Goal: Information Seeking & Learning: Learn about a topic

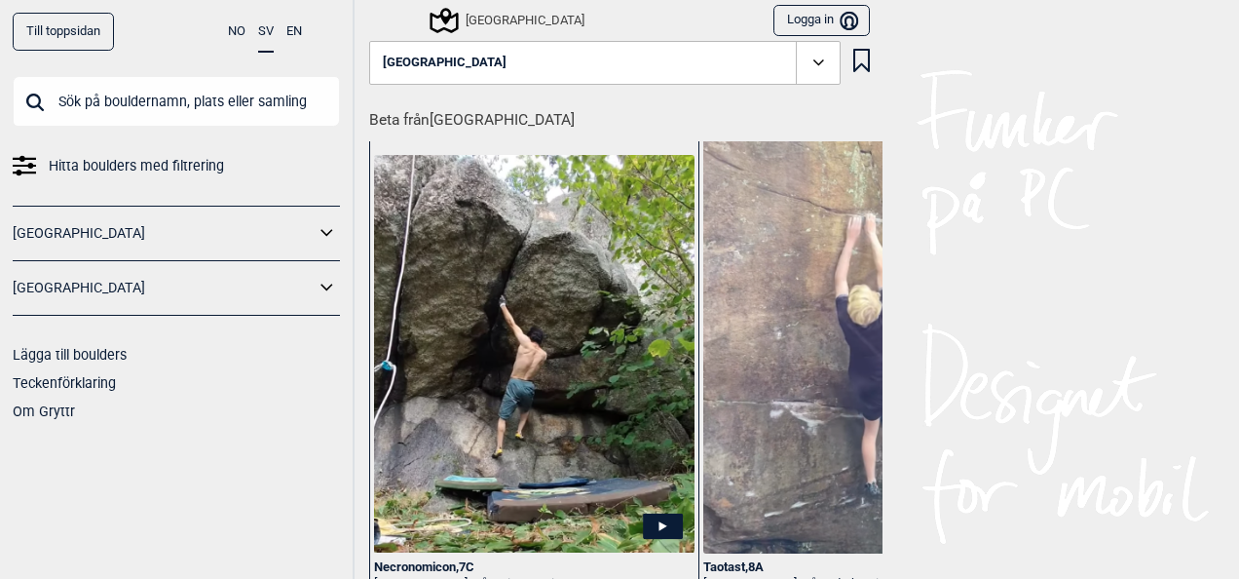
click at [1224, 567] on div "Till toppsidan NO SV EN Hitta boulders med filtrering [GEOGRAPHIC_DATA] [GEOGRA…" at bounding box center [619, 289] width 1239 height 579
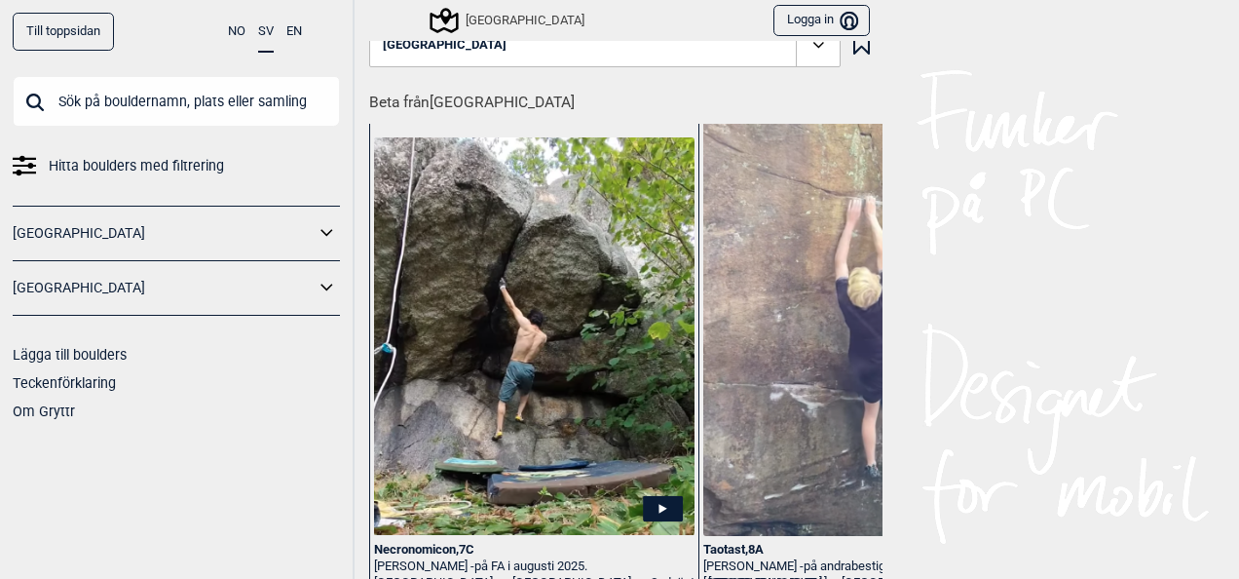
click at [1224, 567] on div "Till toppsidan NO SV EN Hitta boulders med filtrering [GEOGRAPHIC_DATA] [GEOGRA…" at bounding box center [619, 289] width 1239 height 579
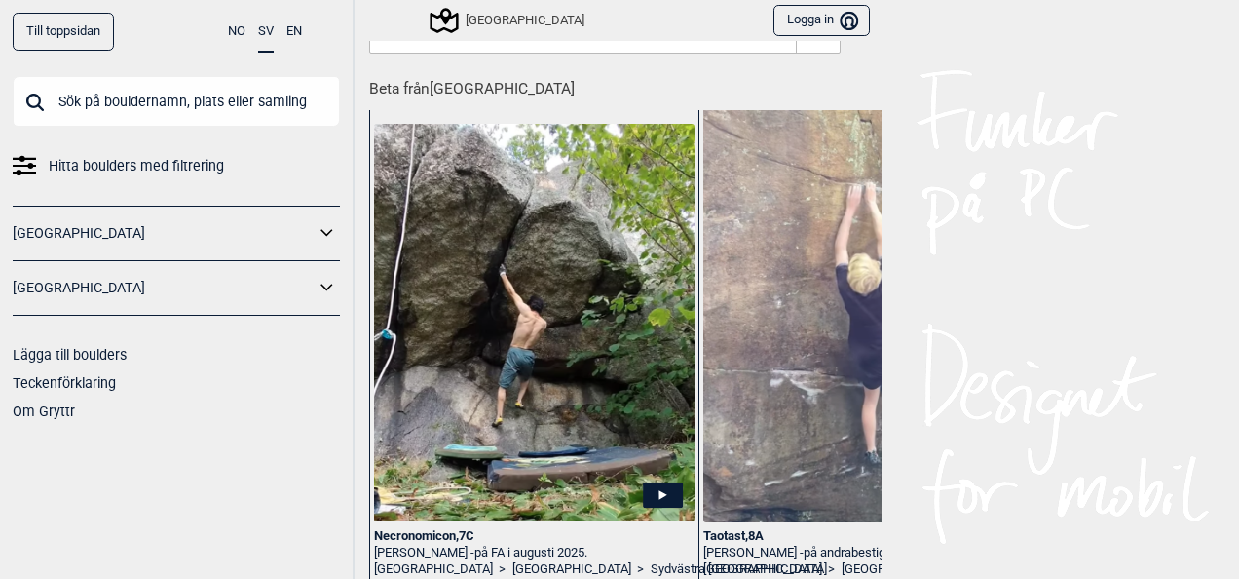
click at [1224, 567] on div "Till toppsidan NO SV EN Hitta boulders med filtrering [GEOGRAPHIC_DATA] [GEOGRA…" at bounding box center [619, 289] width 1239 height 579
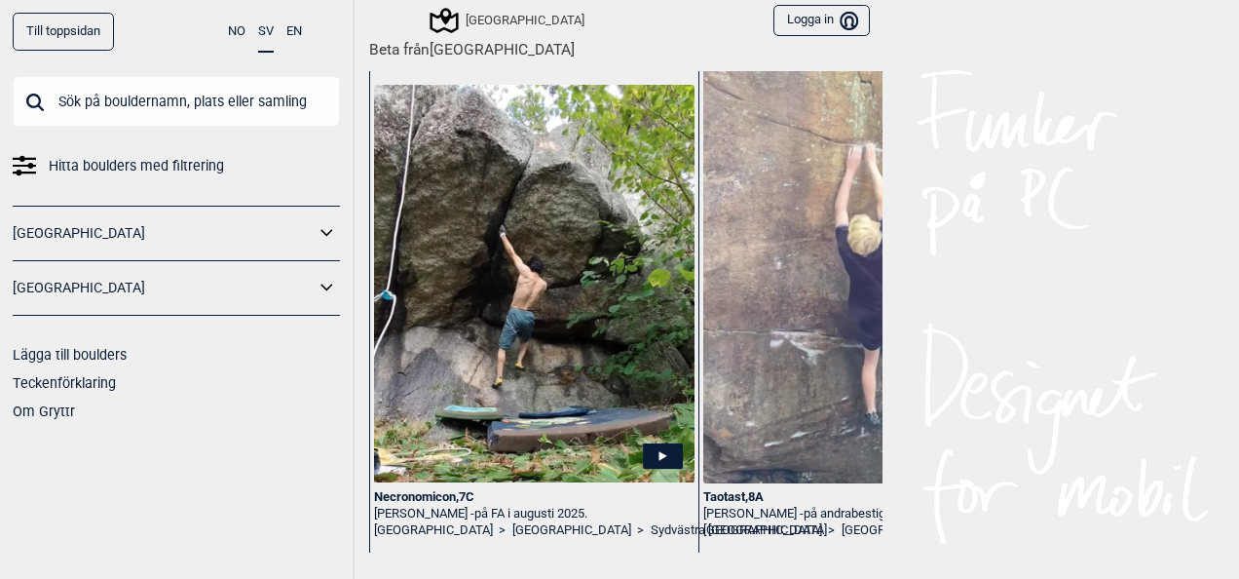
click at [330, 287] on icon at bounding box center [327, 288] width 25 height 28
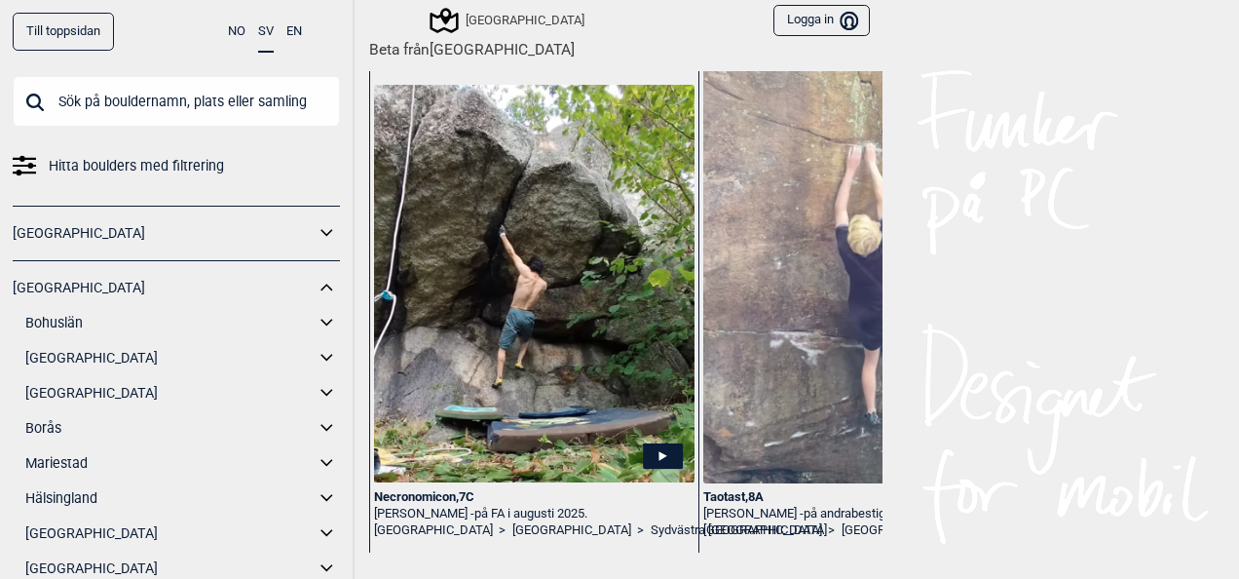
click at [86, 400] on link "[GEOGRAPHIC_DATA]" at bounding box center [169, 393] width 289 height 28
click at [61, 398] on link "[GEOGRAPHIC_DATA]" at bounding box center [169, 393] width 289 height 28
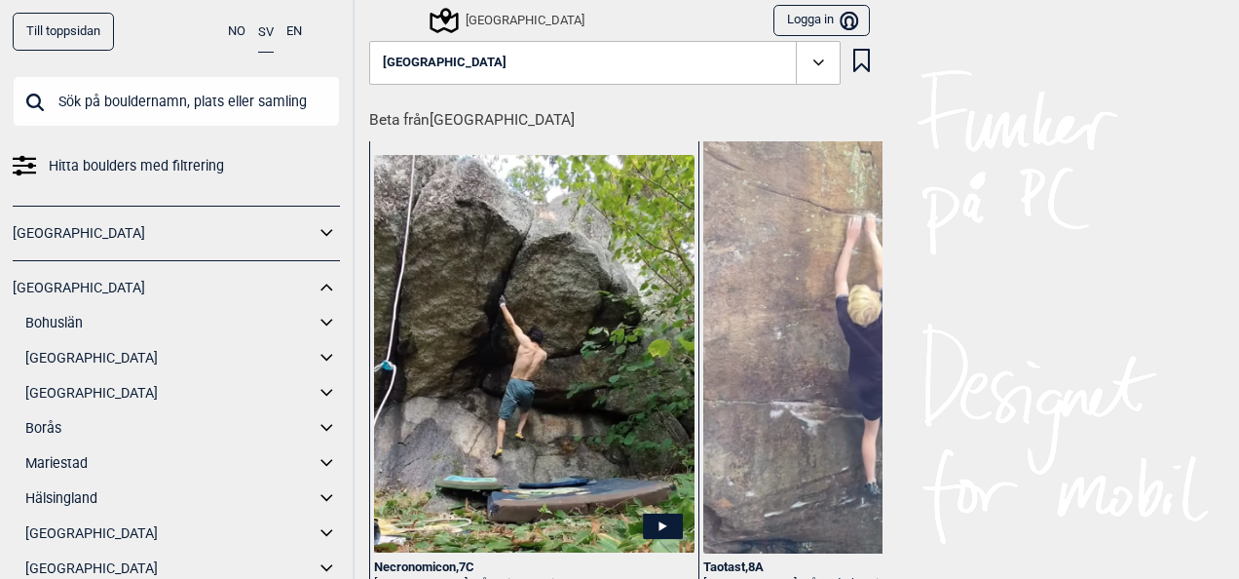
click at [808, 63] on icon at bounding box center [819, 63] width 22 height 22
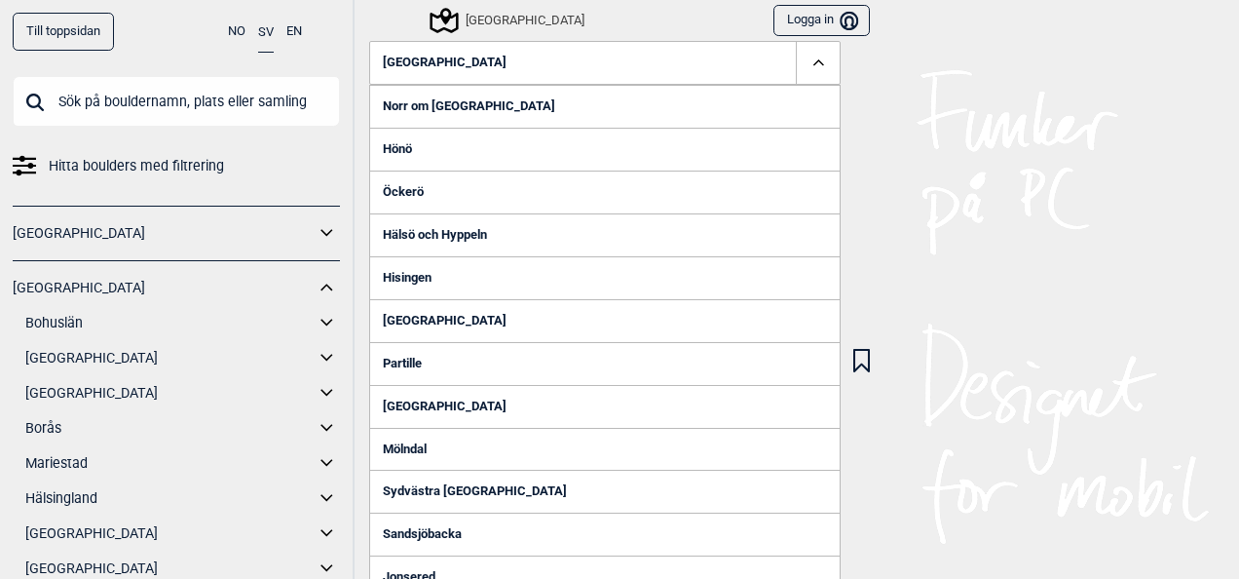
click at [594, 151] on link "Hönö" at bounding box center [605, 149] width 472 height 43
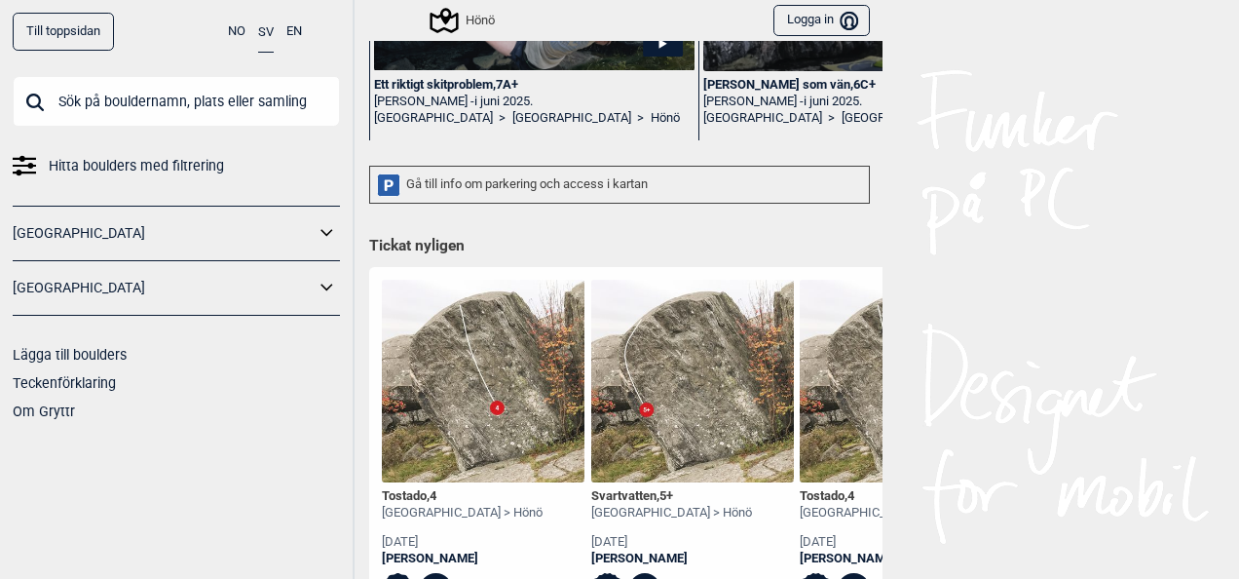
scroll to position [597, 0]
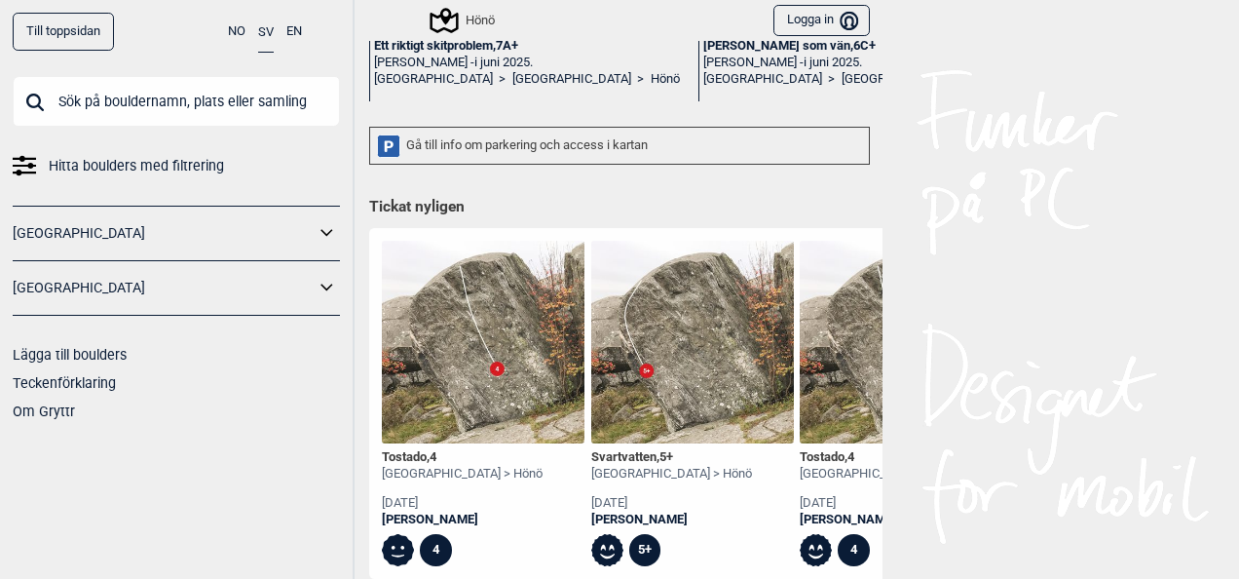
click at [532, 343] on img at bounding box center [483, 342] width 203 height 203
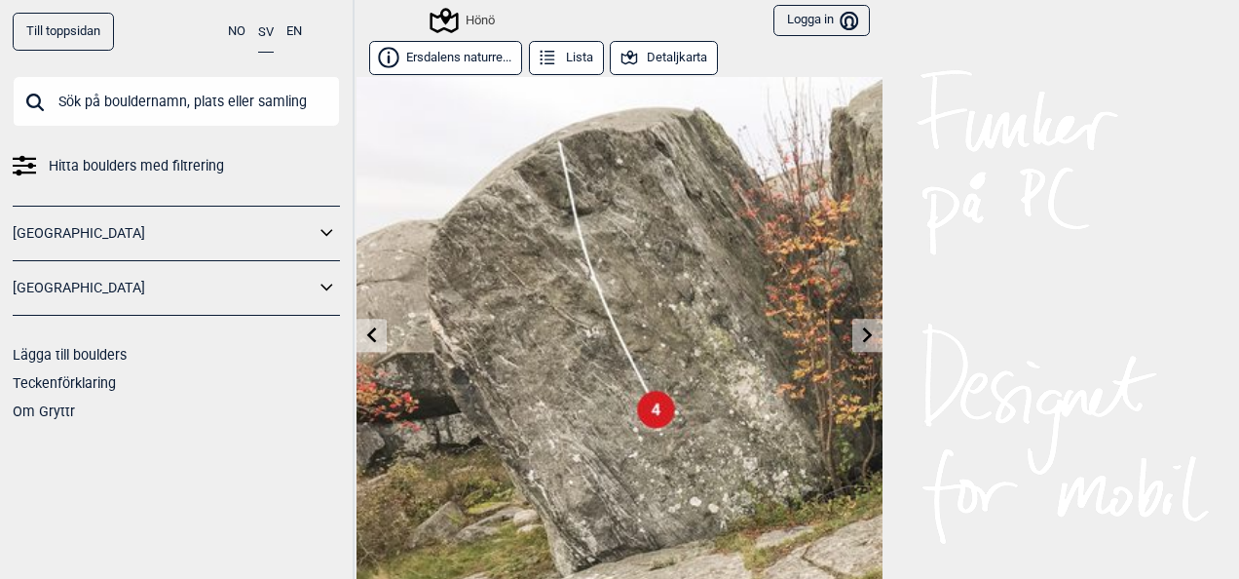
click at [573, 62] on button "Lista" at bounding box center [566, 58] width 75 height 34
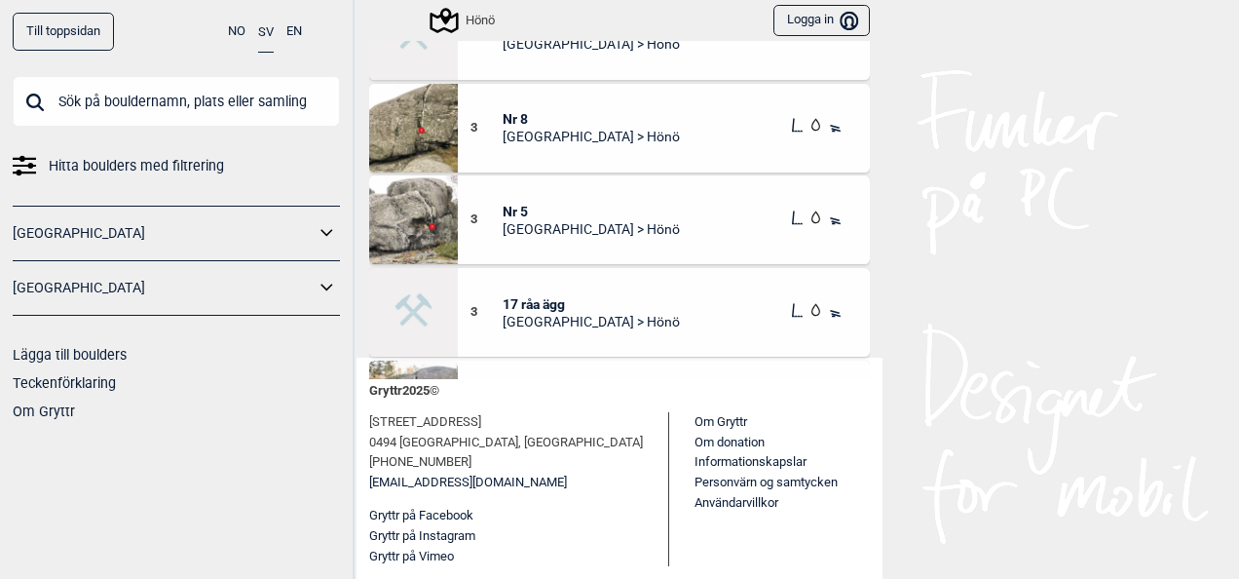
scroll to position [519, 0]
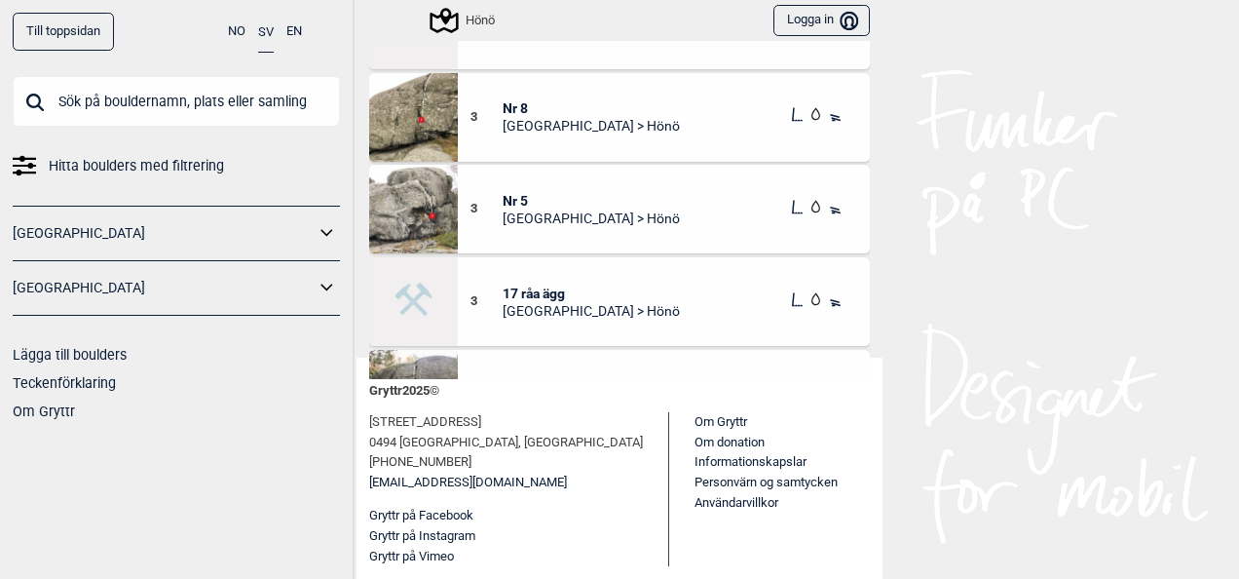
click at [400, 136] on img at bounding box center [413, 117] width 89 height 89
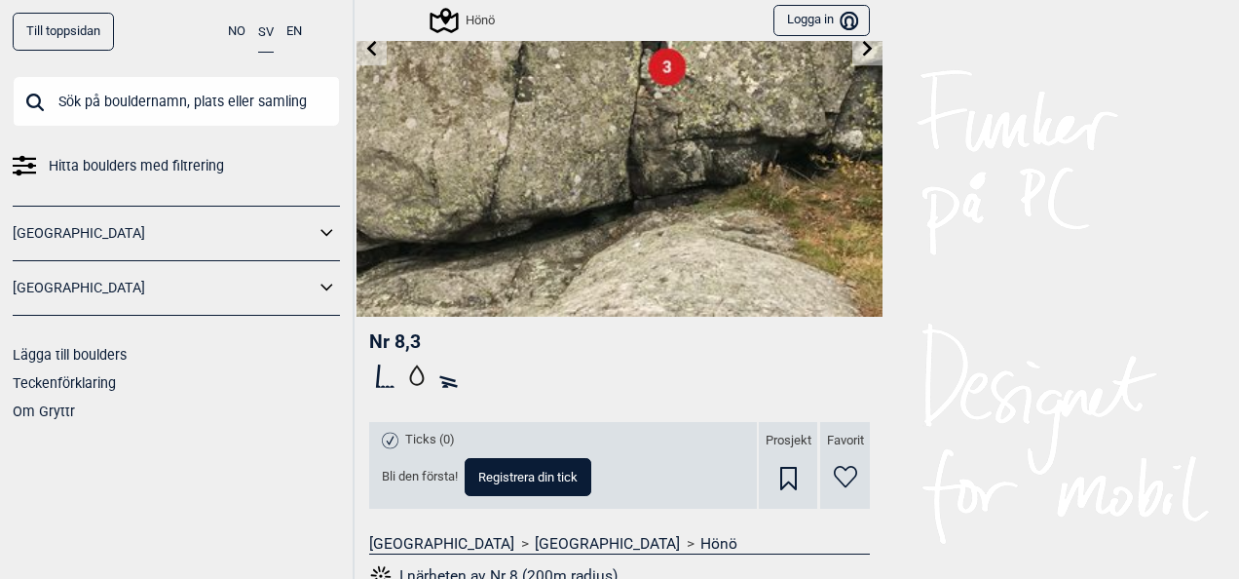
scroll to position [298, 0]
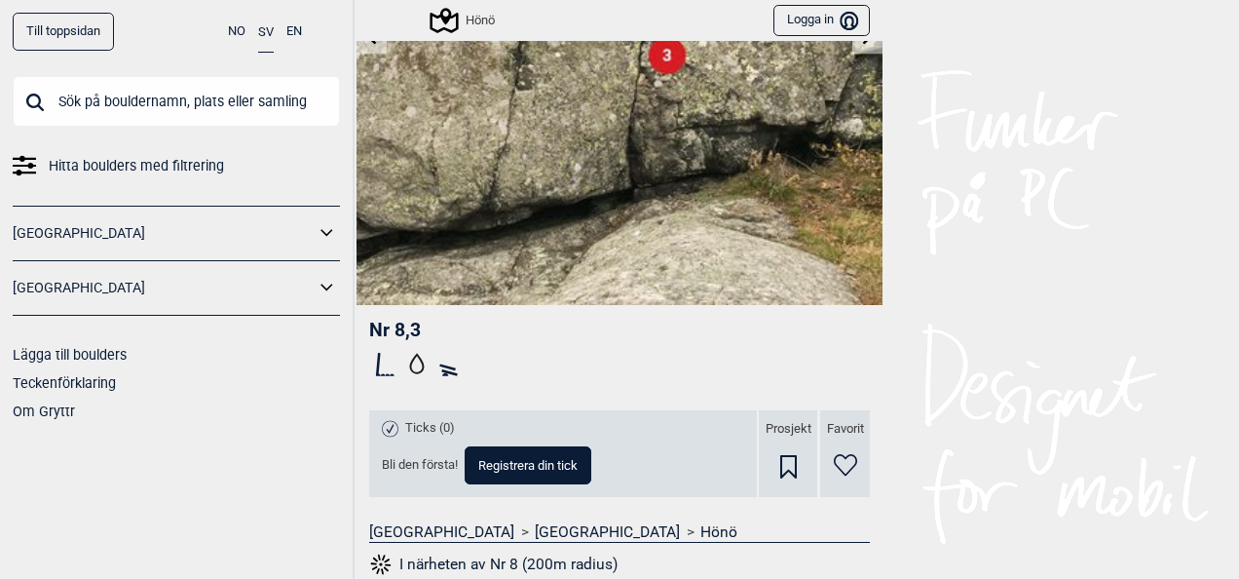
click at [500, 564] on button "I närheten av Nr 8 (200m radius)" at bounding box center [493, 564] width 248 height 25
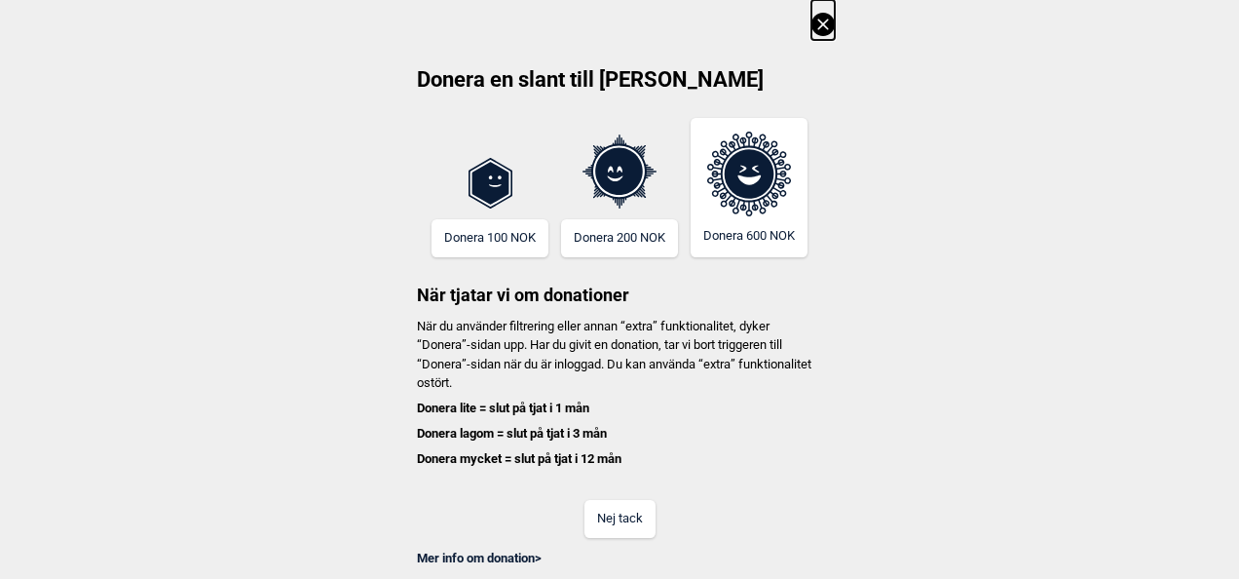
scroll to position [0, 10703]
click at [820, 24] on icon at bounding box center [823, 24] width 23 height 23
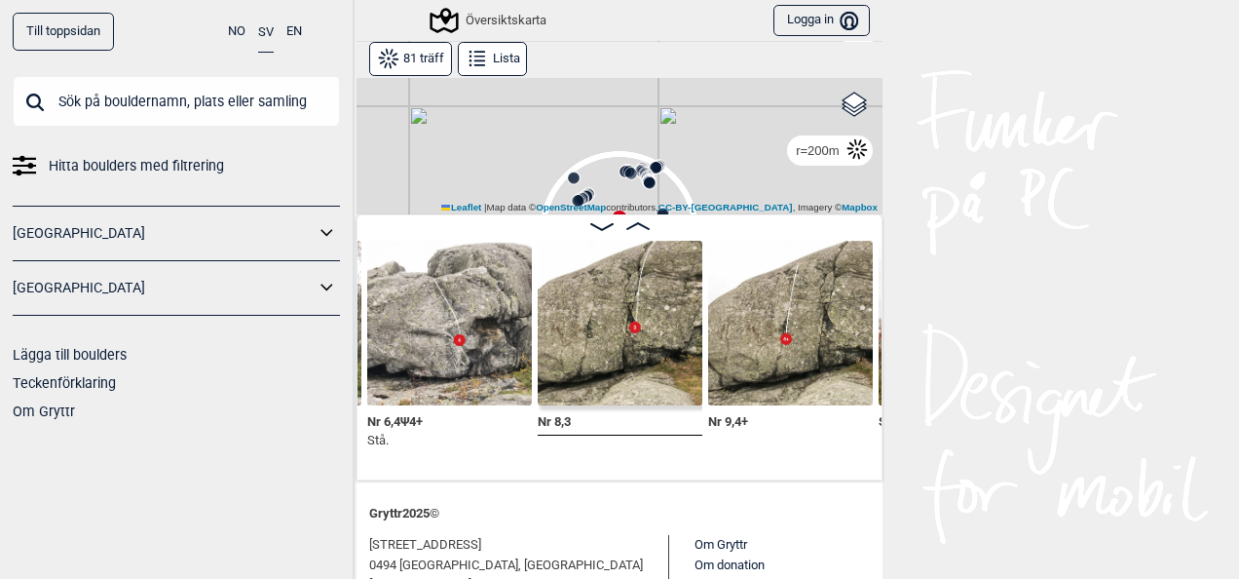
scroll to position [100, 0]
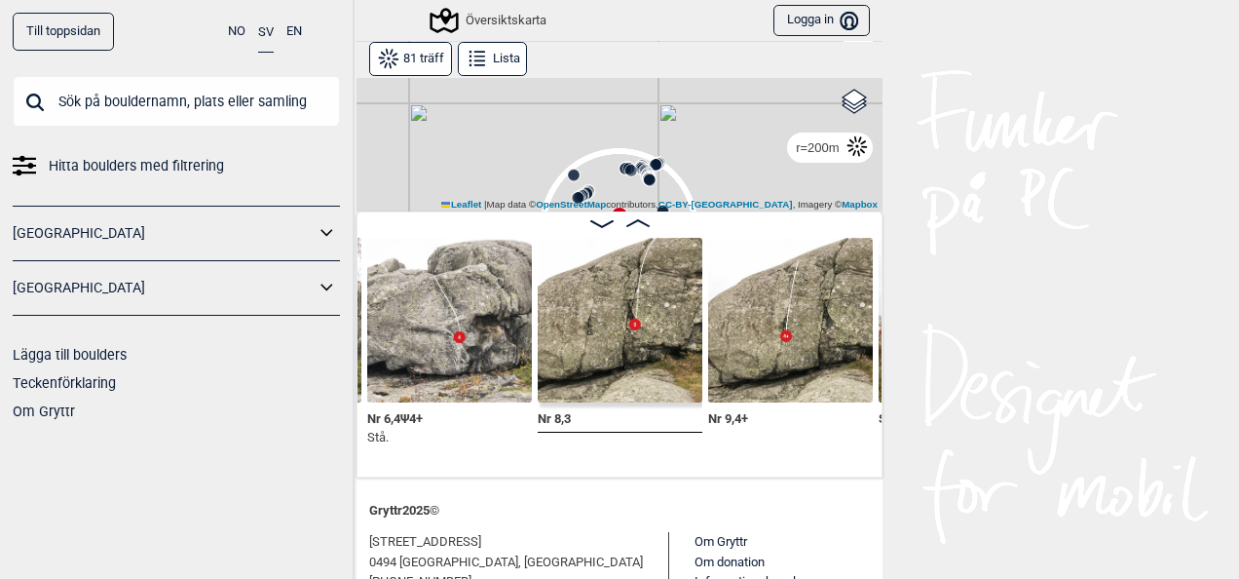
click at [354, 453] on div "Till toppsidan NO SV EN Hitta boulders med filtrering [GEOGRAPHIC_DATA] [GEOGRA…" at bounding box center [177, 289] width 355 height 579
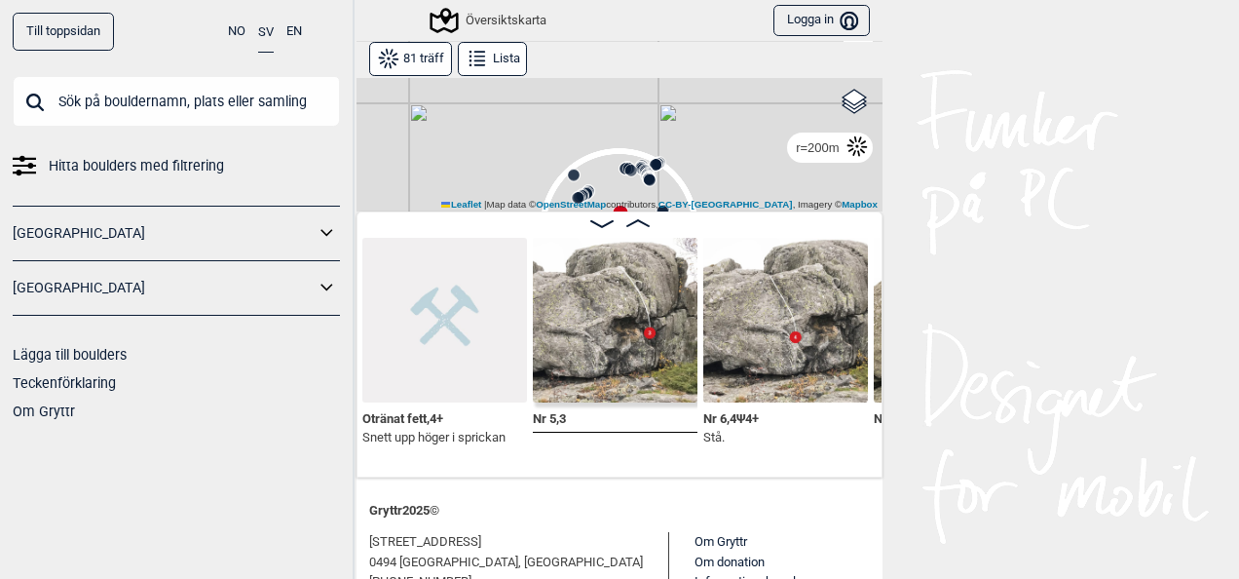
scroll to position [0, 10364]
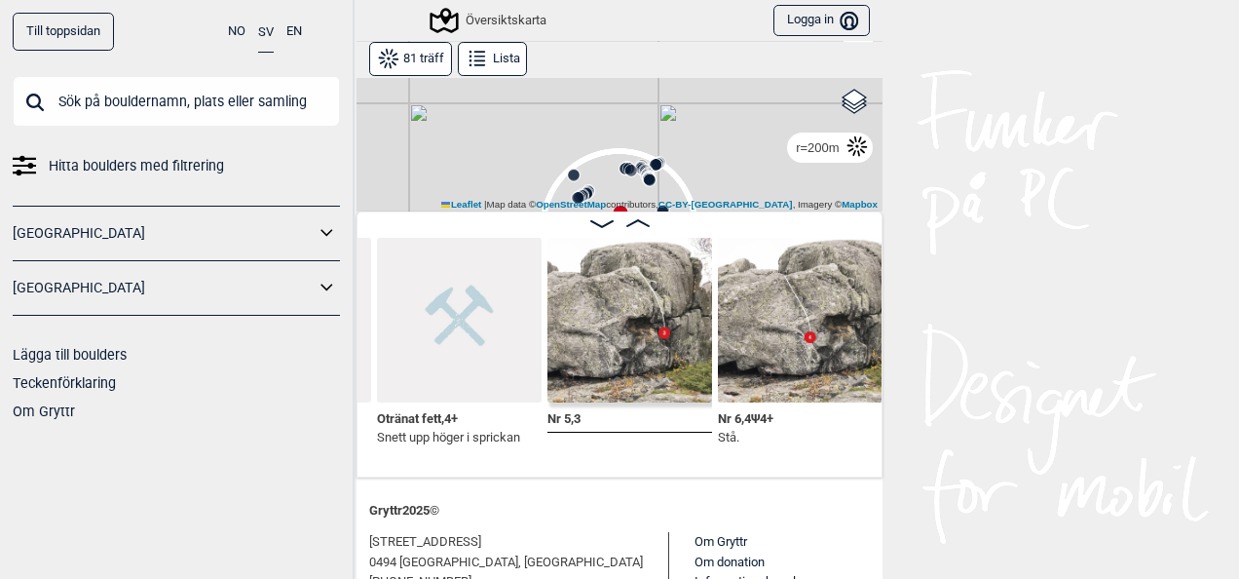
click at [573, 369] on img at bounding box center [630, 320] width 165 height 165
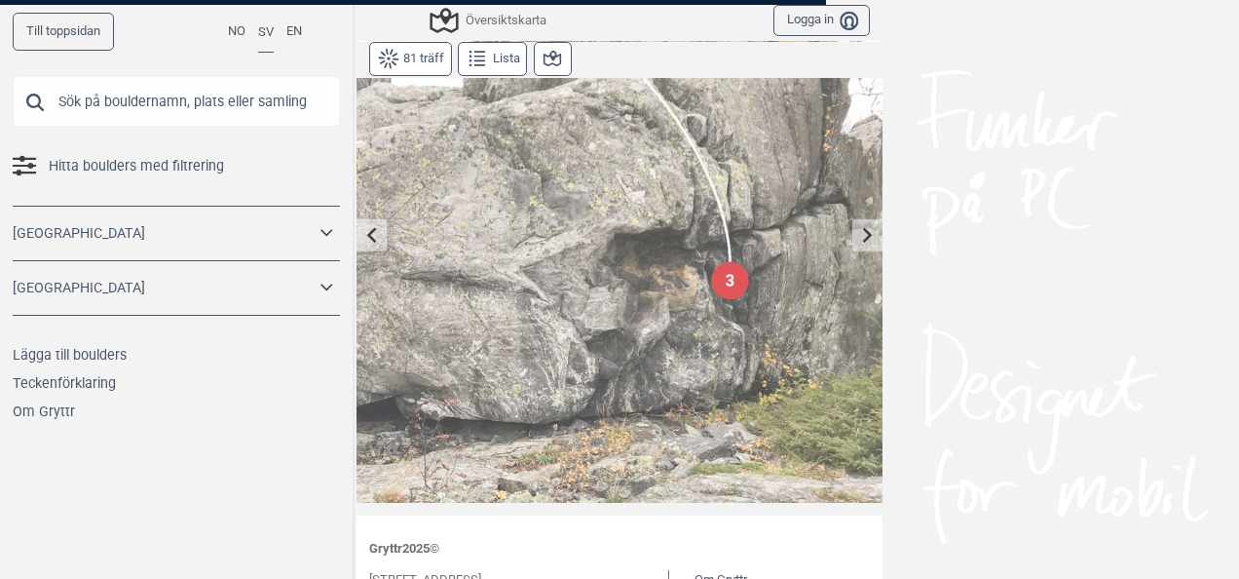
scroll to position [138, 0]
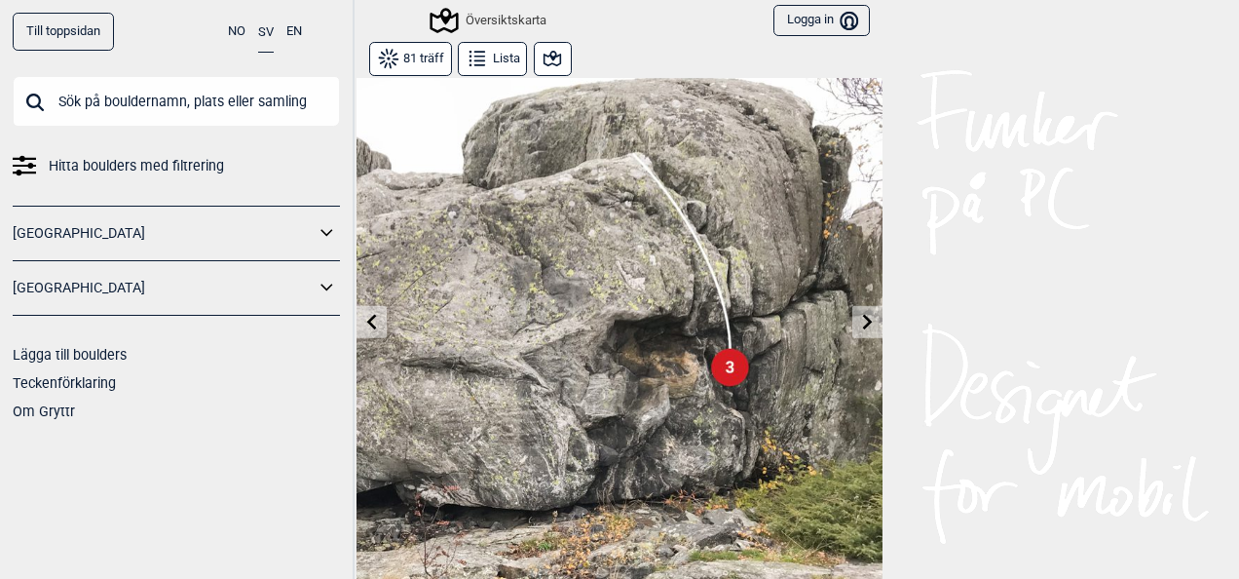
scroll to position [12, 0]
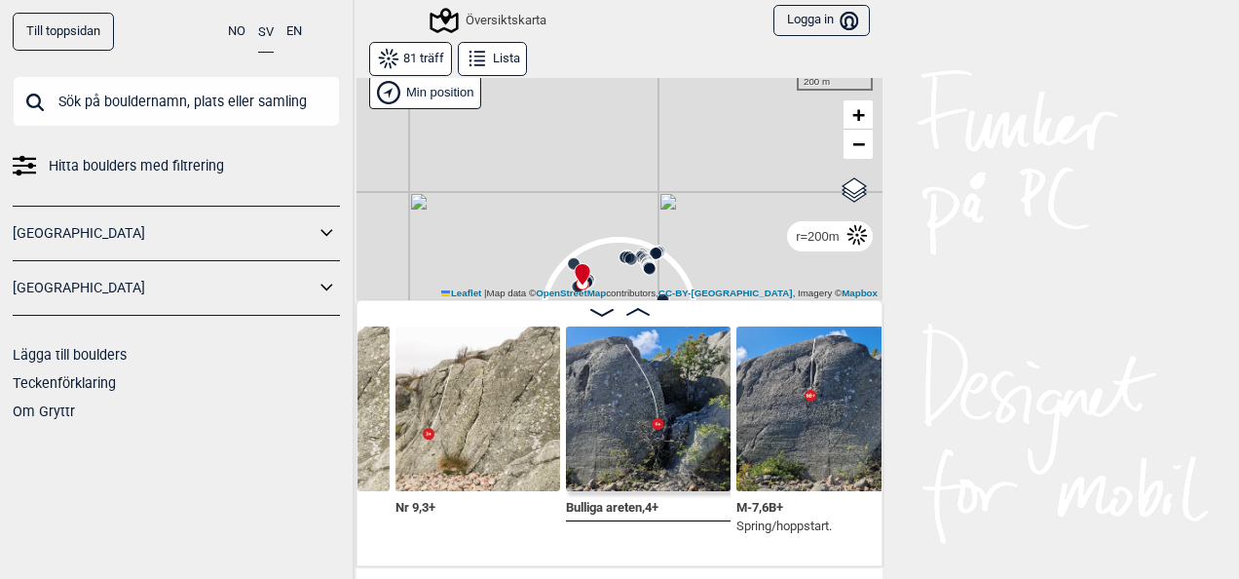
scroll to position [0, 8846]
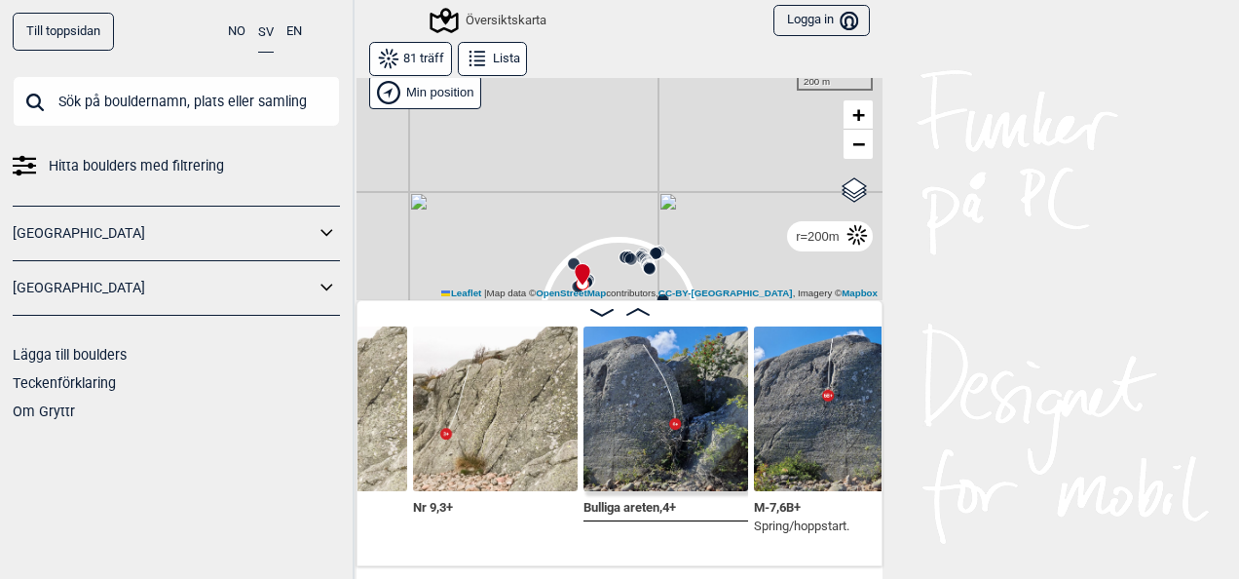
click at [485, 450] on img at bounding box center [495, 408] width 165 height 165
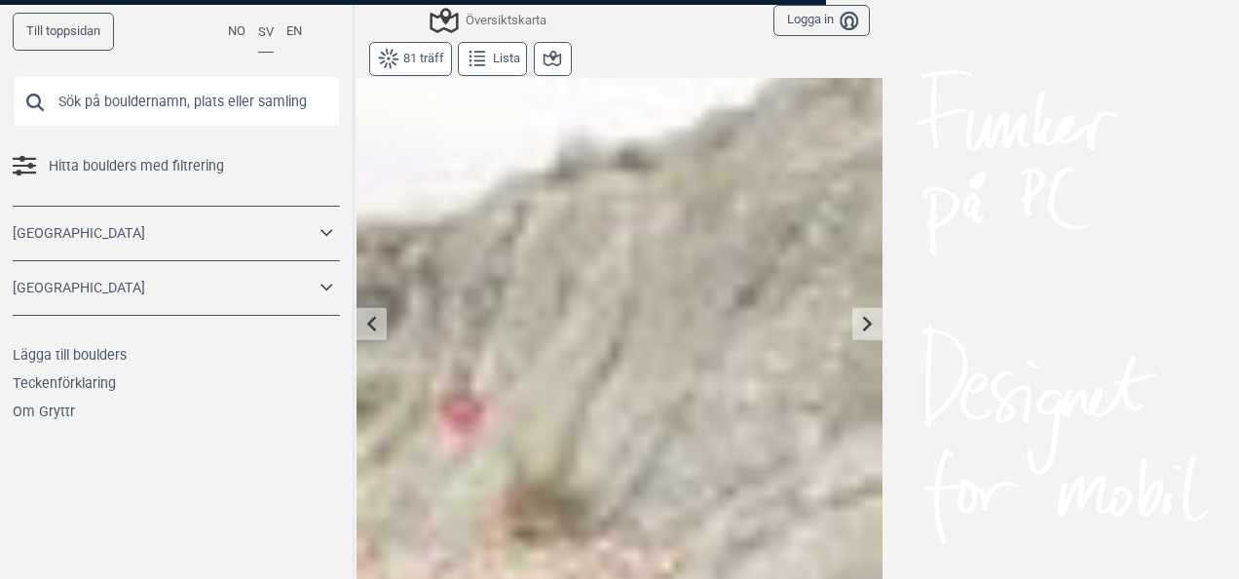
scroll to position [49, 0]
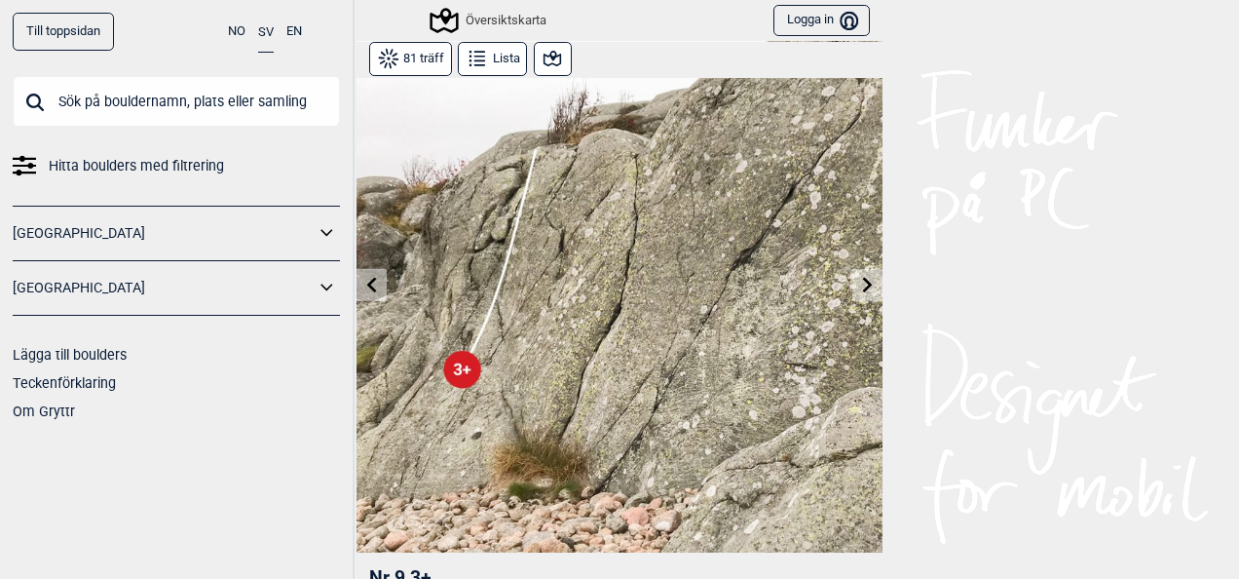
scroll to position [45, 0]
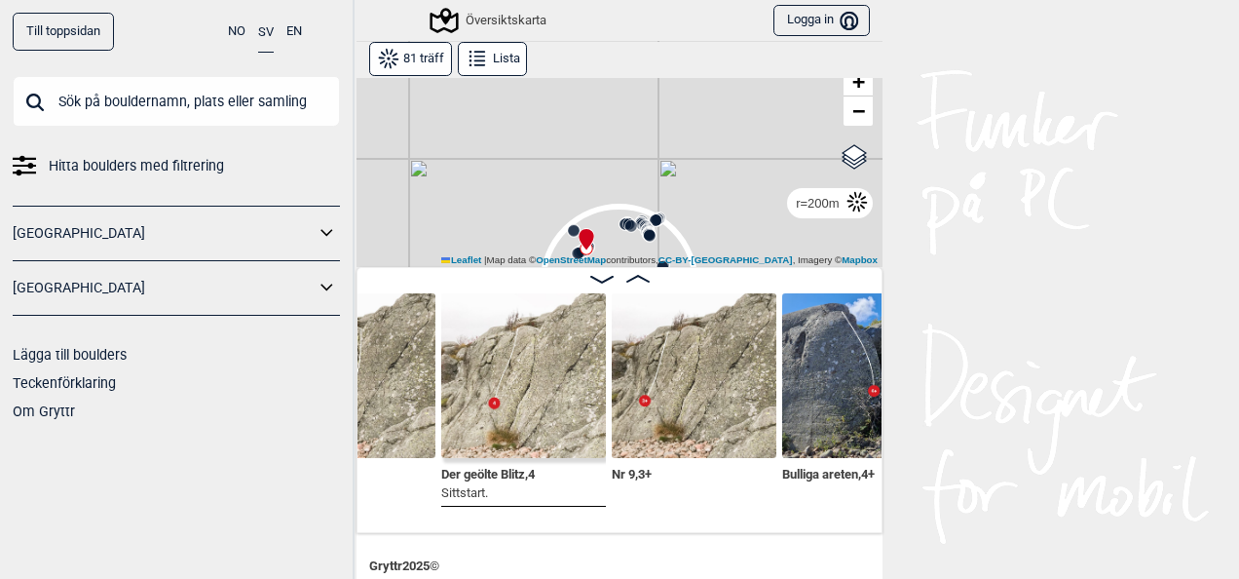
scroll to position [0, 8645]
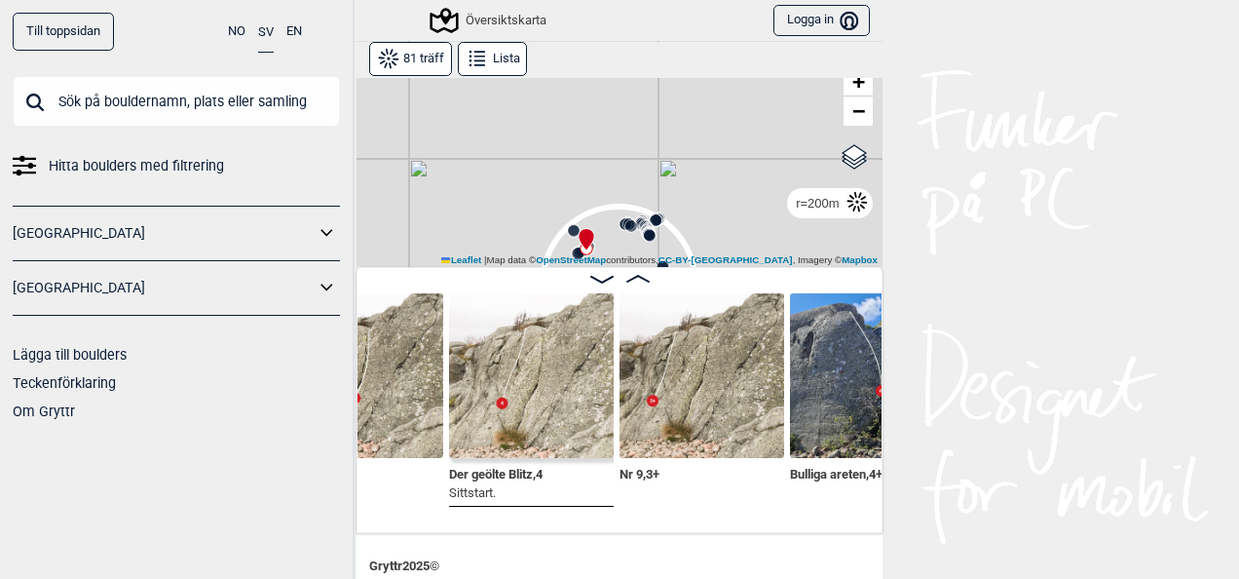
click at [513, 407] on img at bounding box center [531, 375] width 165 height 165
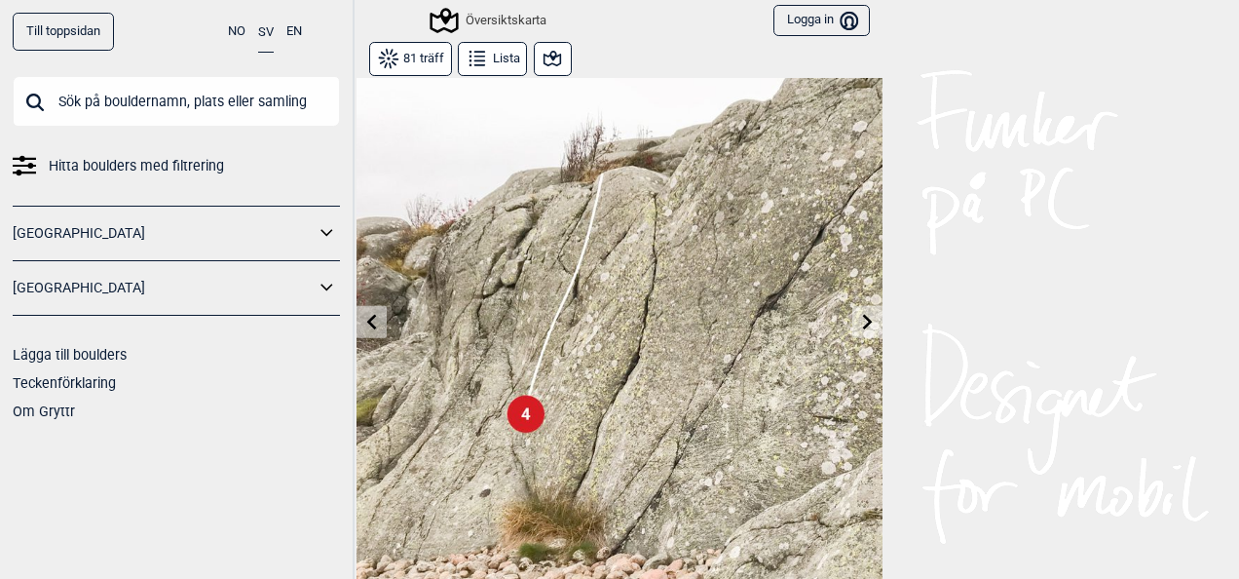
scroll to position [10, 0]
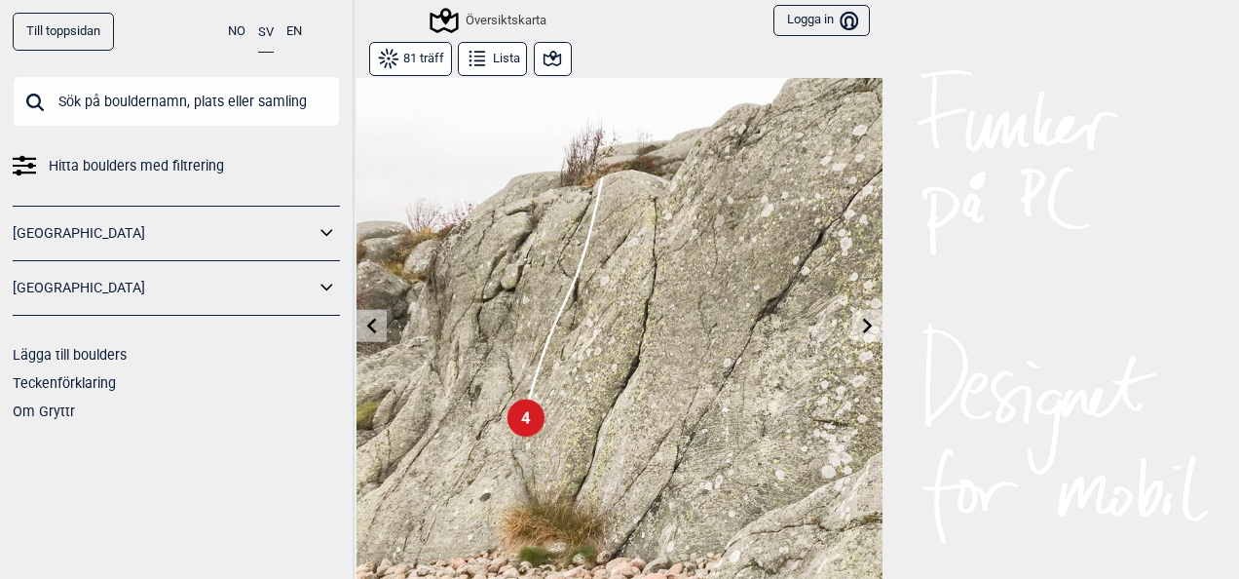
click at [860, 328] on icon at bounding box center [868, 326] width 16 height 16
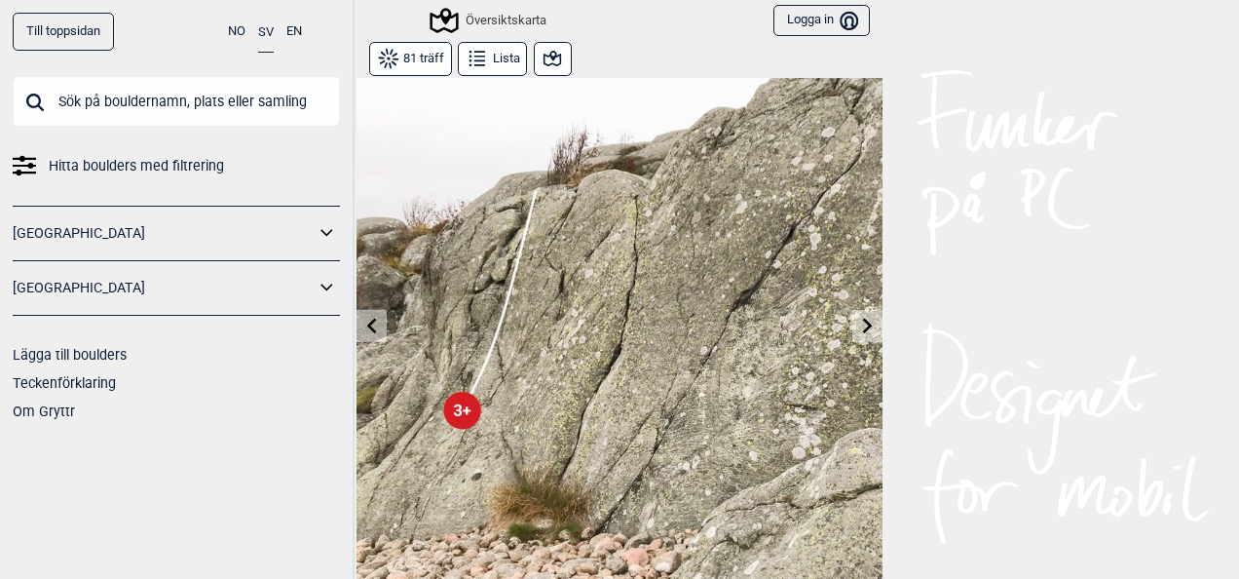
click at [364, 329] on icon at bounding box center [372, 326] width 16 height 16
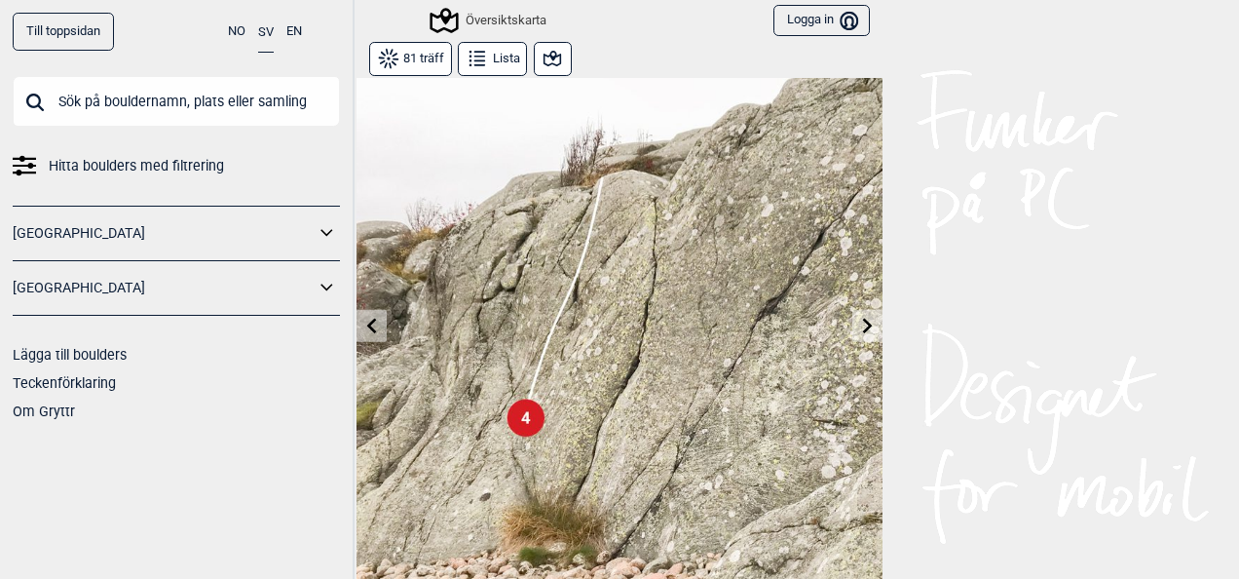
click at [860, 331] on icon at bounding box center [868, 326] width 16 height 16
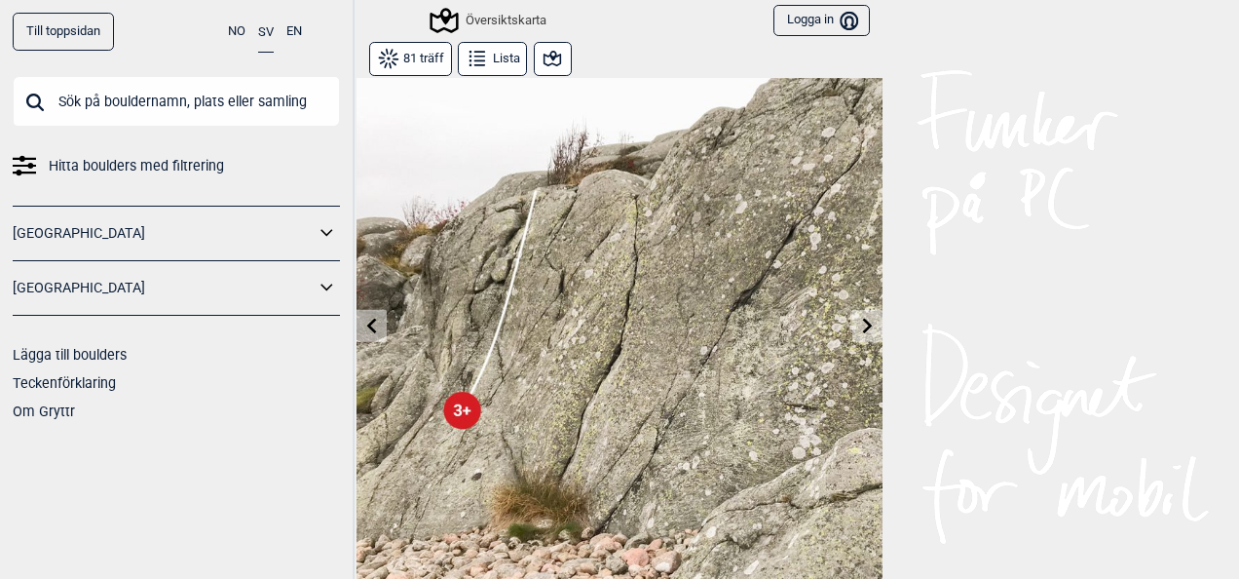
click at [371, 322] on icon at bounding box center [372, 326] width 16 height 16
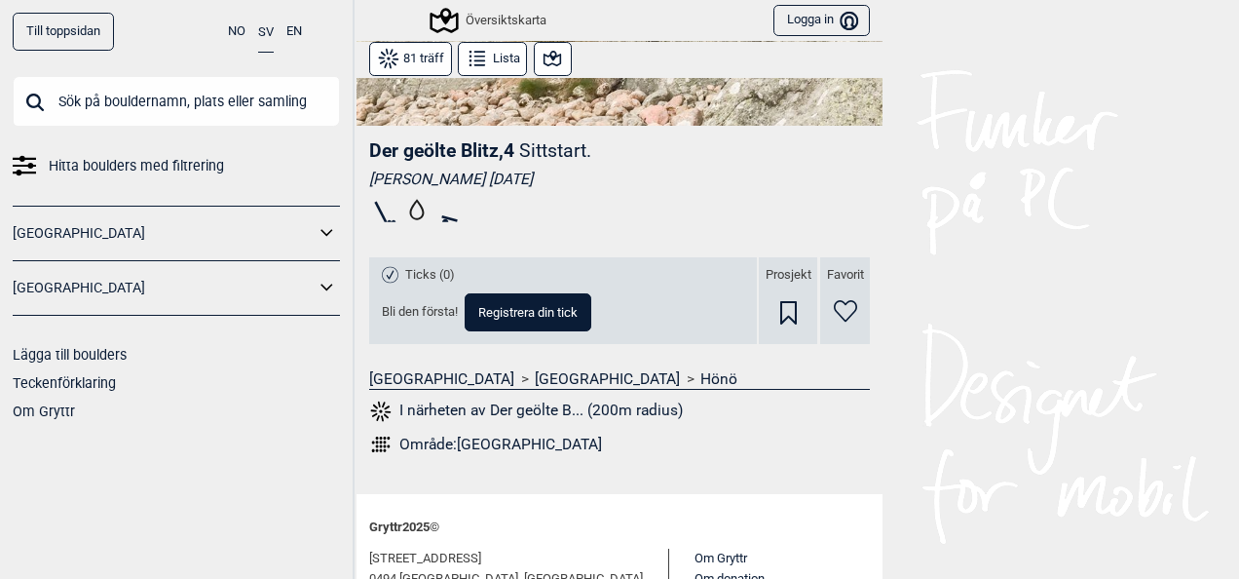
scroll to position [477, 0]
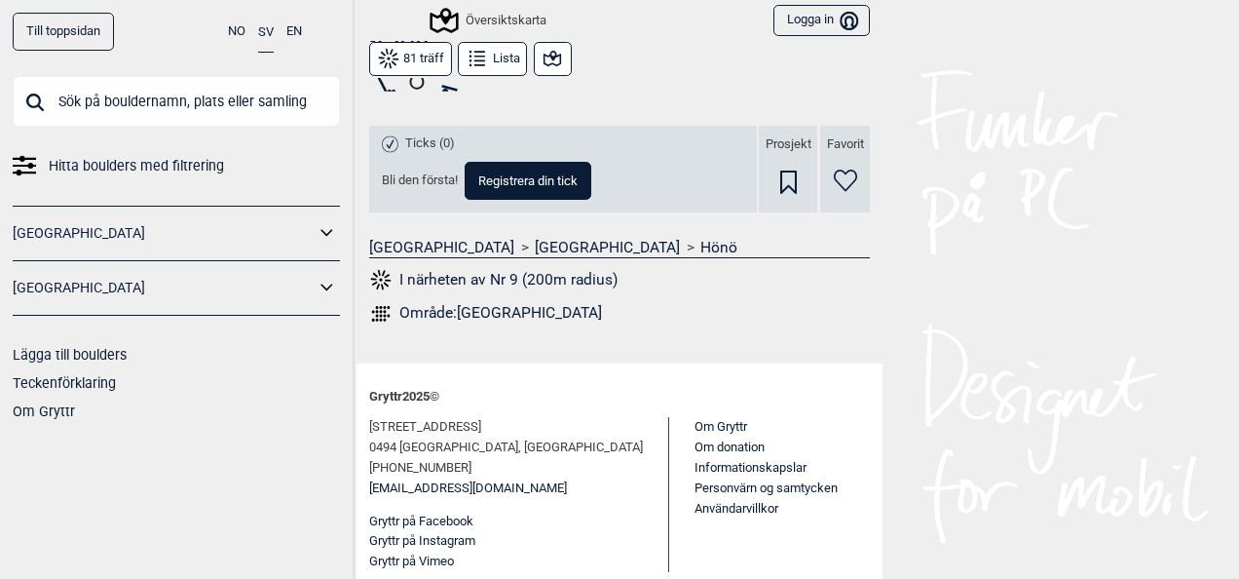
scroll to position [587, 0]
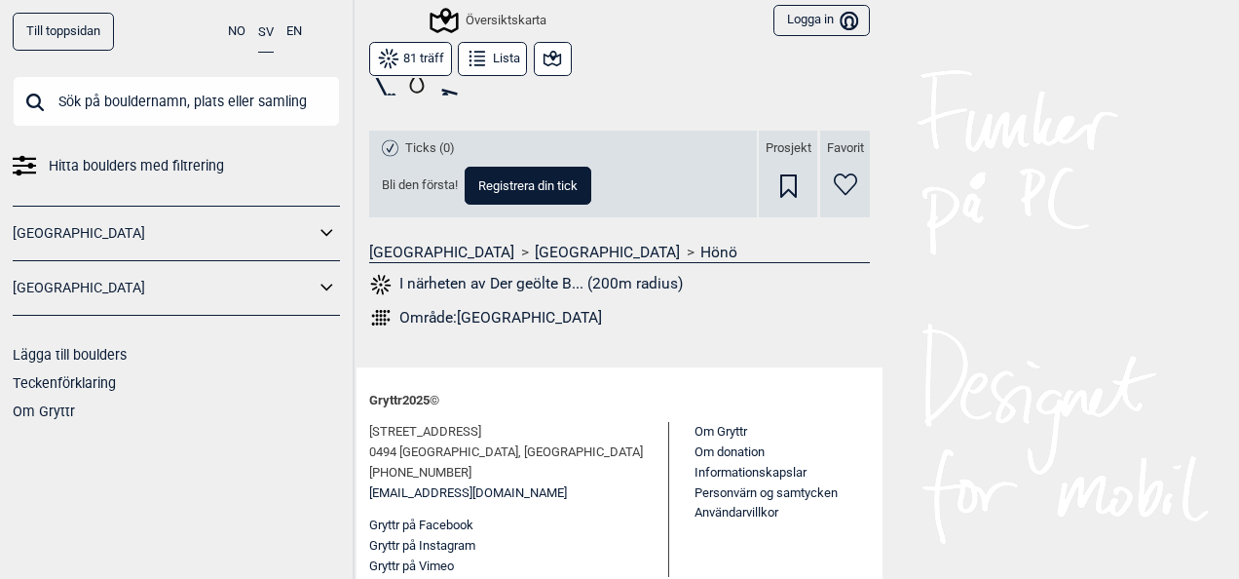
scroll to position [613, 0]
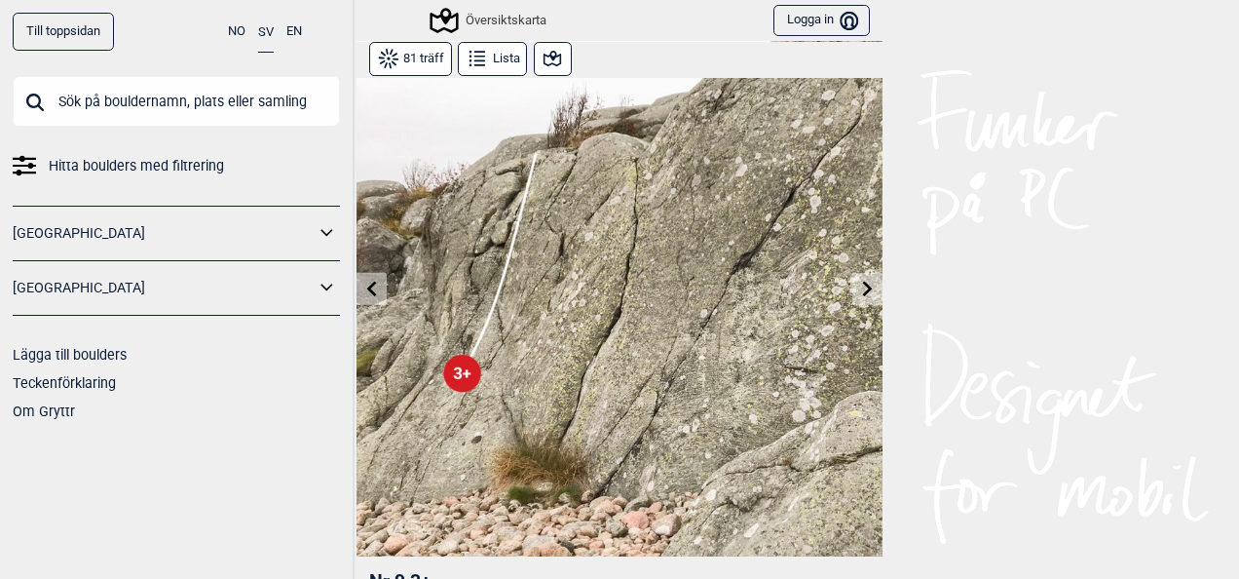
scroll to position [28, 0]
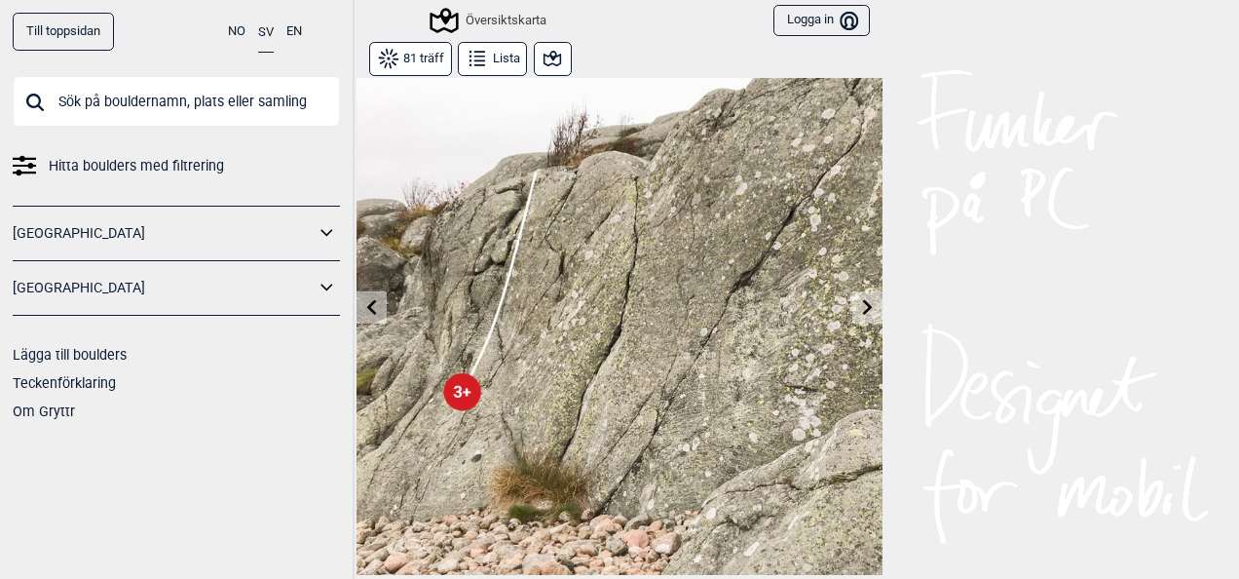
click at [366, 308] on icon at bounding box center [372, 307] width 16 height 16
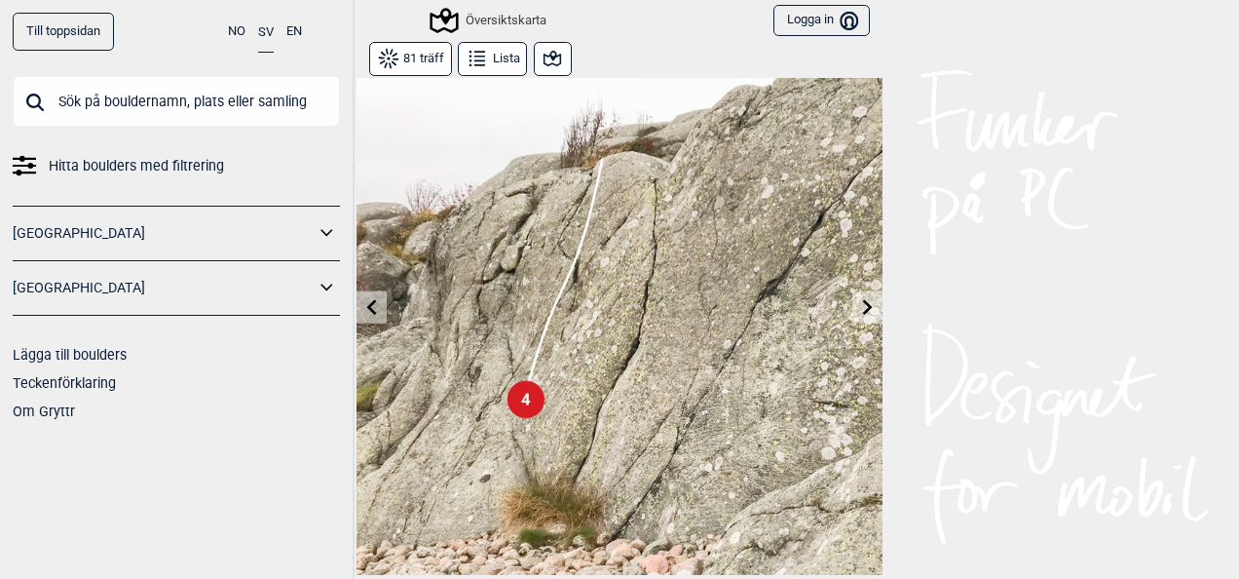
click at [366, 308] on icon at bounding box center [372, 307] width 16 height 16
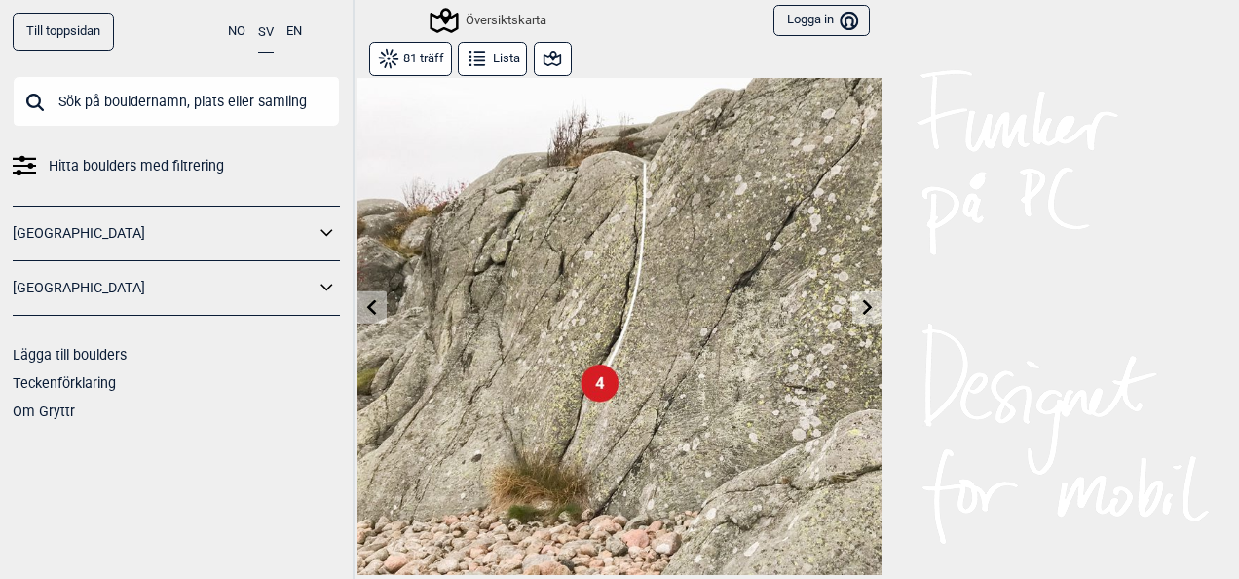
click at [366, 308] on icon at bounding box center [372, 307] width 16 height 16
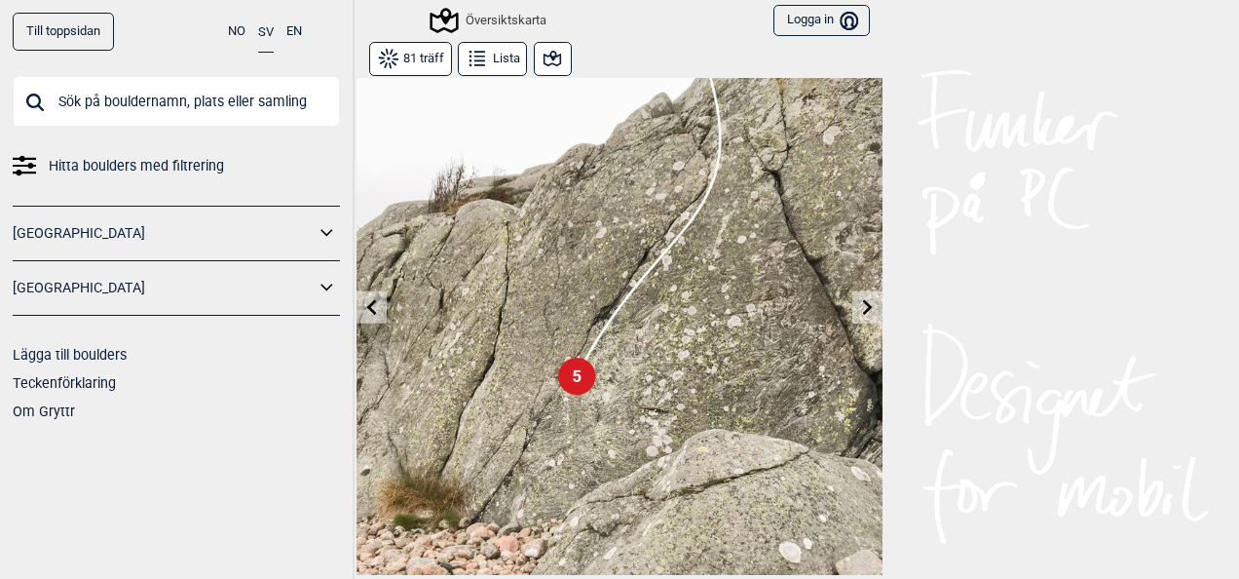
click at [366, 308] on icon at bounding box center [372, 307] width 16 height 16
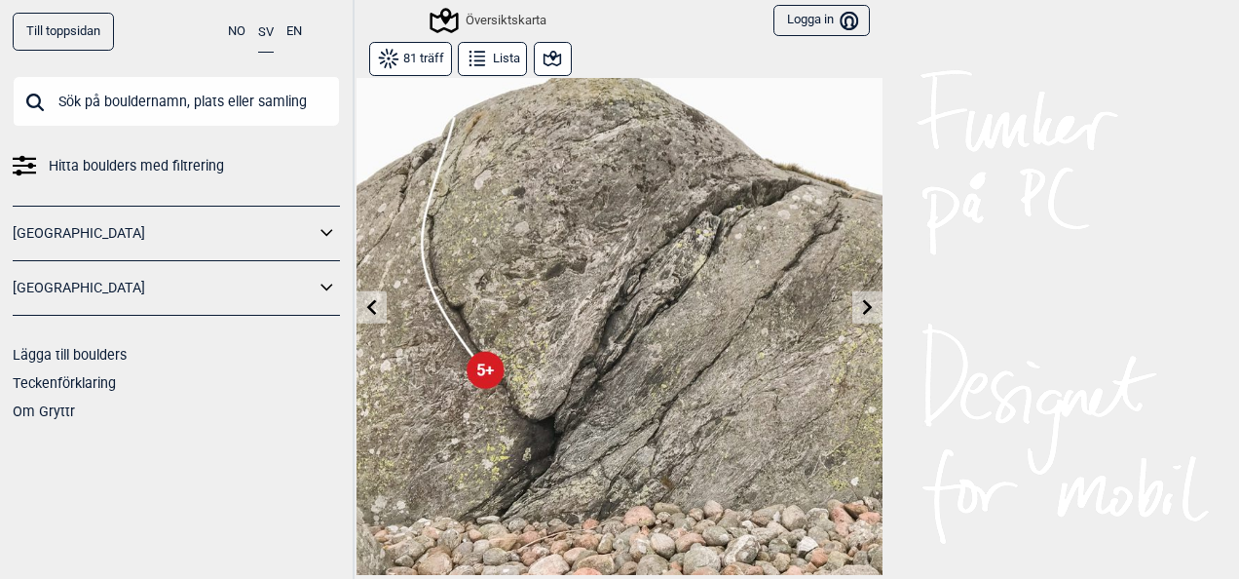
click at [366, 308] on icon at bounding box center [372, 307] width 16 height 16
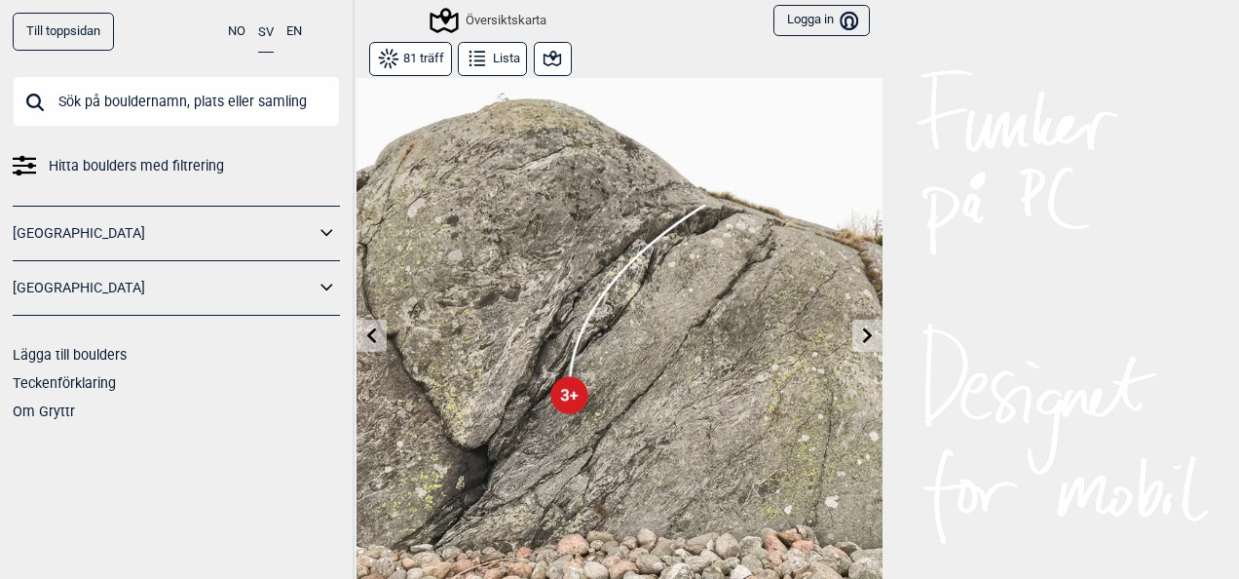
click at [542, 57] on icon at bounding box center [552, 58] width 23 height 23
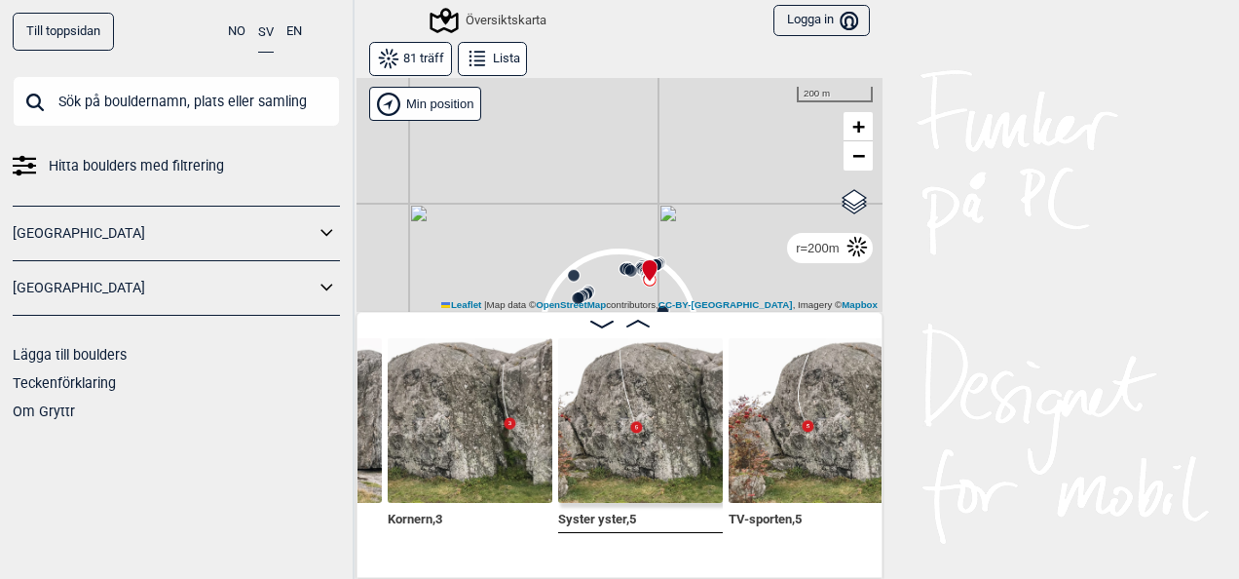
scroll to position [0, 7526]
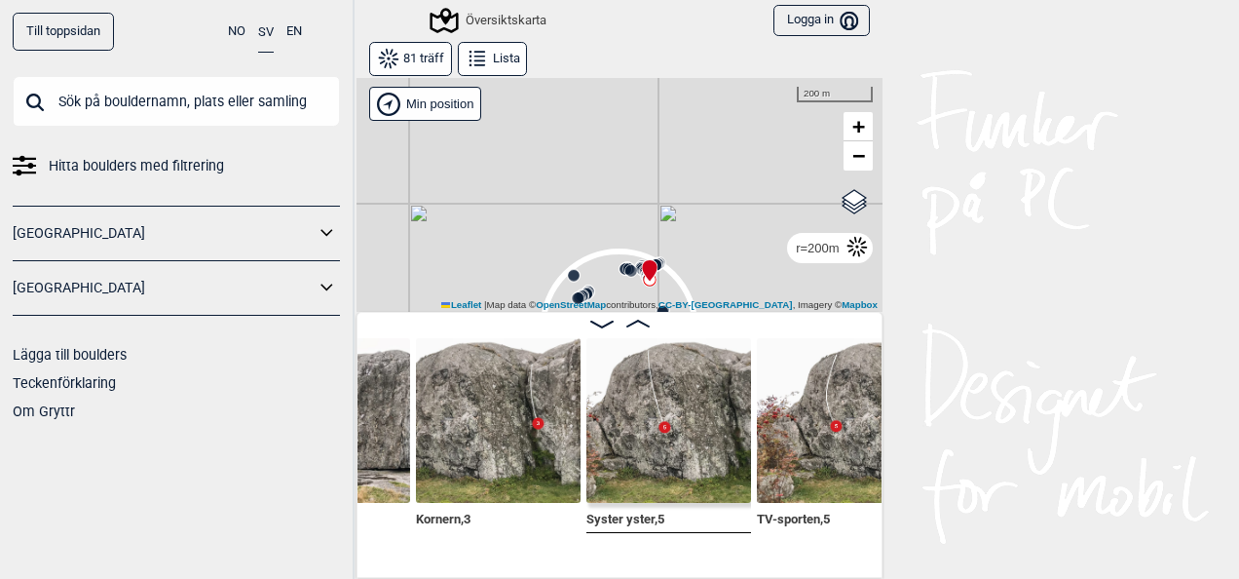
click at [466, 456] on img at bounding box center [498, 420] width 165 height 165
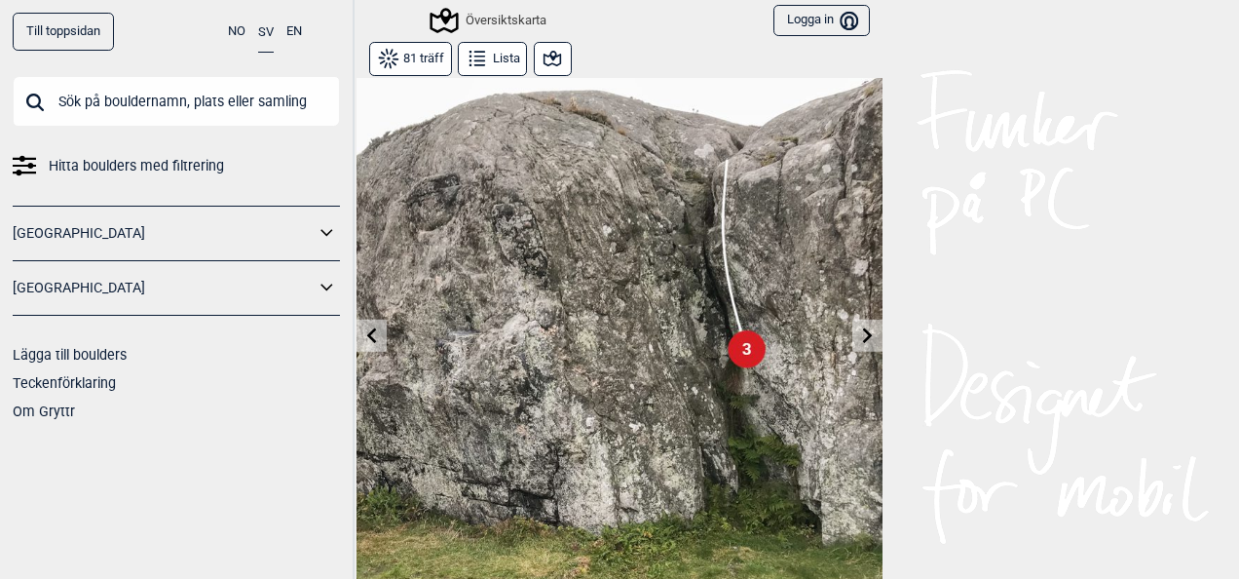
click at [364, 336] on icon at bounding box center [372, 335] width 16 height 16
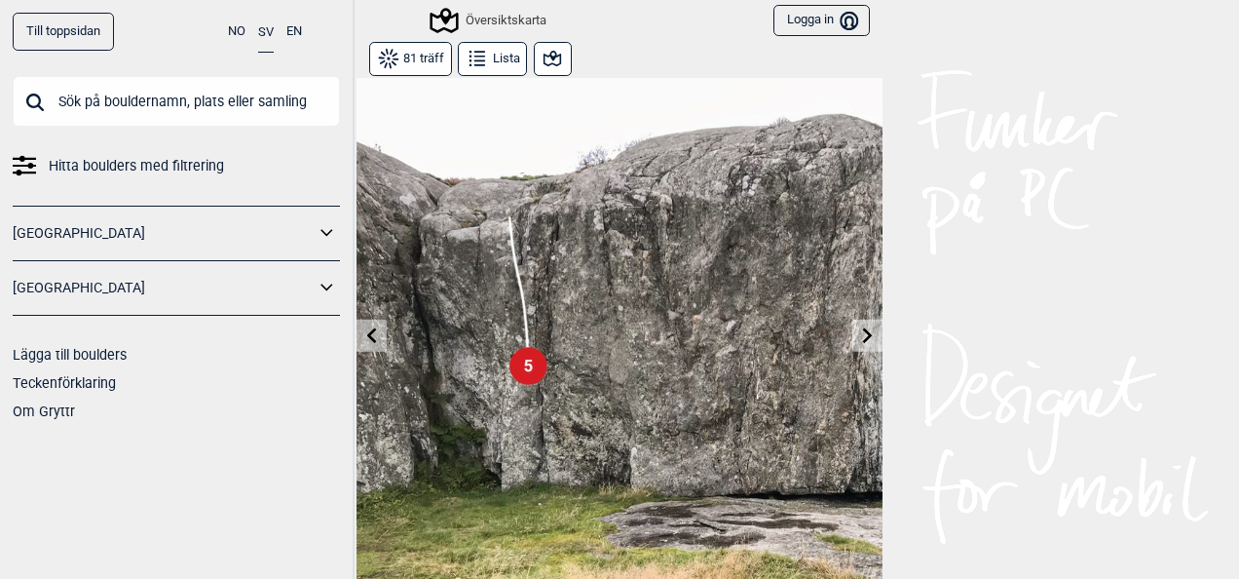
click at [368, 335] on icon at bounding box center [372, 335] width 16 height 16
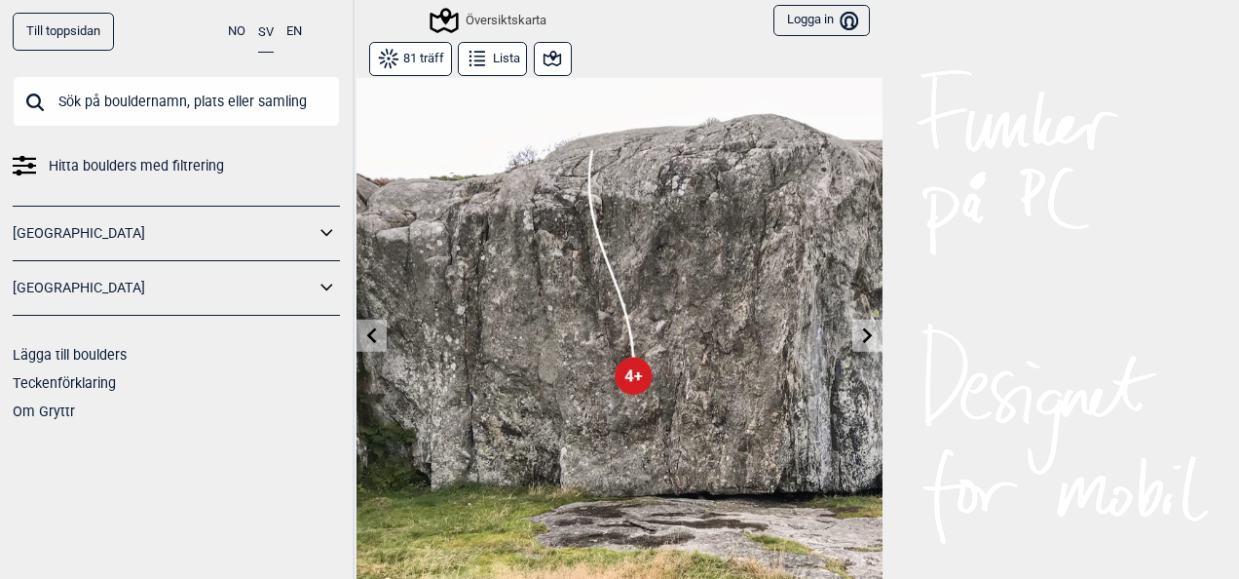
click at [368, 335] on icon at bounding box center [372, 335] width 16 height 16
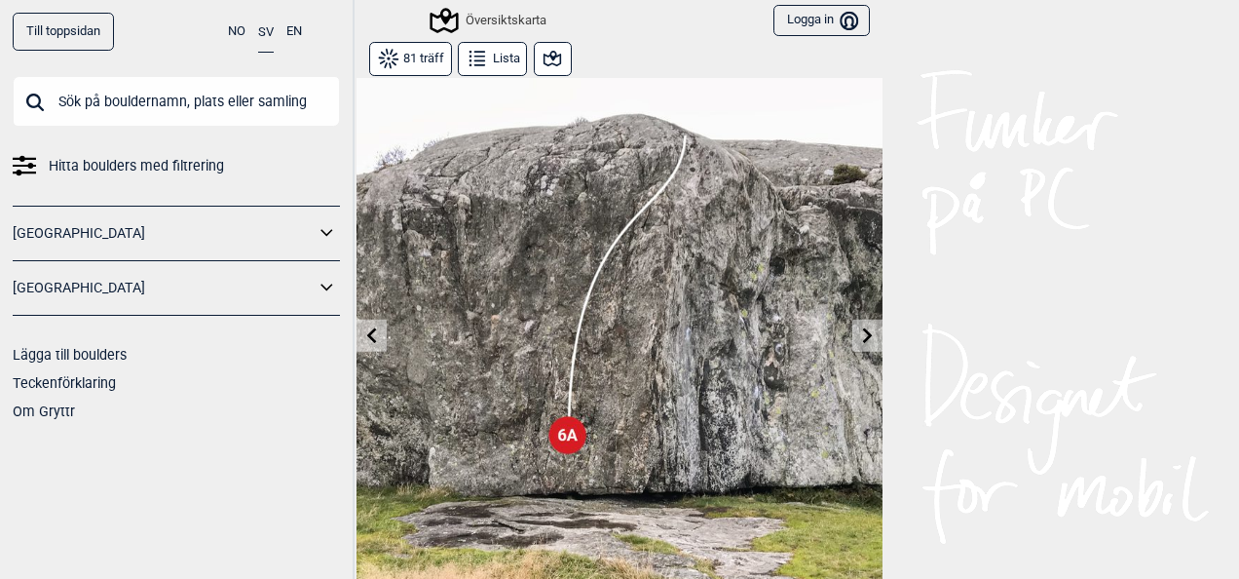
click at [368, 335] on icon at bounding box center [372, 335] width 16 height 16
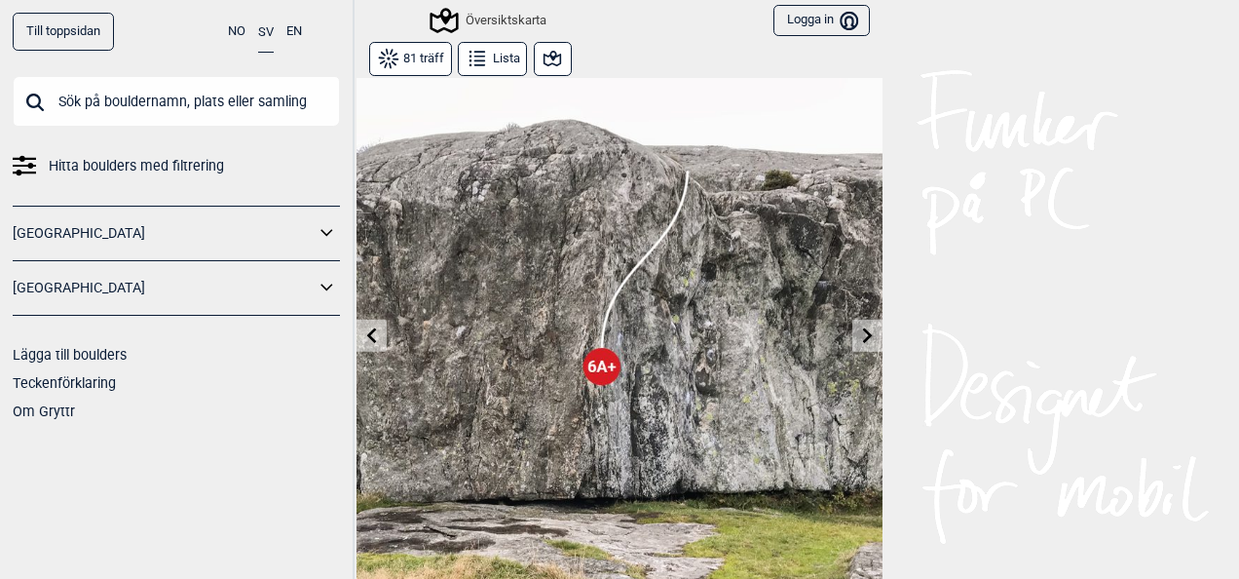
click at [368, 335] on icon at bounding box center [372, 335] width 16 height 16
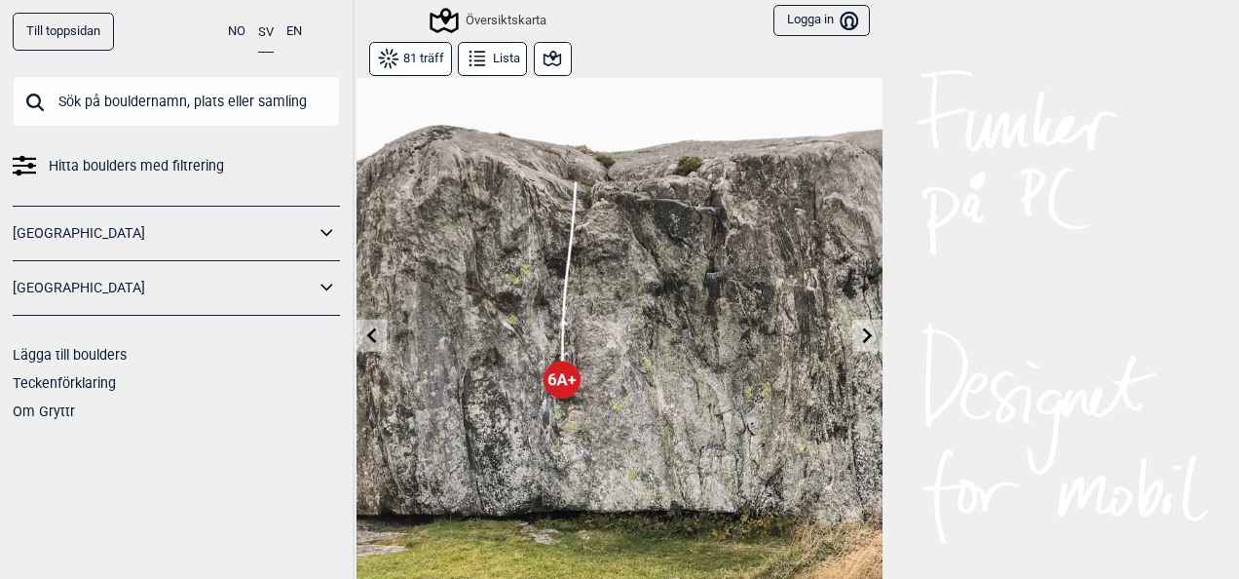
click at [368, 335] on icon at bounding box center [372, 335] width 16 height 16
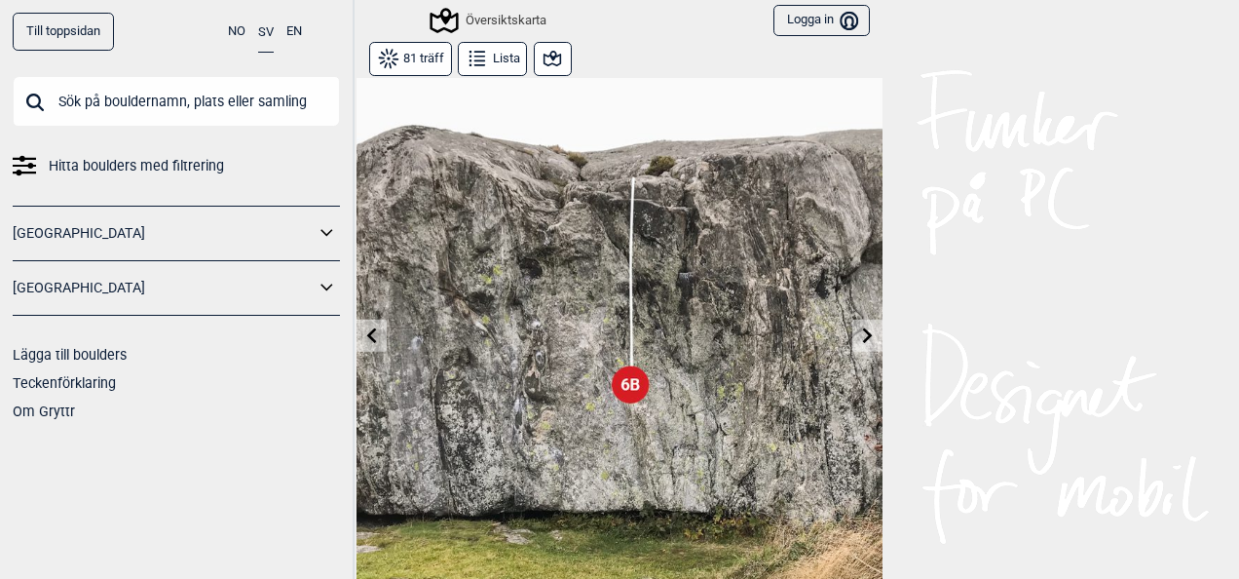
click at [368, 335] on icon at bounding box center [372, 335] width 16 height 16
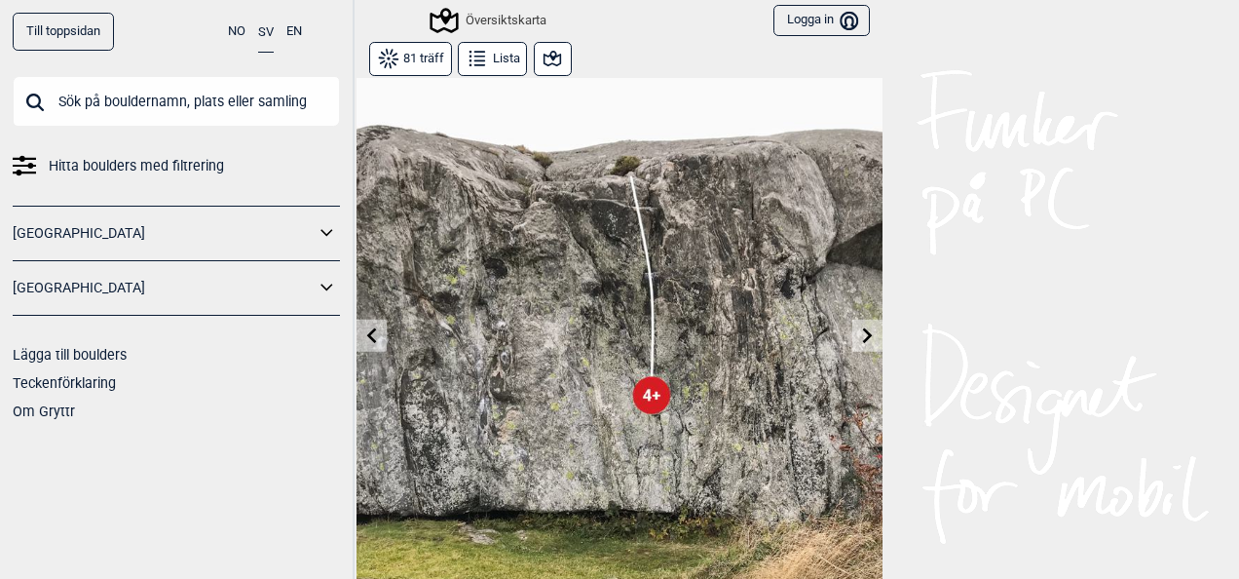
click at [368, 335] on icon at bounding box center [372, 335] width 16 height 16
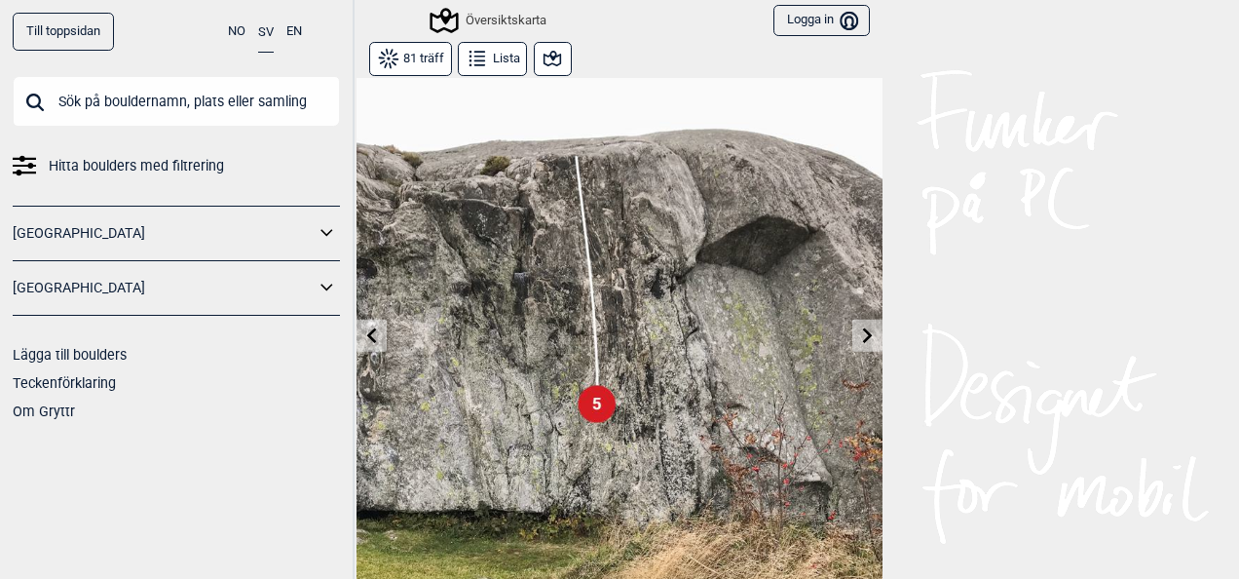
click at [368, 335] on icon at bounding box center [372, 335] width 16 height 16
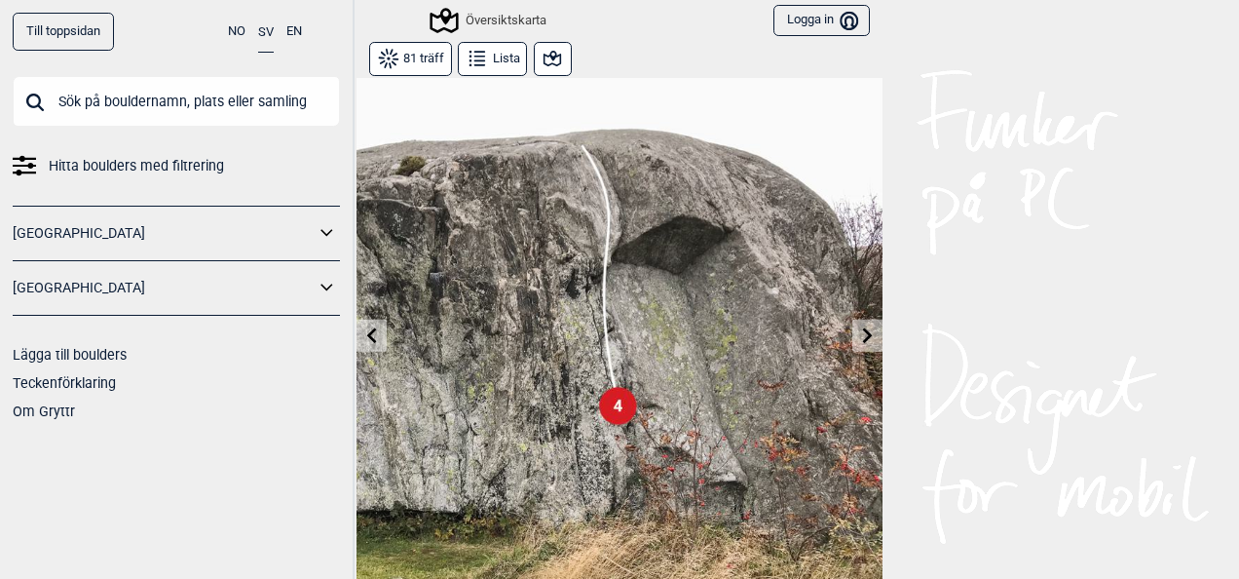
click at [368, 335] on icon at bounding box center [372, 335] width 16 height 16
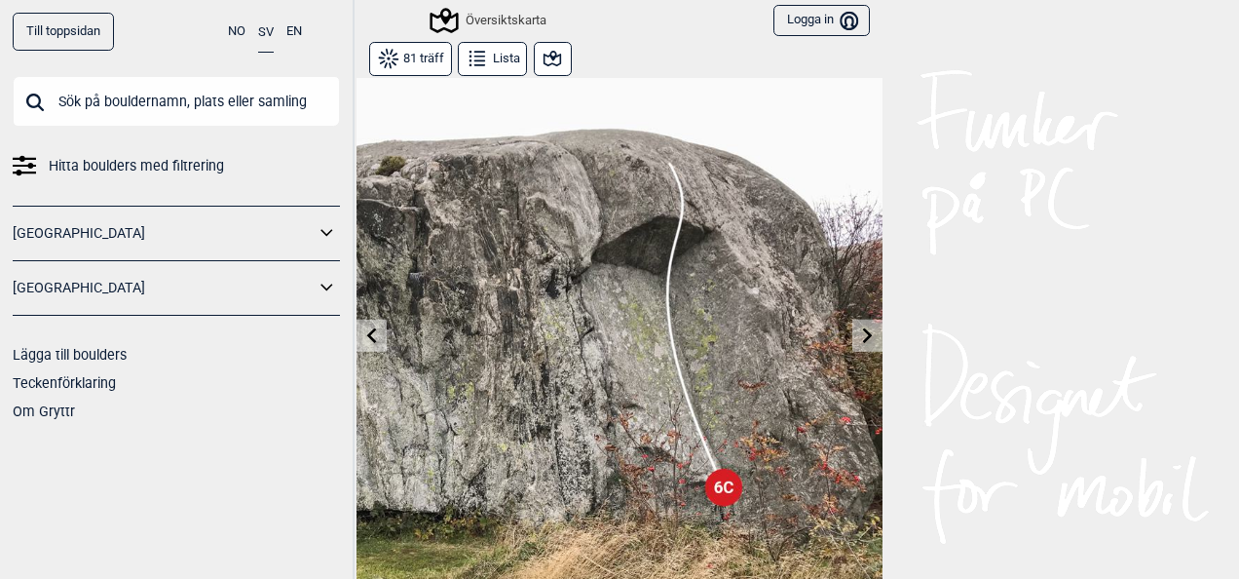
click at [368, 335] on icon at bounding box center [372, 335] width 16 height 16
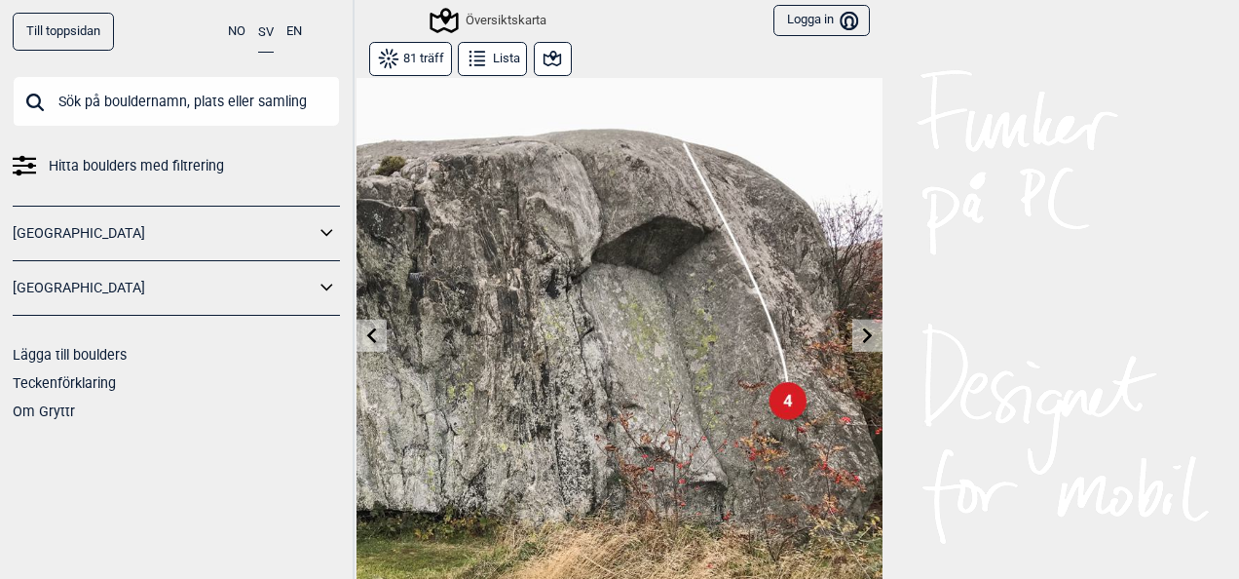
click at [364, 340] on icon at bounding box center [372, 335] width 16 height 16
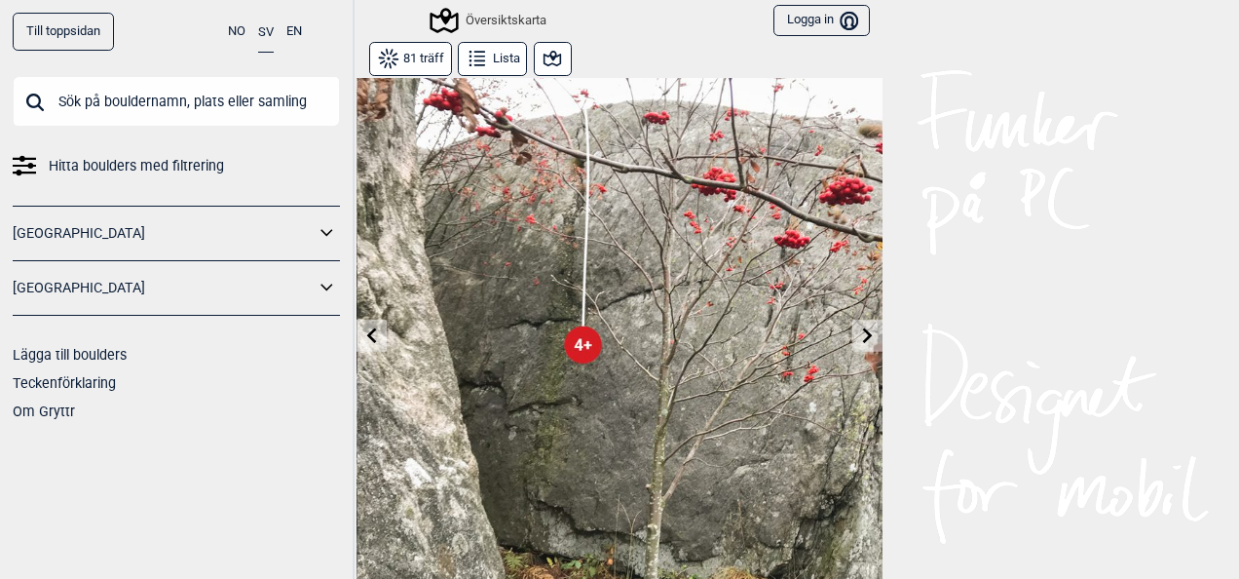
click at [364, 340] on icon at bounding box center [372, 335] width 16 height 16
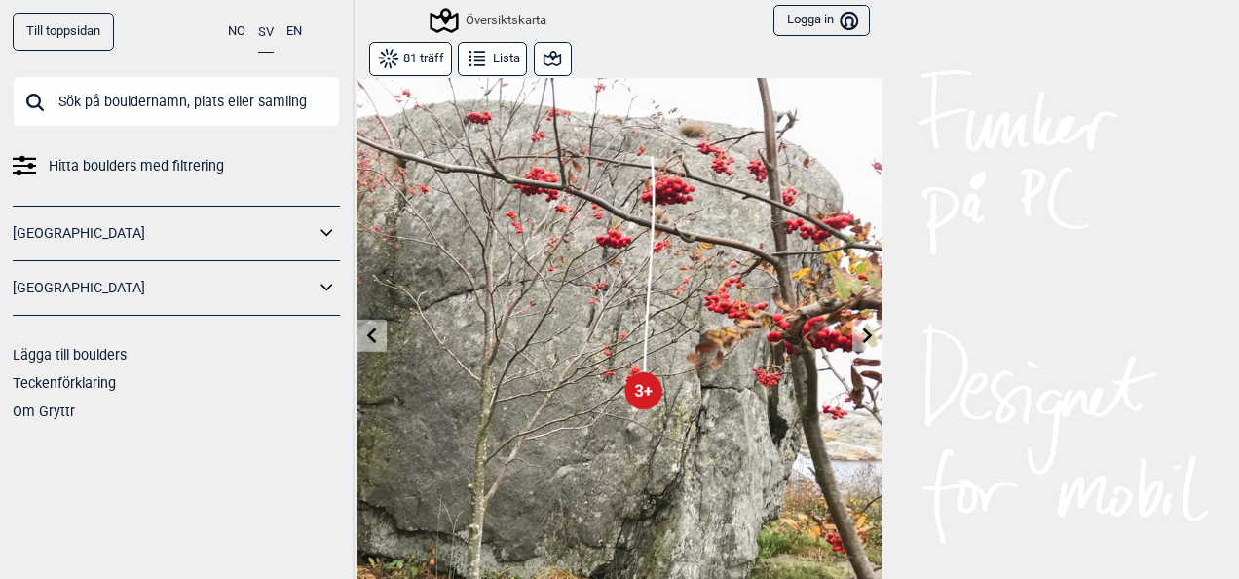
click at [364, 340] on icon at bounding box center [372, 335] width 16 height 16
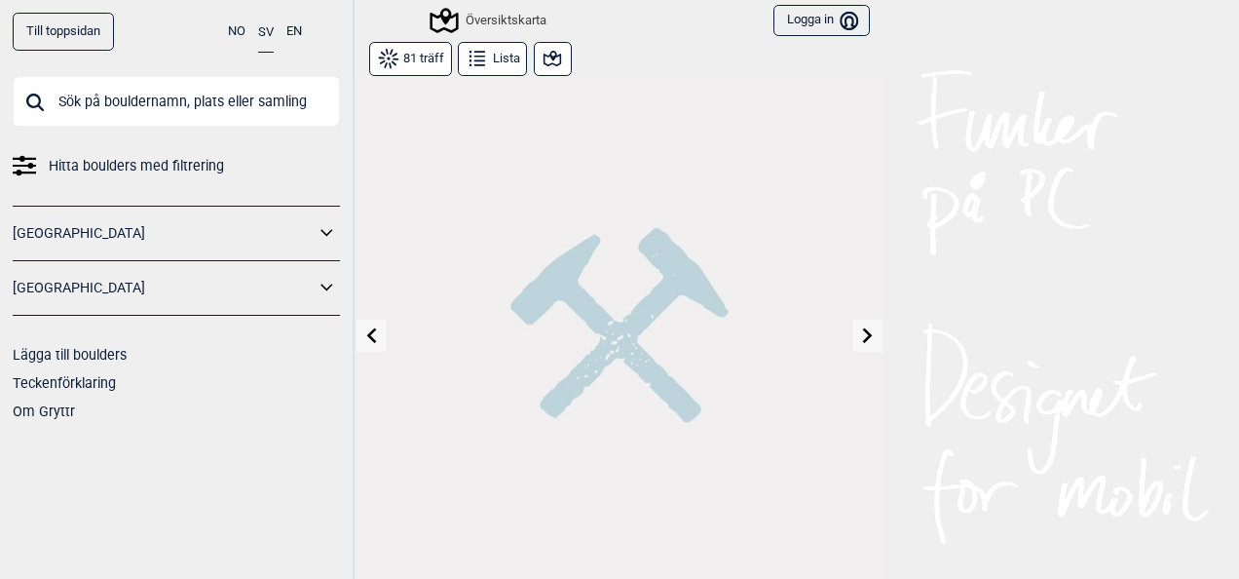
click at [364, 340] on icon at bounding box center [372, 335] width 16 height 16
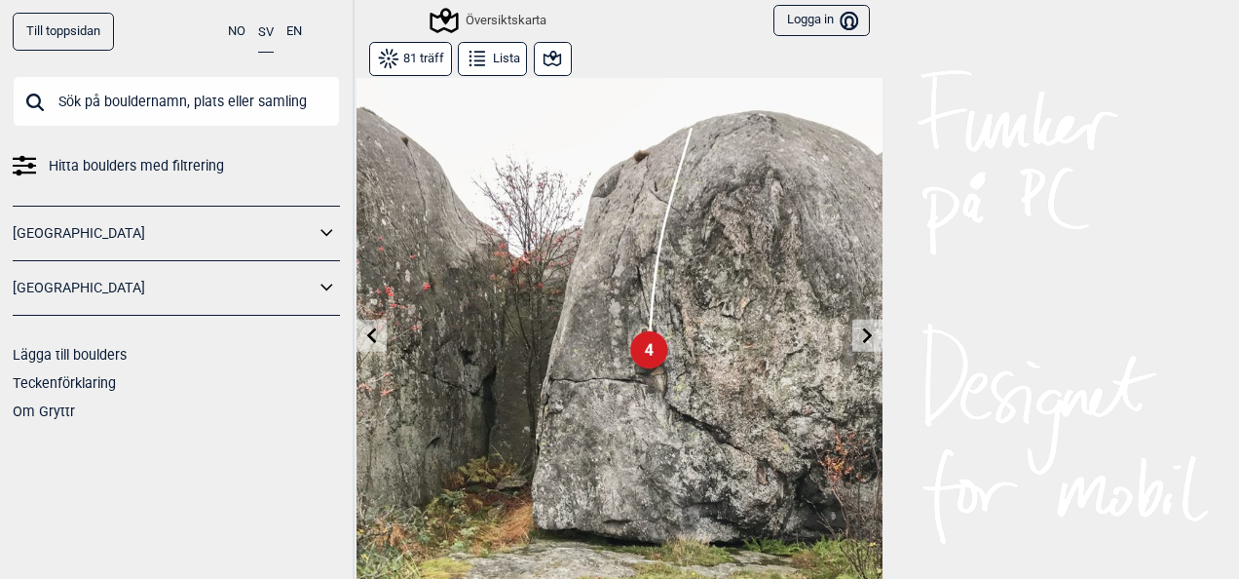
click at [364, 340] on icon at bounding box center [372, 335] width 16 height 16
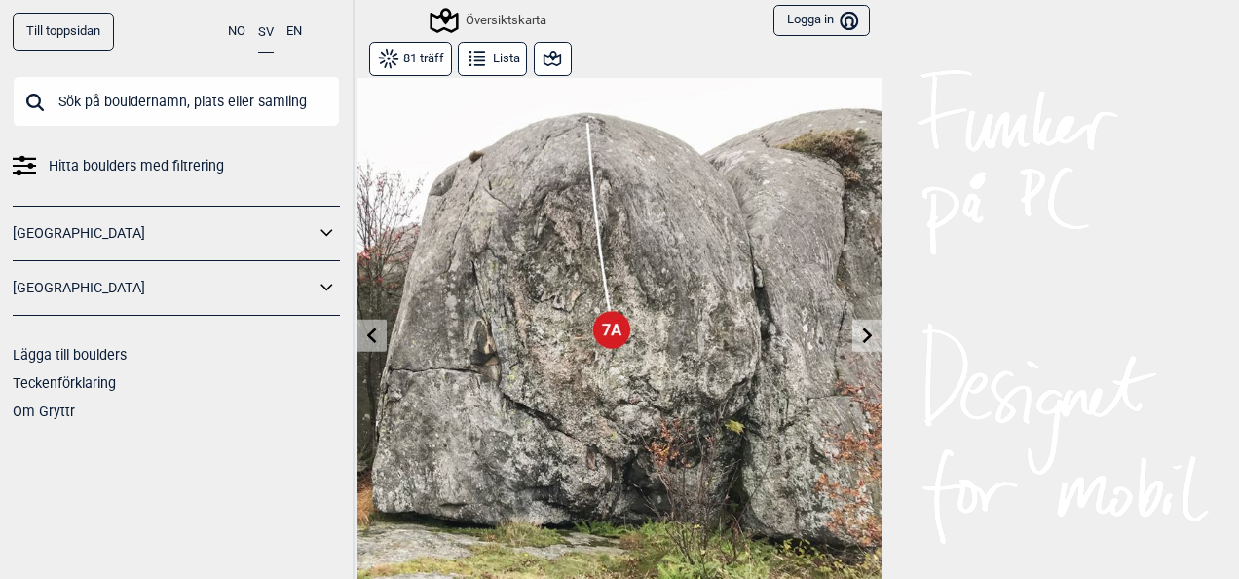
click at [364, 340] on icon at bounding box center [372, 335] width 16 height 16
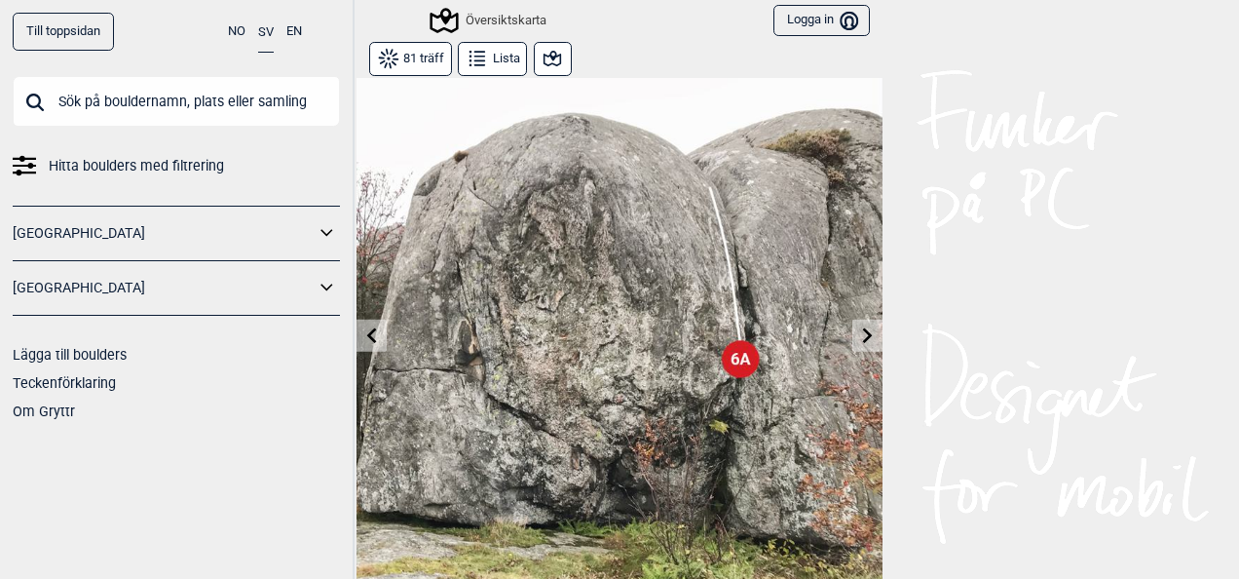
click at [364, 340] on icon at bounding box center [372, 335] width 16 height 16
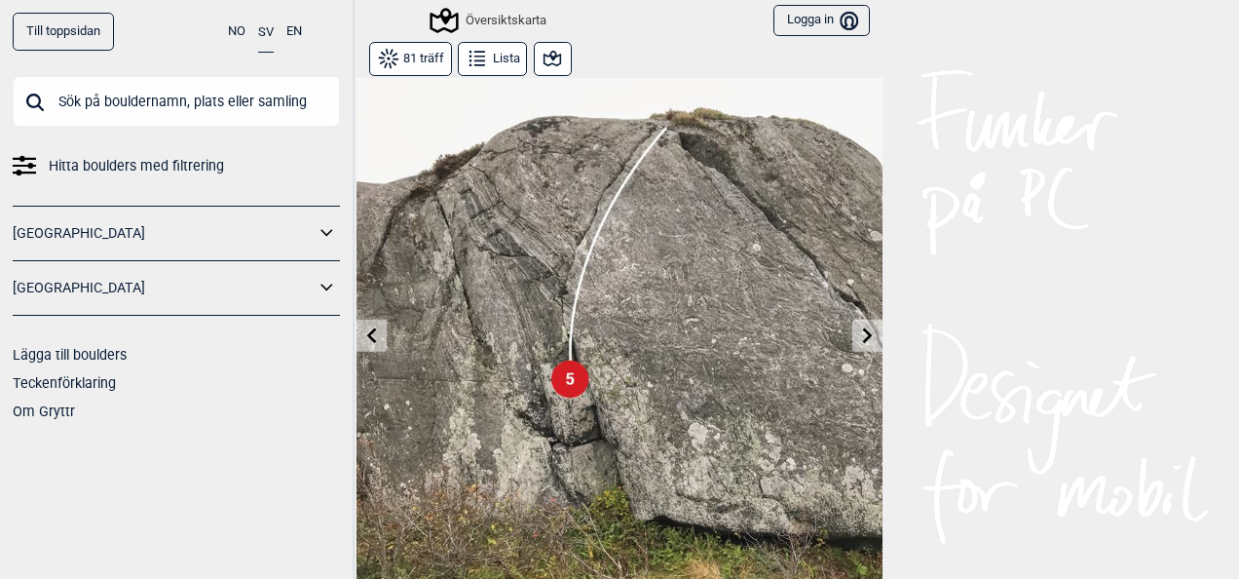
click at [364, 340] on icon at bounding box center [372, 335] width 16 height 16
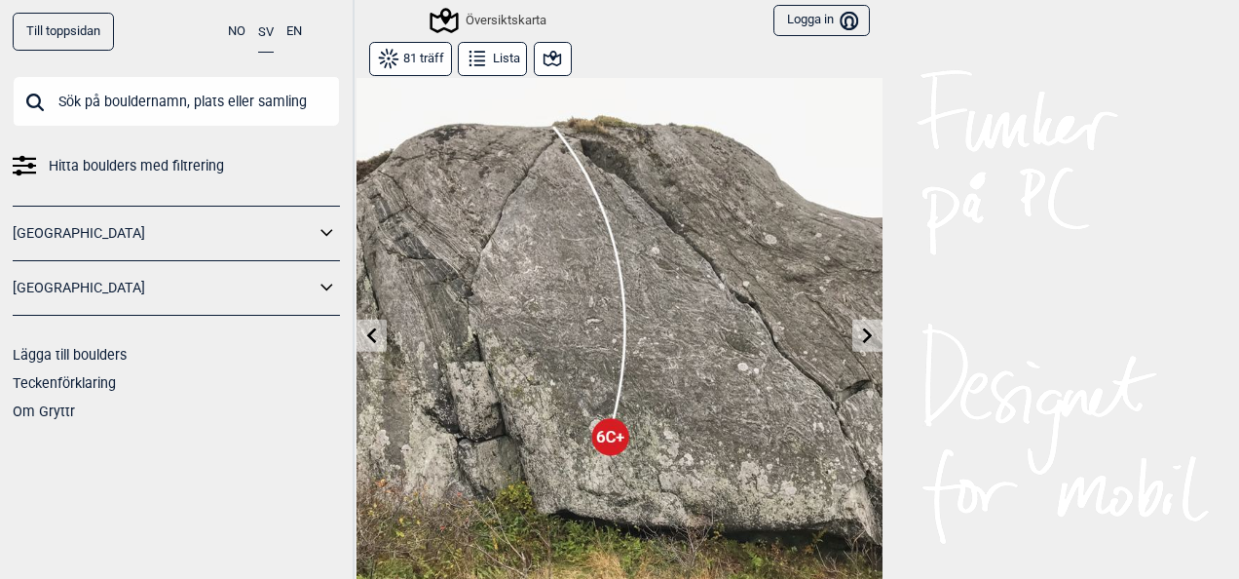
click at [364, 340] on icon at bounding box center [372, 335] width 16 height 16
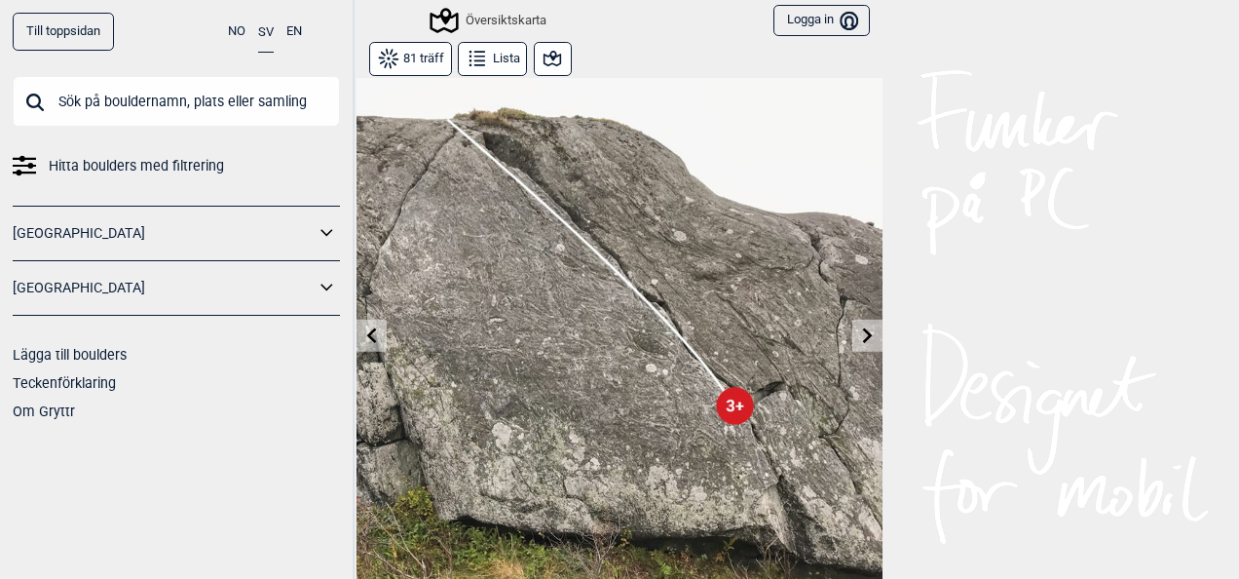
click at [364, 327] on icon at bounding box center [372, 335] width 16 height 16
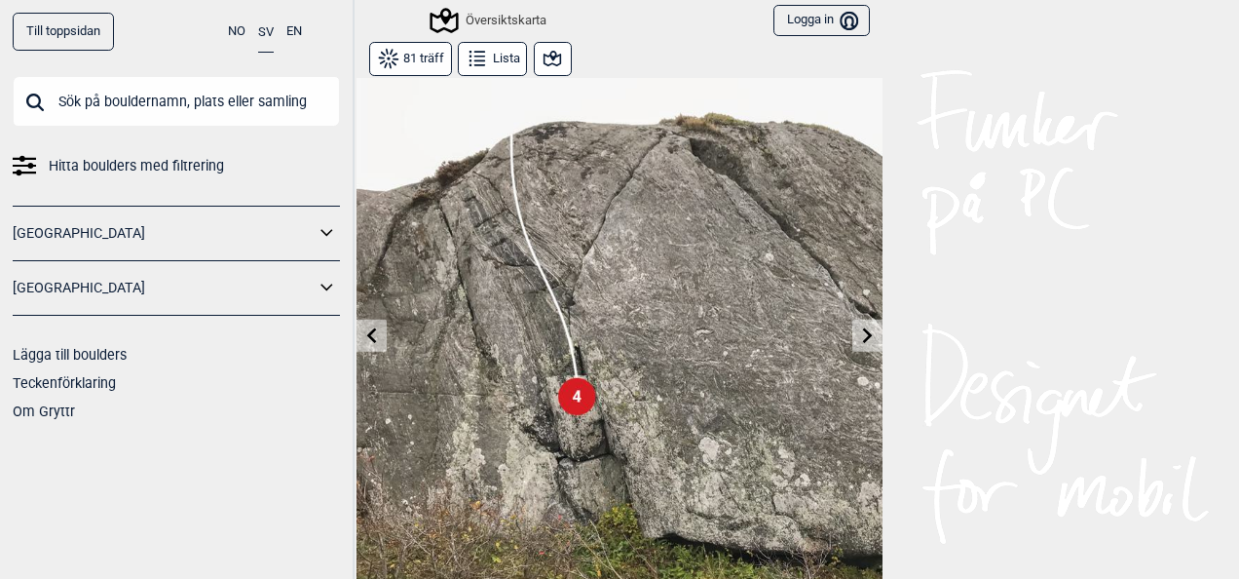
click at [364, 327] on icon at bounding box center [372, 335] width 16 height 16
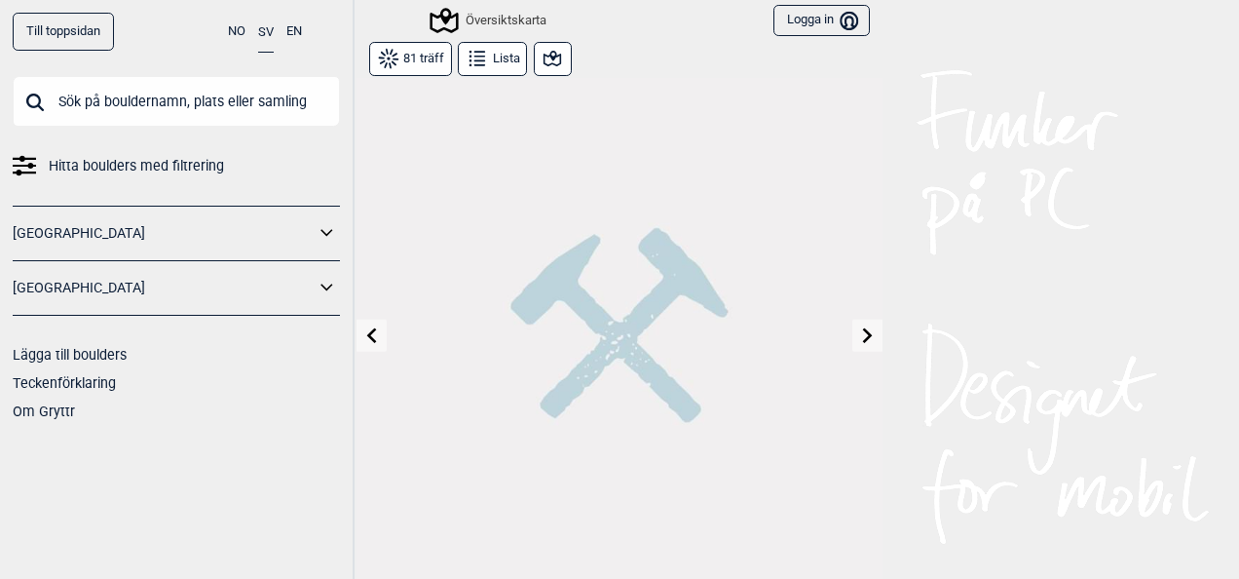
click at [364, 327] on icon at bounding box center [372, 335] width 16 height 16
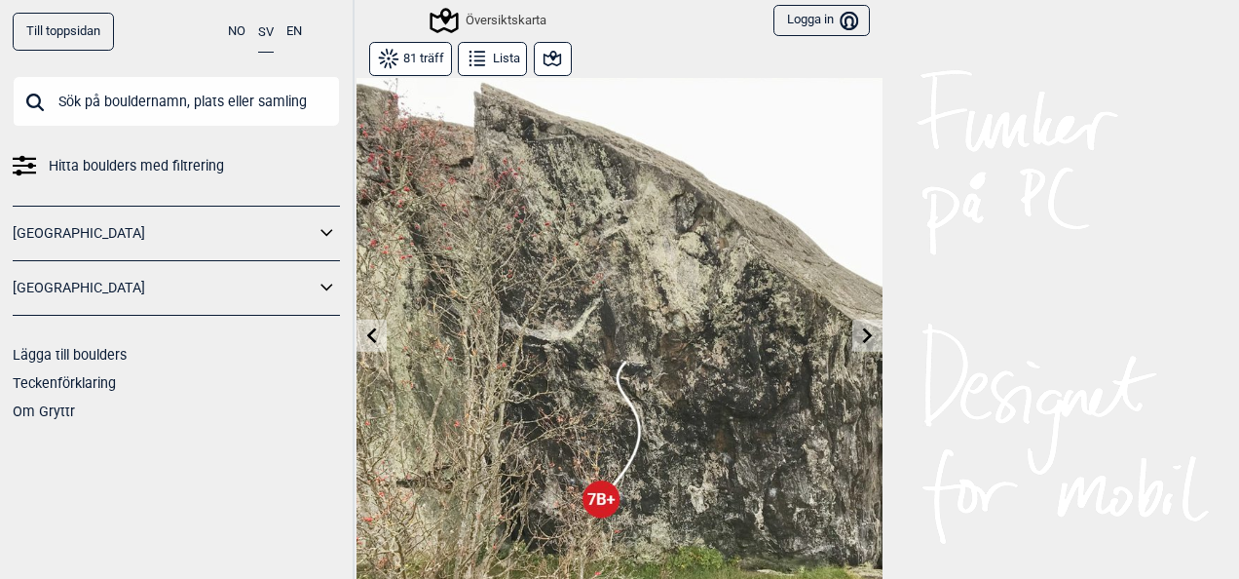
click at [364, 327] on icon at bounding box center [372, 335] width 16 height 16
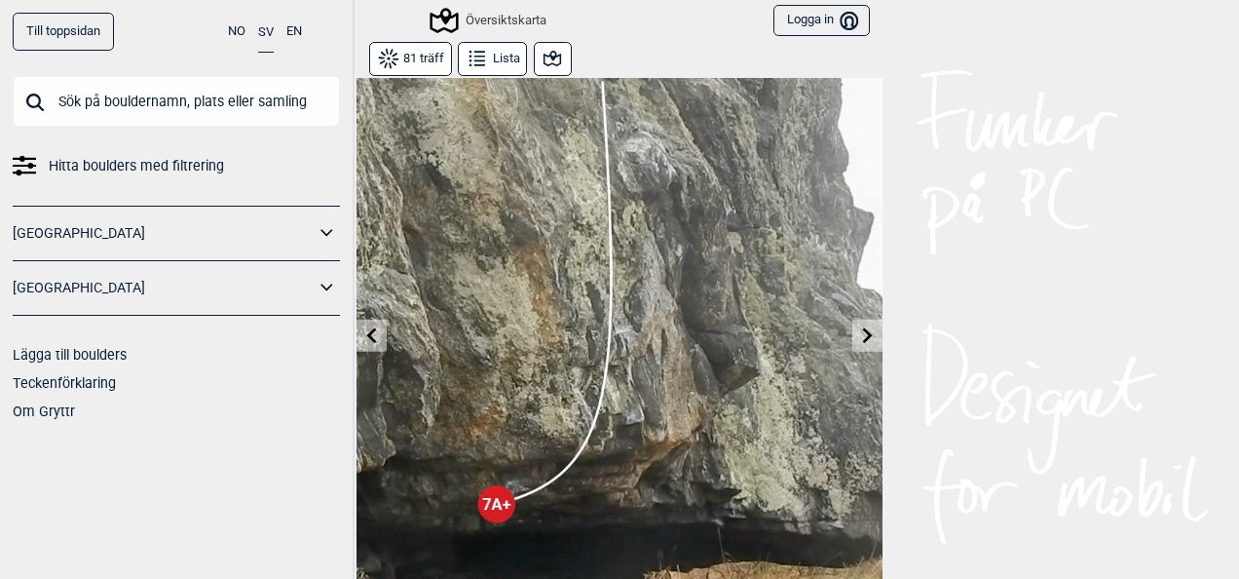
click at [364, 327] on icon at bounding box center [372, 335] width 16 height 16
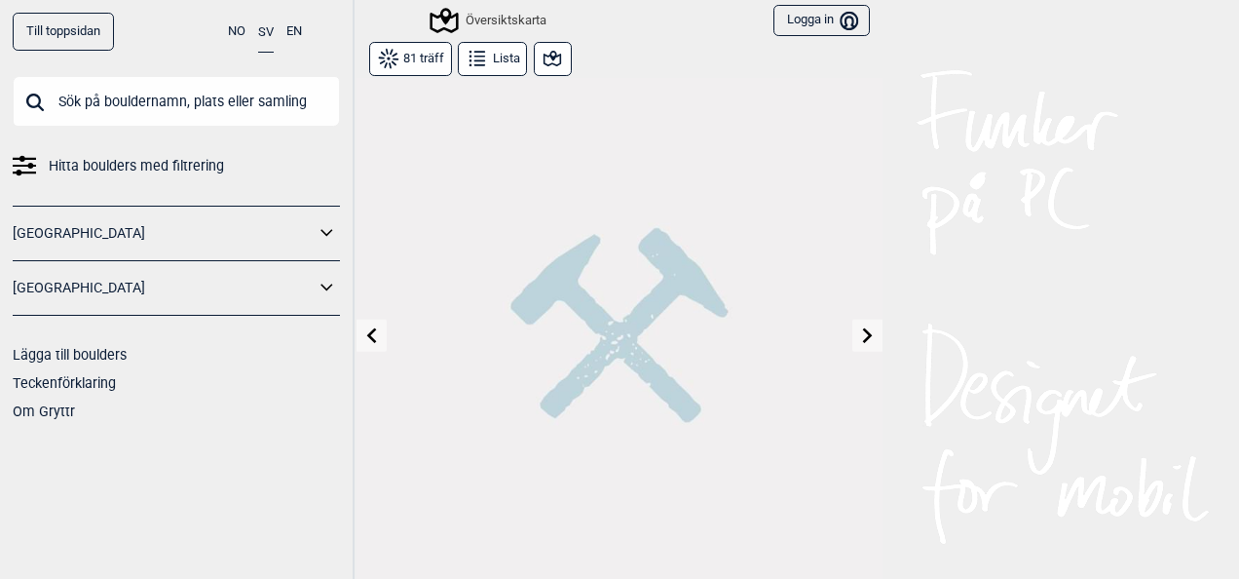
click at [364, 327] on icon at bounding box center [372, 335] width 16 height 16
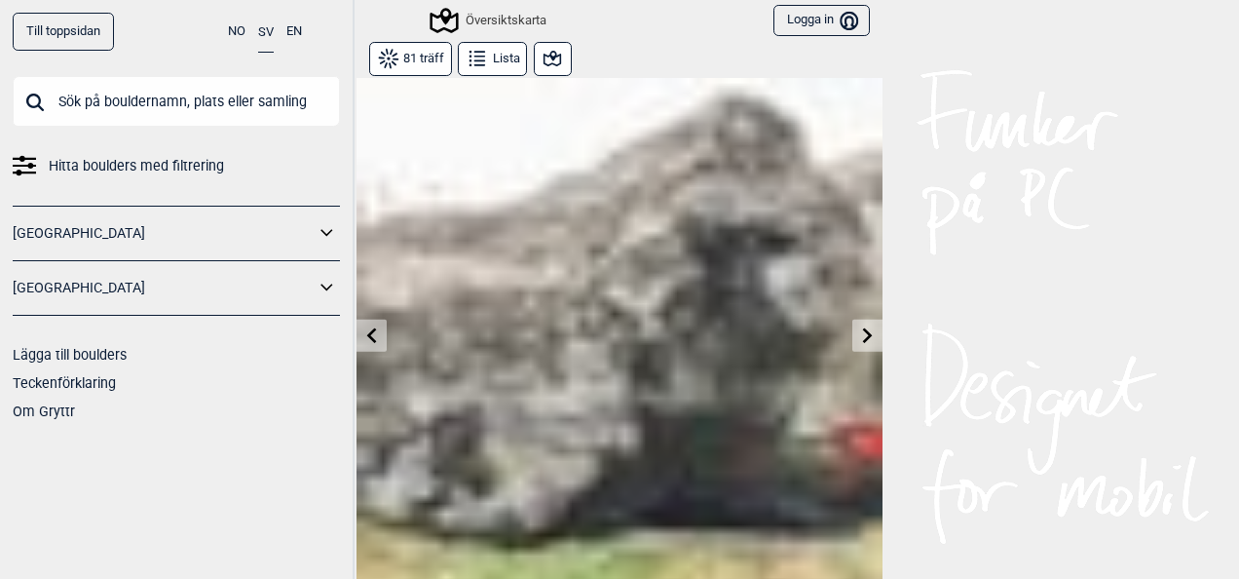
click at [364, 327] on icon at bounding box center [372, 335] width 16 height 16
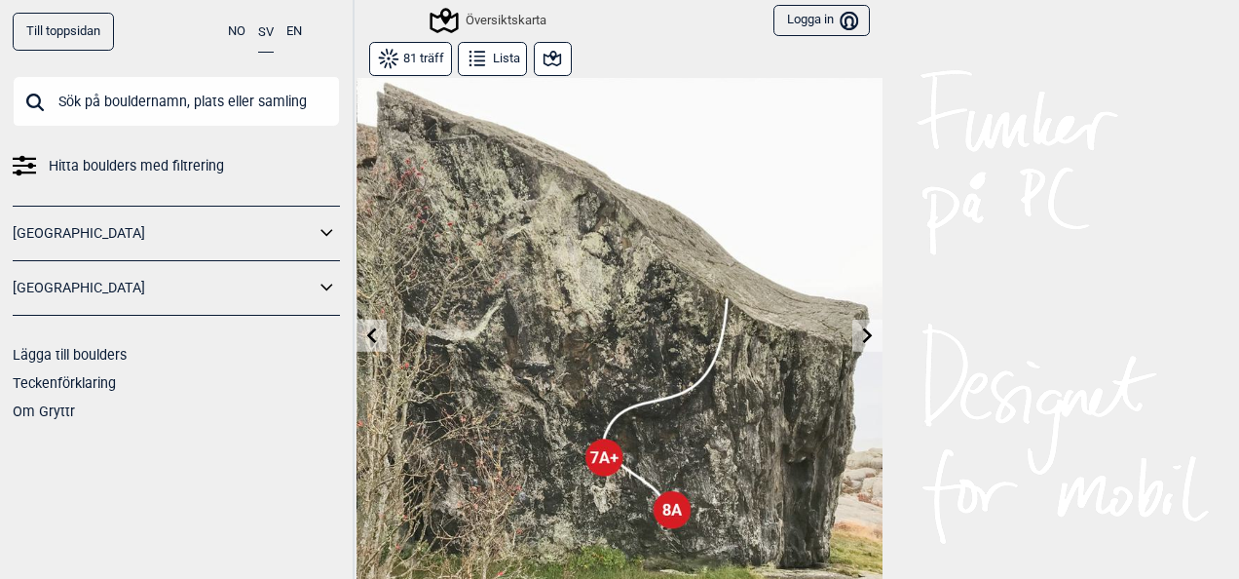
click at [364, 329] on icon at bounding box center [372, 335] width 16 height 16
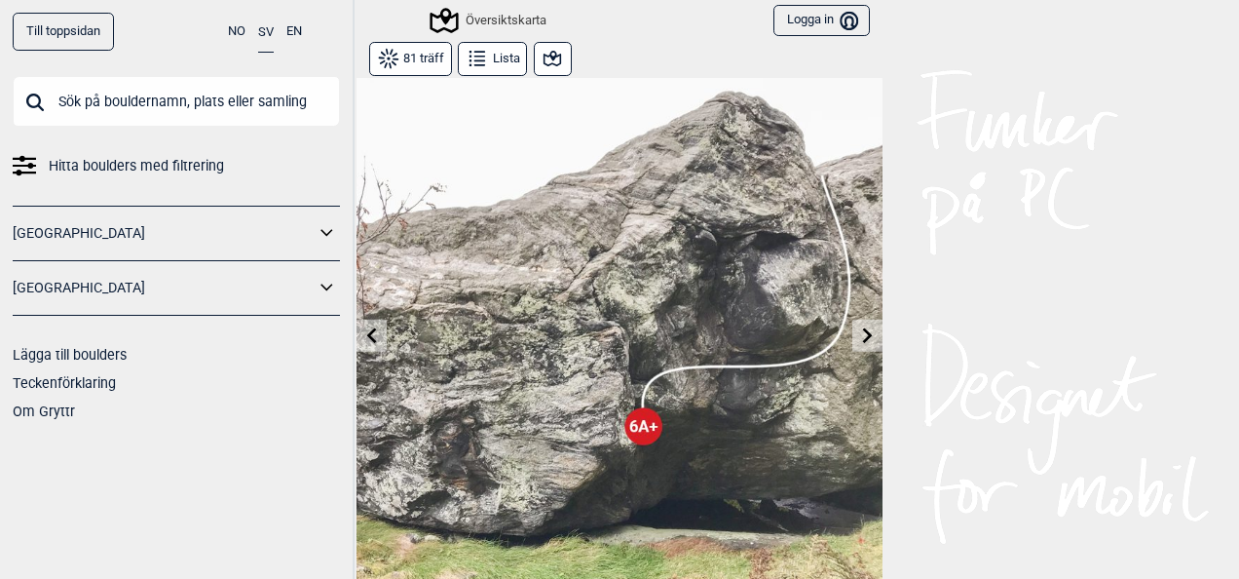
click at [364, 329] on icon at bounding box center [372, 335] width 16 height 16
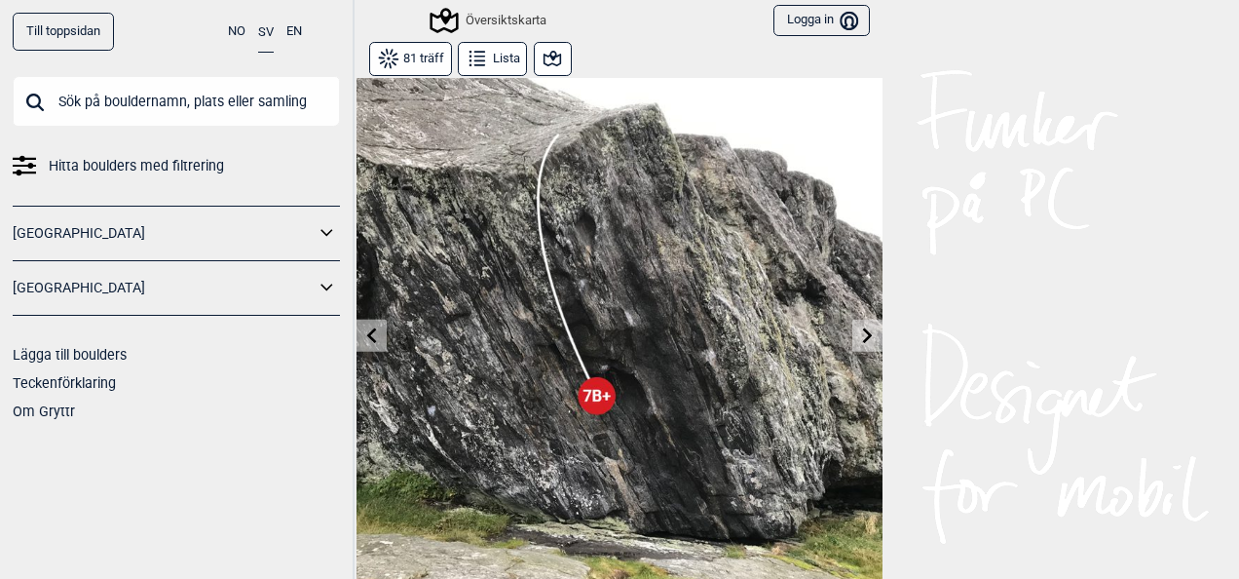
click at [364, 329] on icon at bounding box center [372, 335] width 16 height 16
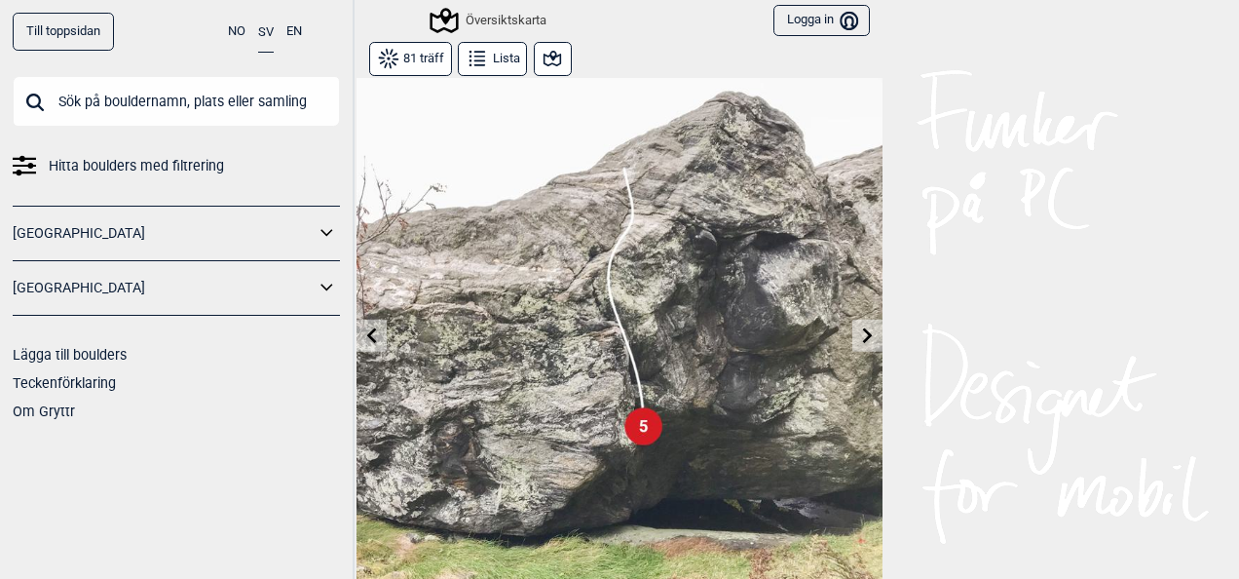
click at [364, 329] on icon at bounding box center [372, 335] width 16 height 16
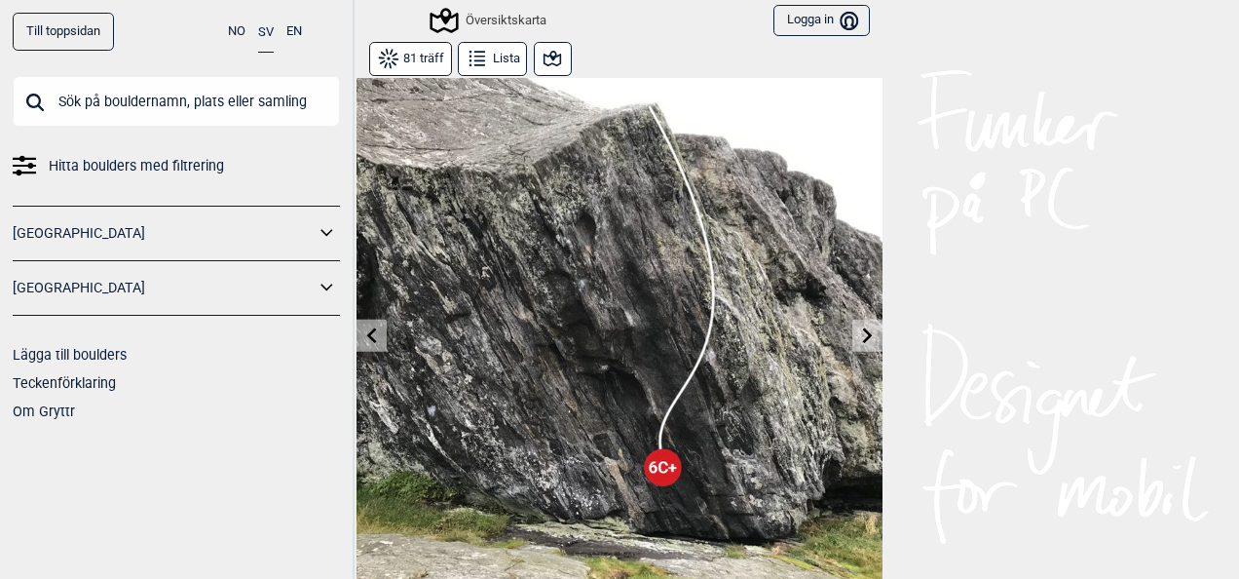
click at [364, 329] on icon at bounding box center [372, 335] width 16 height 16
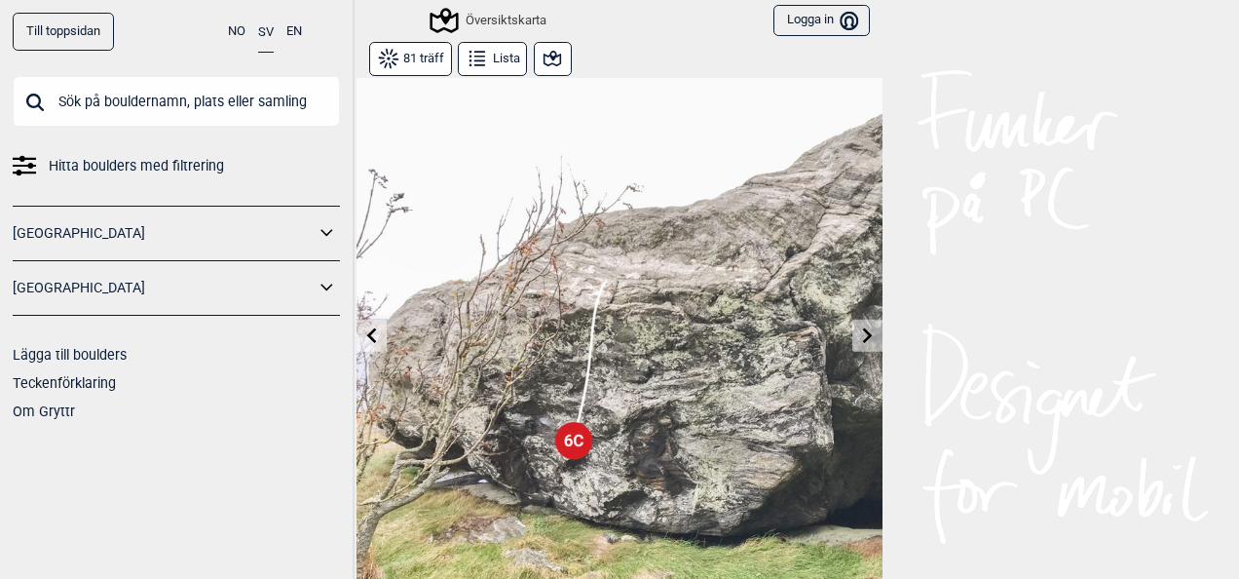
click at [364, 329] on icon at bounding box center [372, 335] width 16 height 16
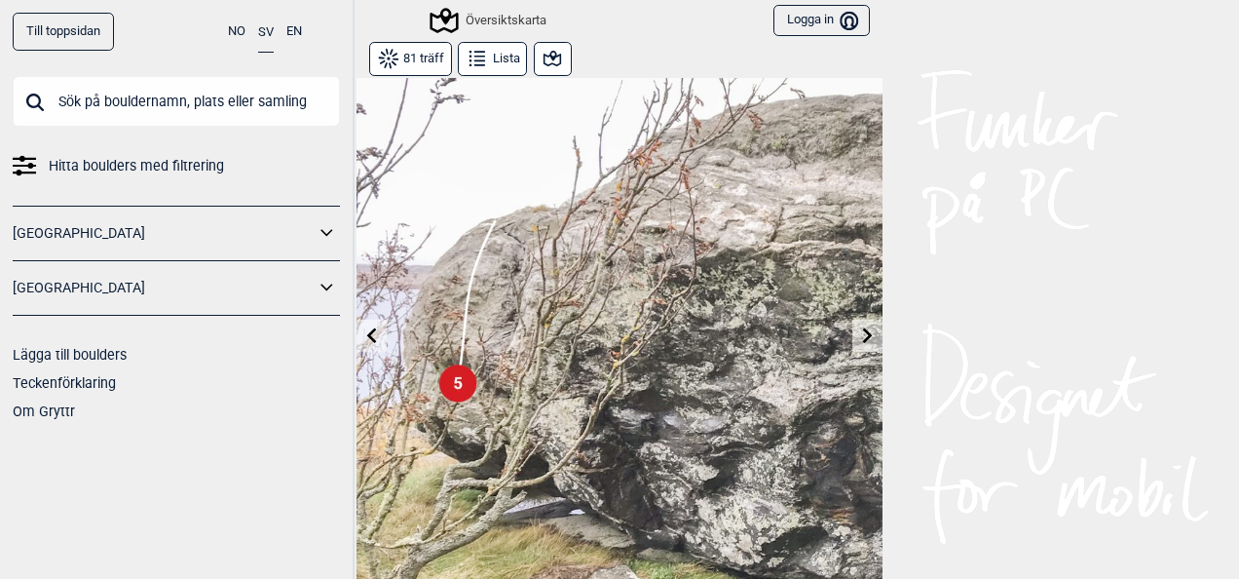
click at [364, 329] on icon at bounding box center [372, 335] width 16 height 16
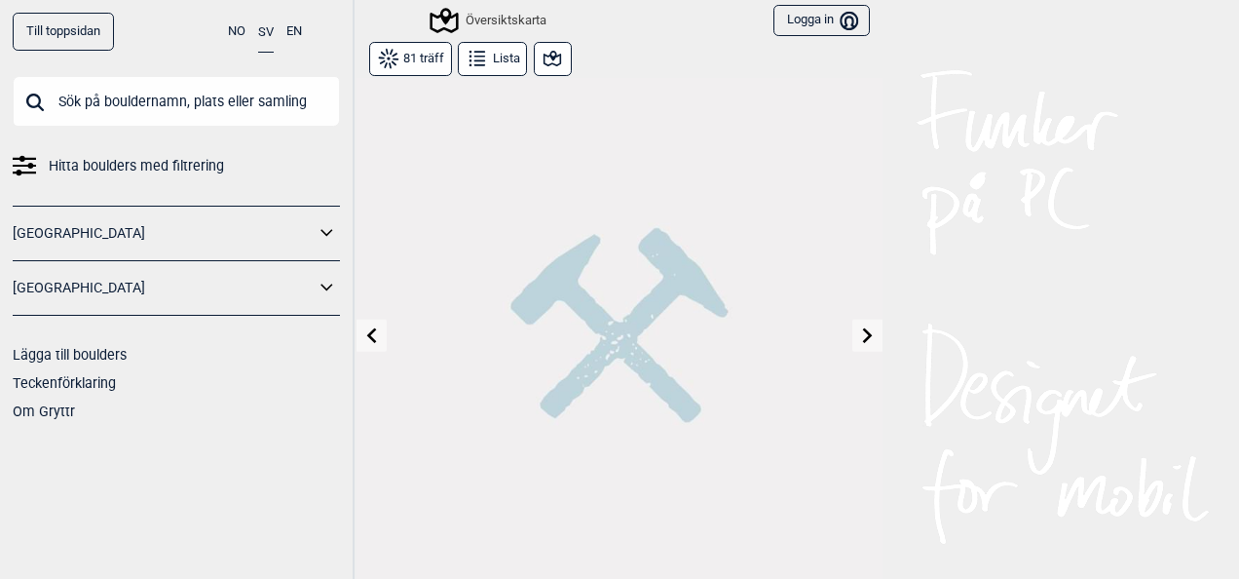
click at [364, 329] on icon at bounding box center [372, 335] width 16 height 16
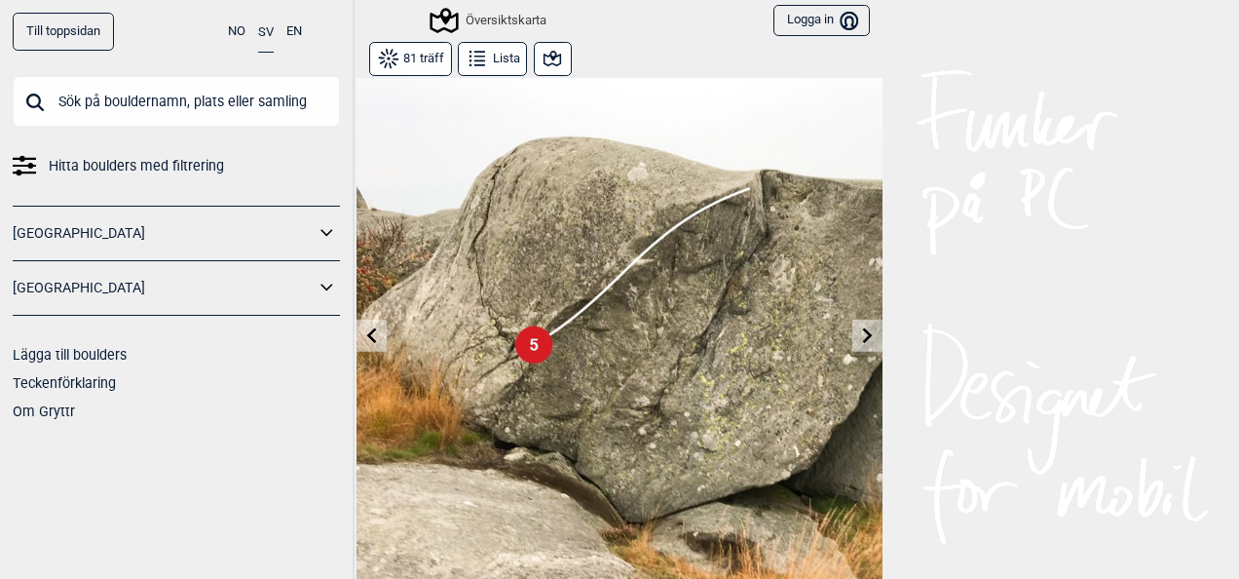
click at [364, 329] on icon at bounding box center [372, 335] width 16 height 16
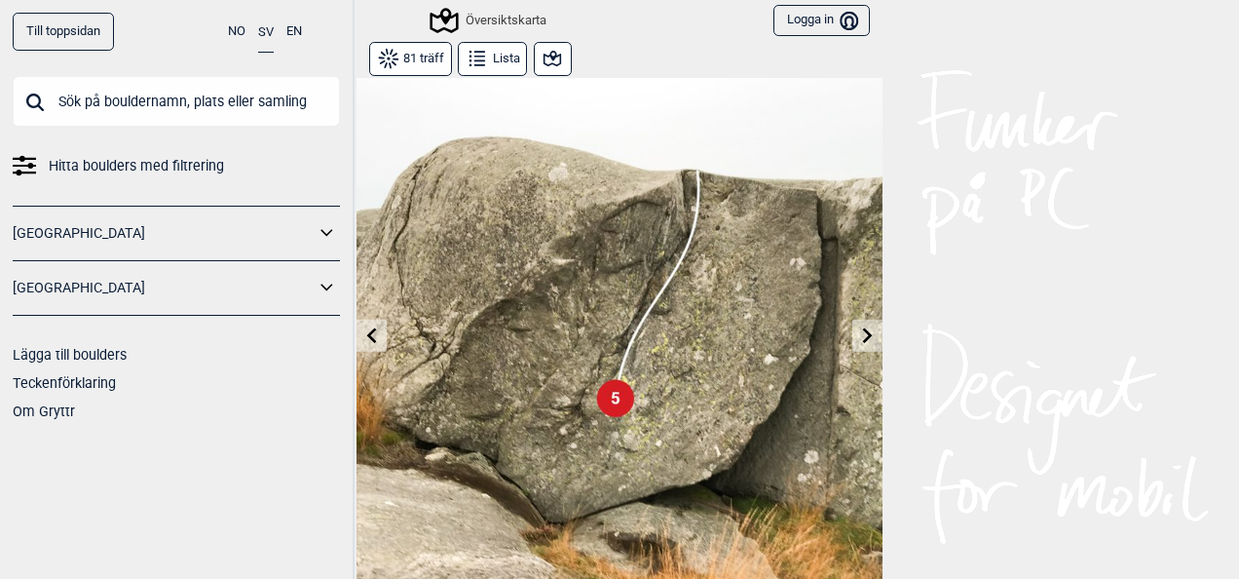
click at [364, 329] on icon at bounding box center [372, 335] width 16 height 16
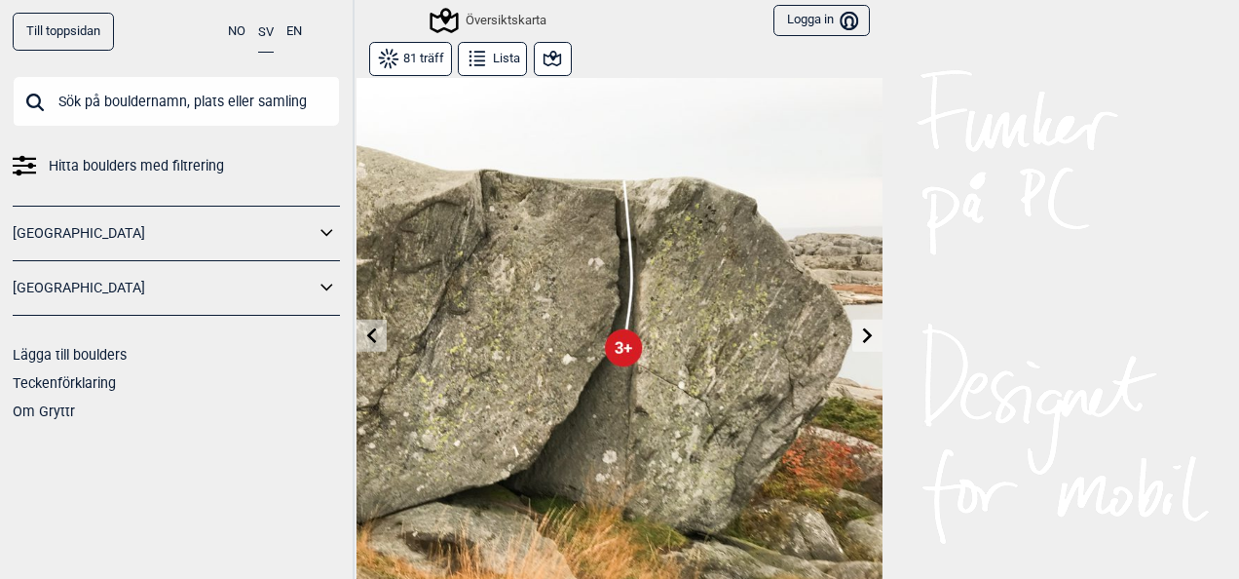
click at [364, 329] on icon at bounding box center [372, 335] width 16 height 16
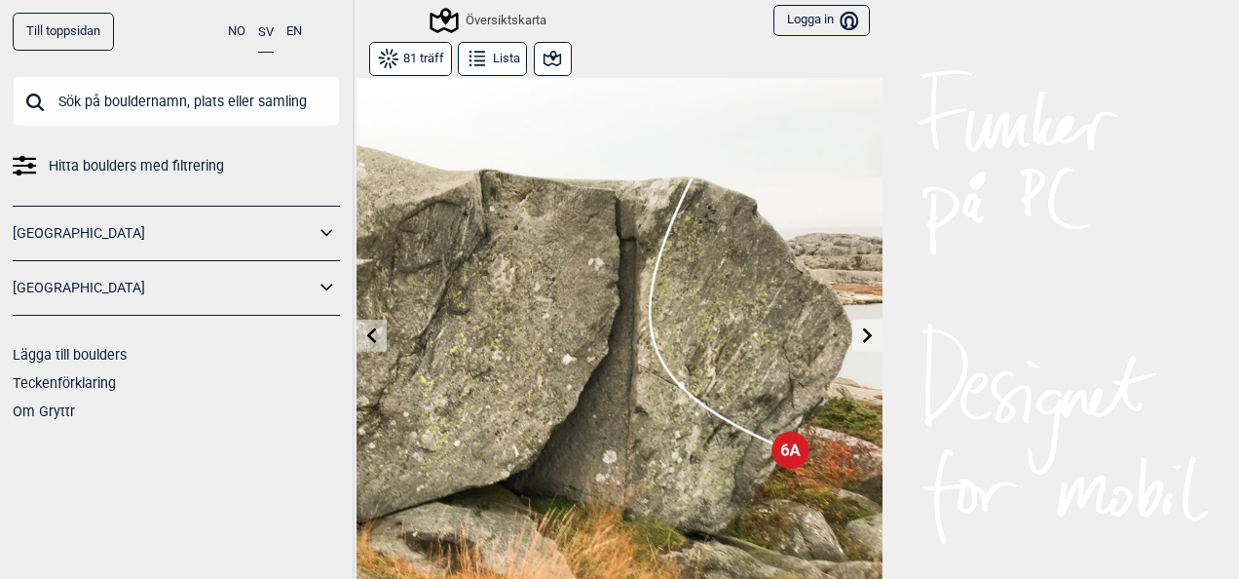
click at [364, 329] on icon at bounding box center [372, 335] width 16 height 16
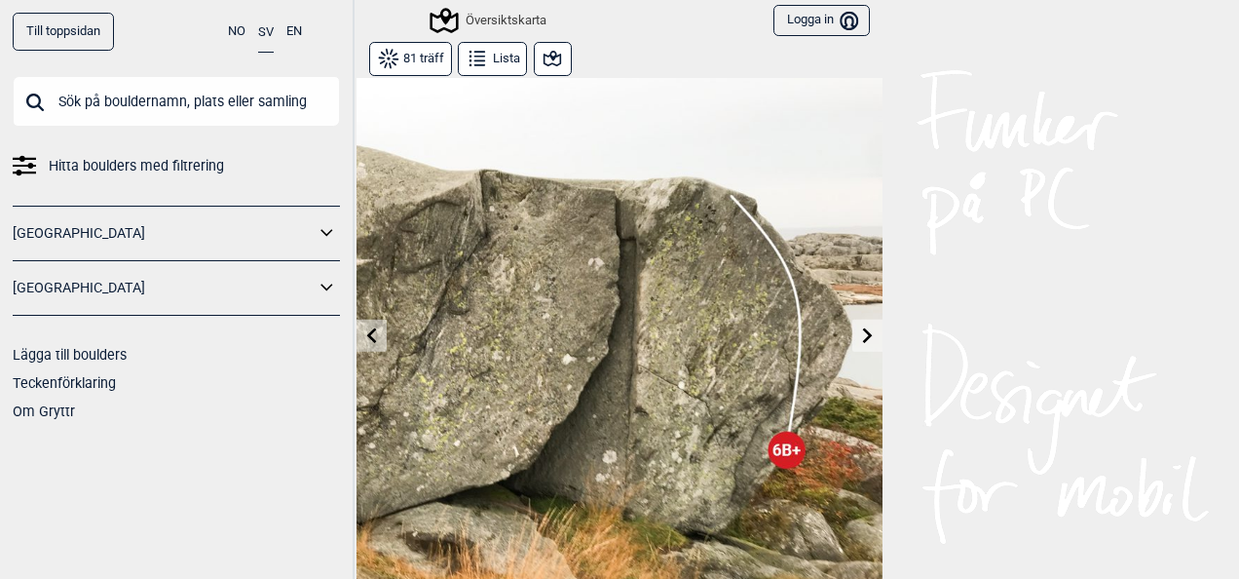
click at [364, 329] on icon at bounding box center [372, 335] width 16 height 16
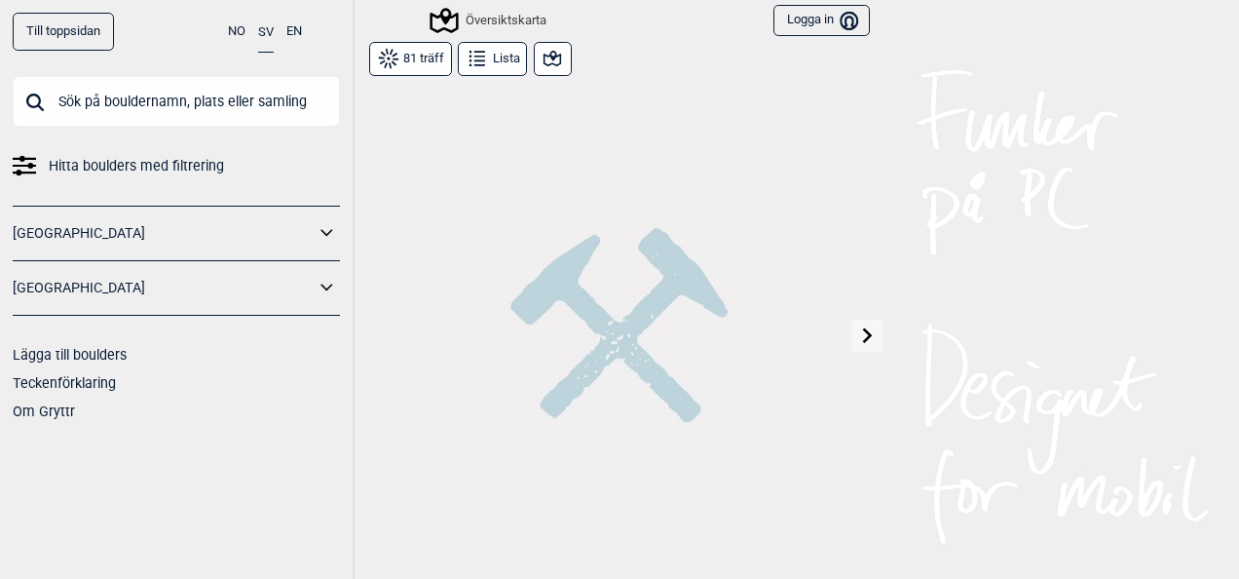
click at [1224, 565] on div "Till toppsidan NO SV EN Hitta boulders med filtrering Norge Sverige Lägga till …" at bounding box center [619, 289] width 1239 height 579
click at [487, 58] on button "Lista" at bounding box center [492, 59] width 69 height 34
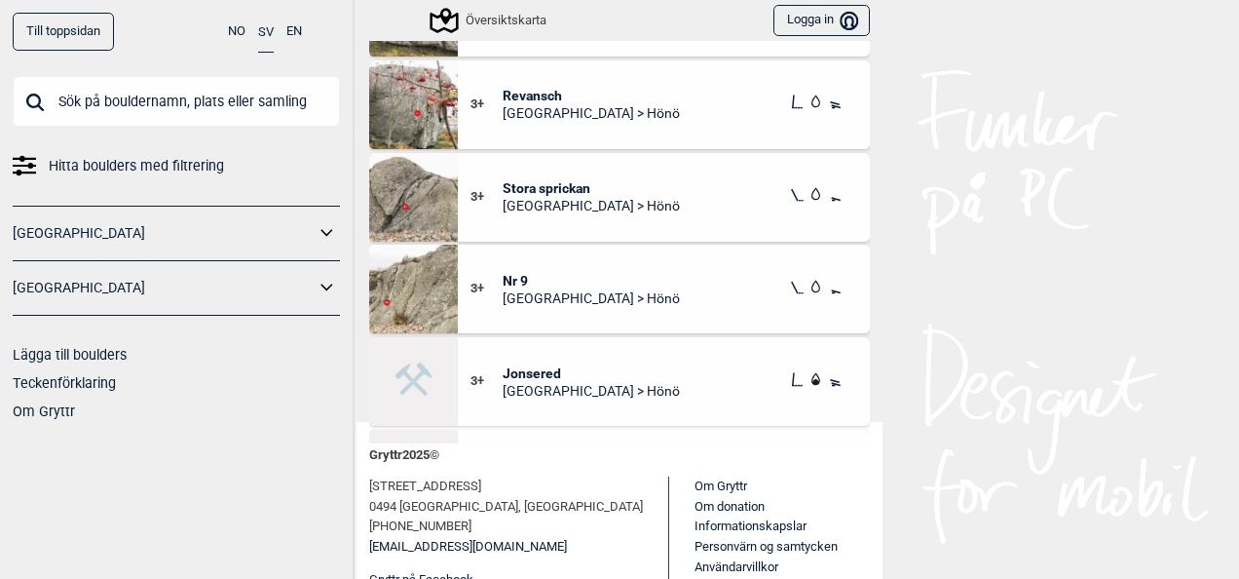
scroll to position [454, 0]
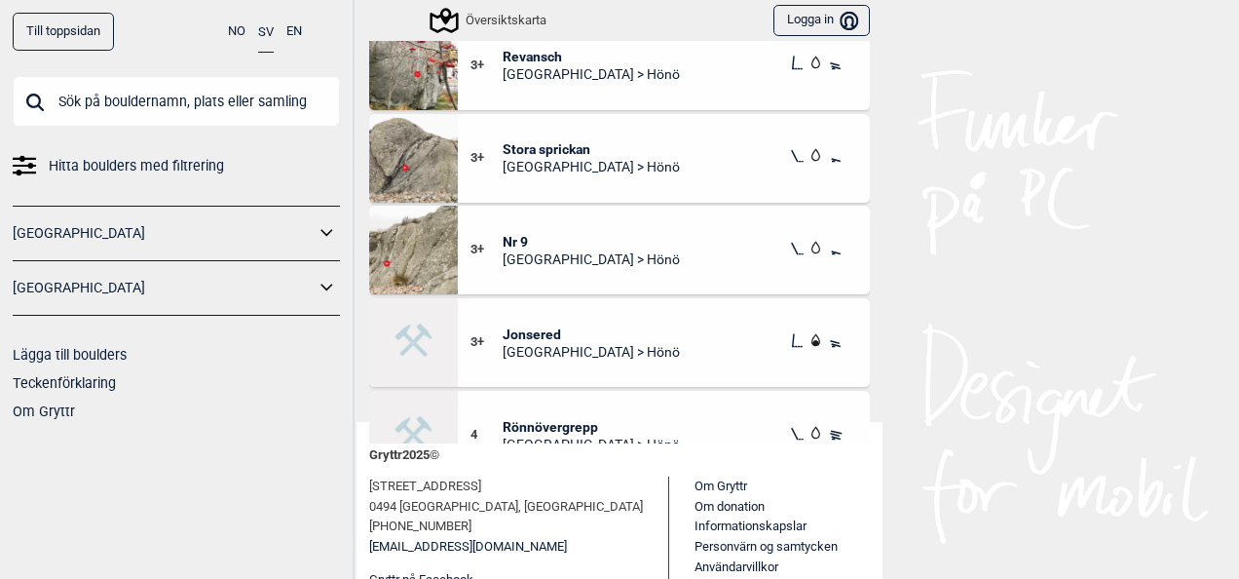
click at [398, 254] on img at bounding box center [413, 250] width 89 height 89
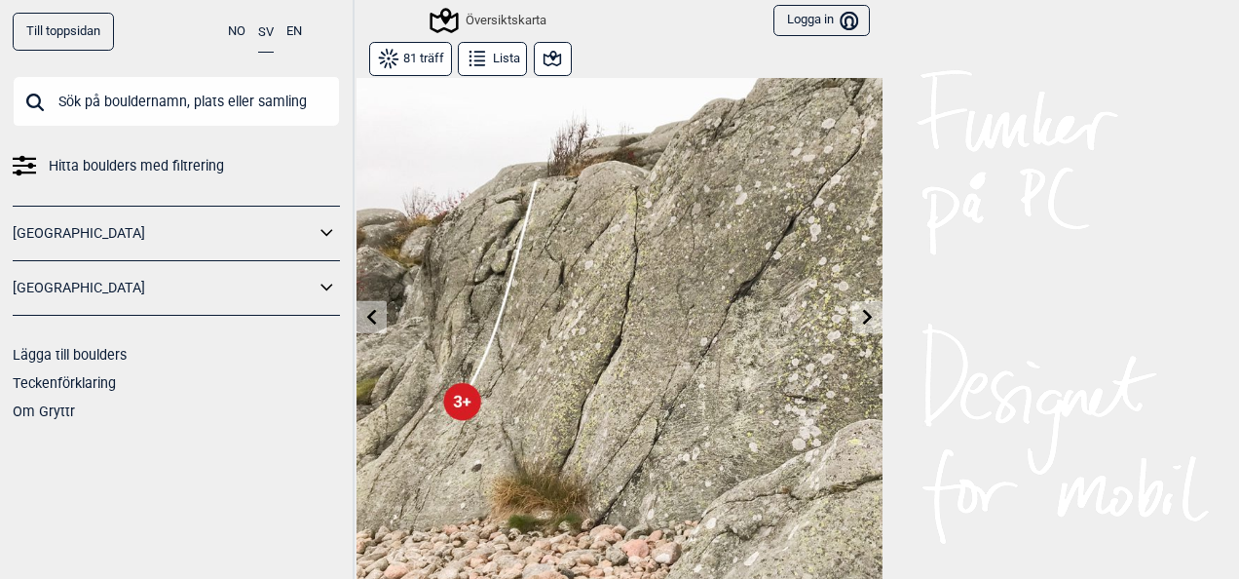
scroll to position [16, 0]
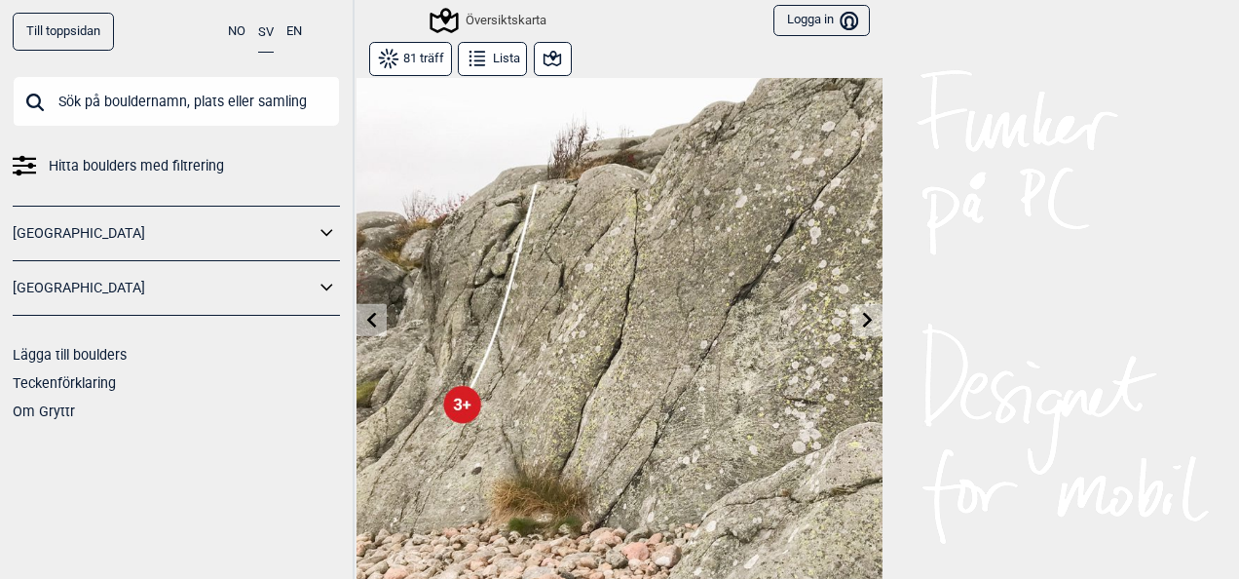
click at [367, 320] on icon at bounding box center [372, 320] width 16 height 16
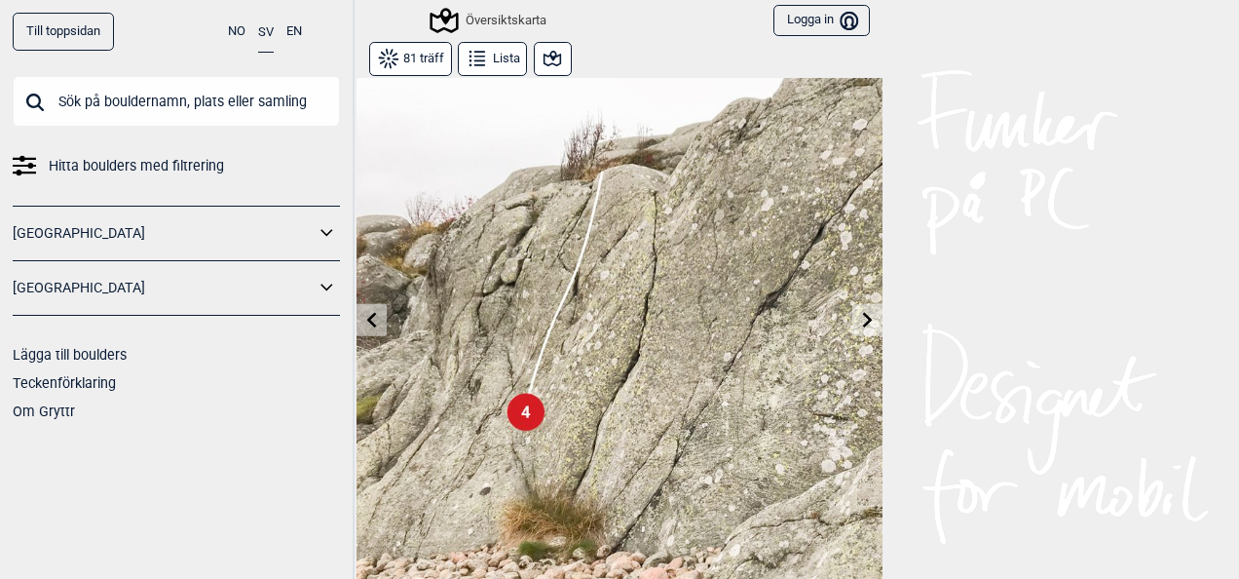
click at [367, 320] on icon at bounding box center [372, 320] width 16 height 16
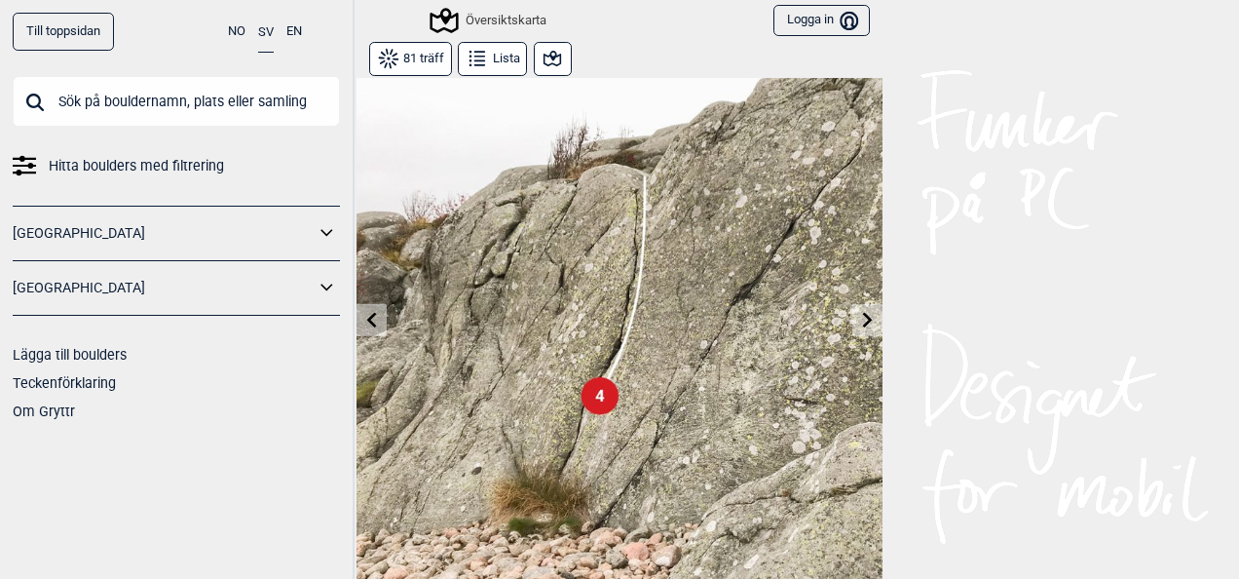
click at [367, 320] on icon at bounding box center [372, 320] width 16 height 16
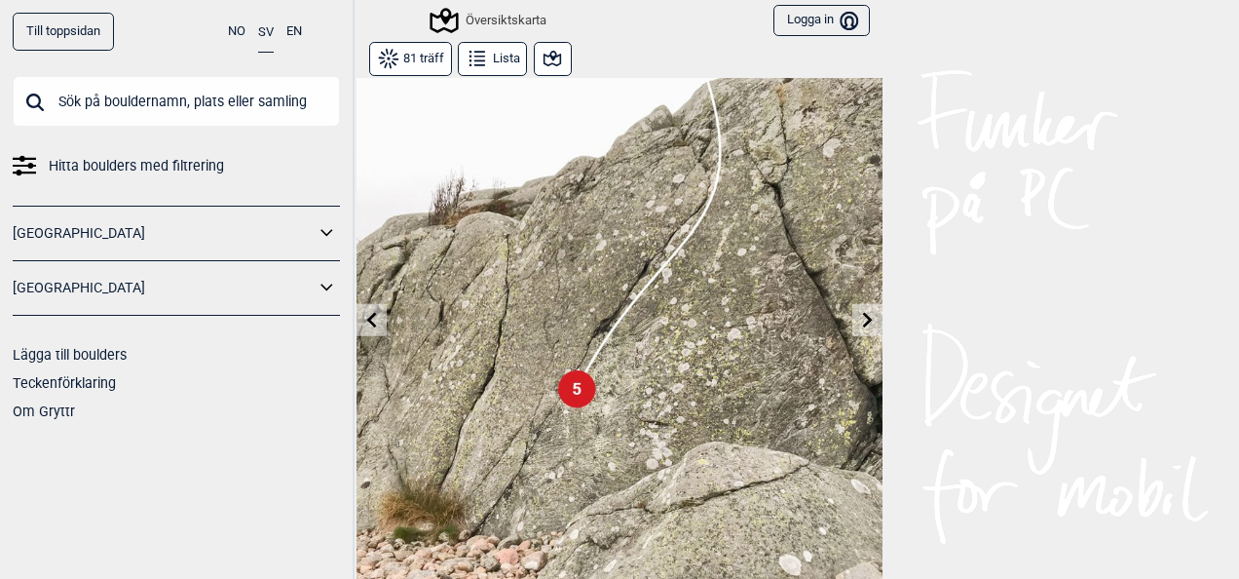
click at [367, 320] on icon at bounding box center [372, 320] width 16 height 16
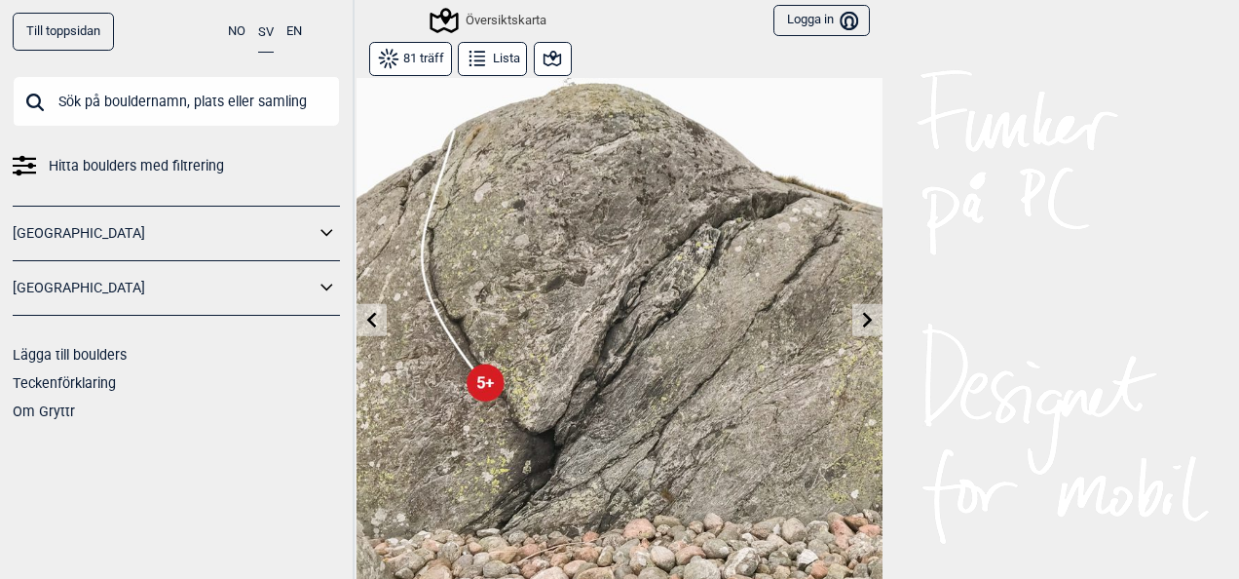
click at [367, 320] on icon at bounding box center [372, 320] width 16 height 16
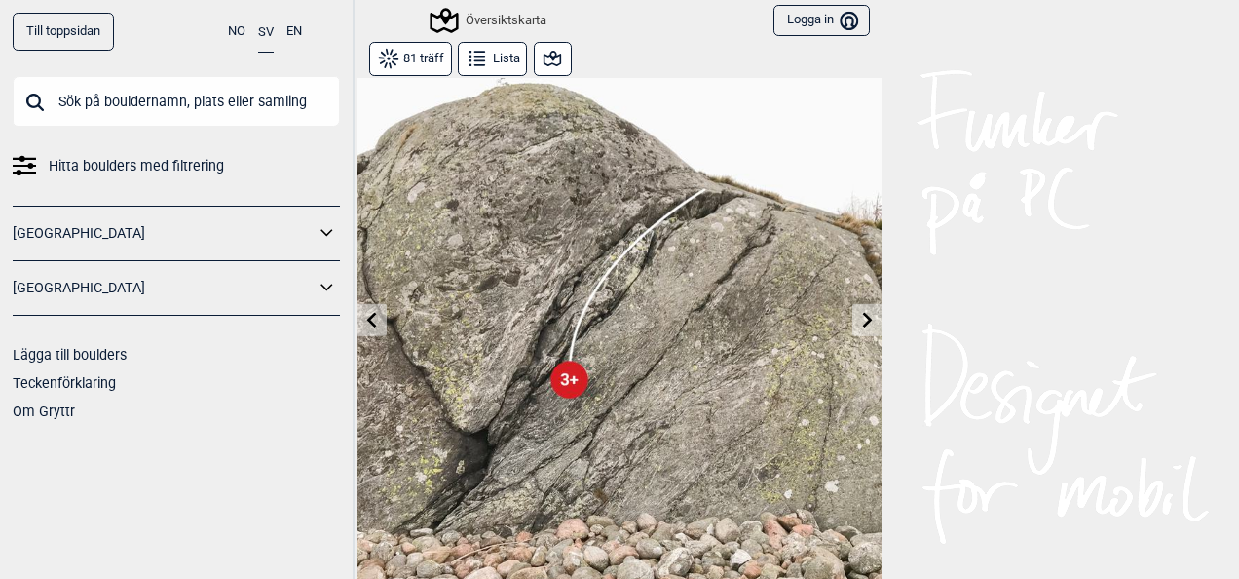
click at [367, 320] on icon at bounding box center [372, 320] width 16 height 16
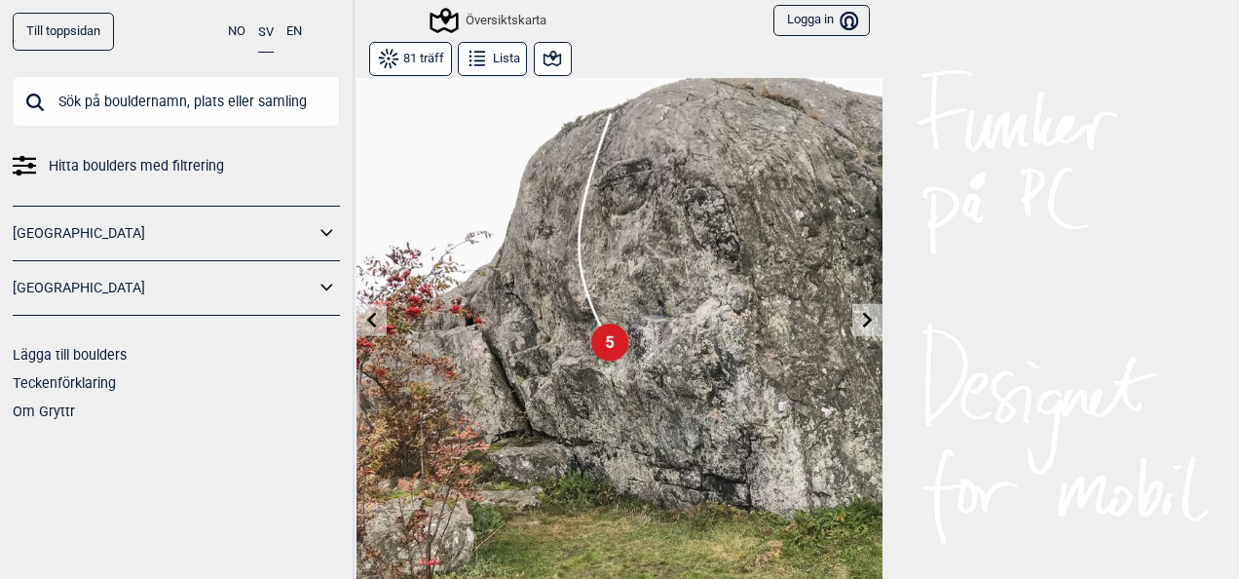
click at [860, 316] on icon at bounding box center [868, 320] width 16 height 16
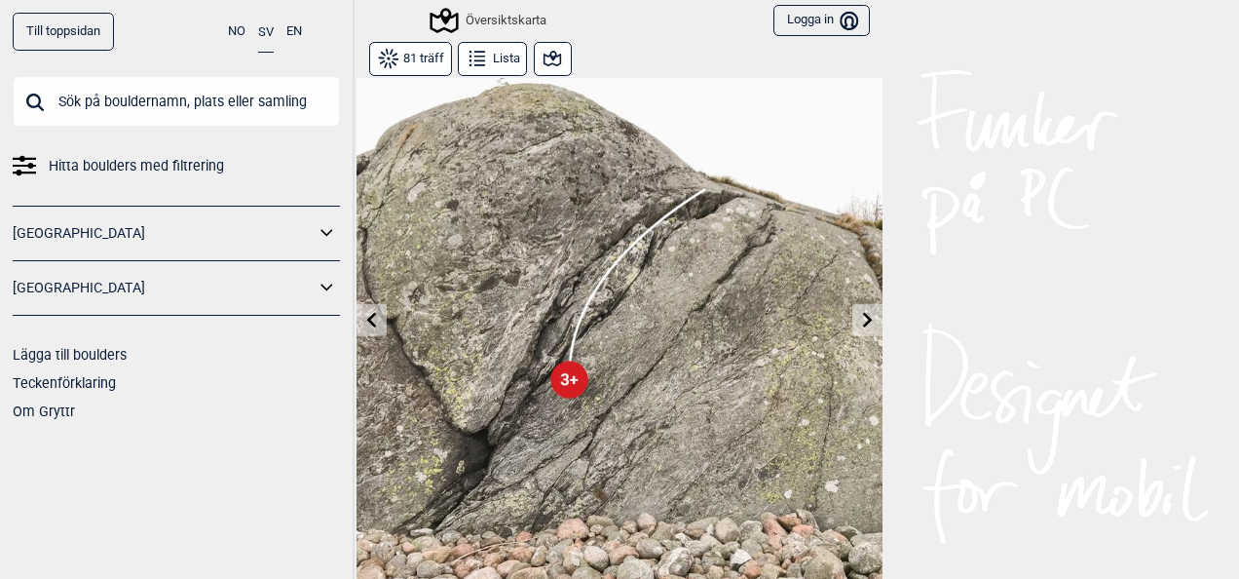
click at [374, 312] on button at bounding box center [372, 320] width 30 height 32
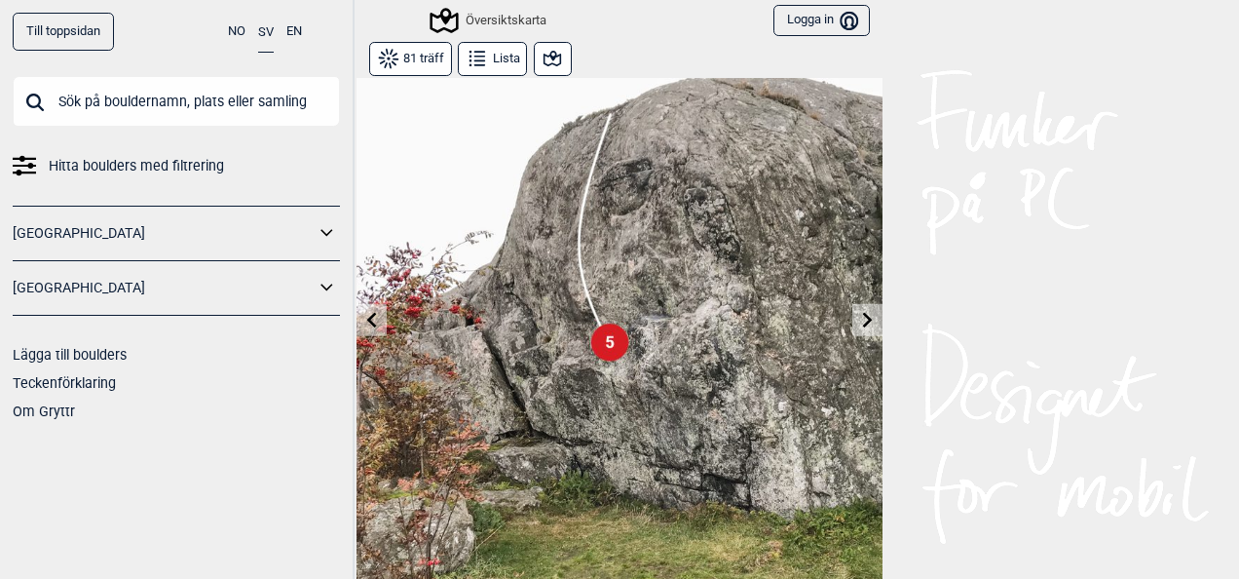
click at [374, 312] on button at bounding box center [372, 320] width 30 height 32
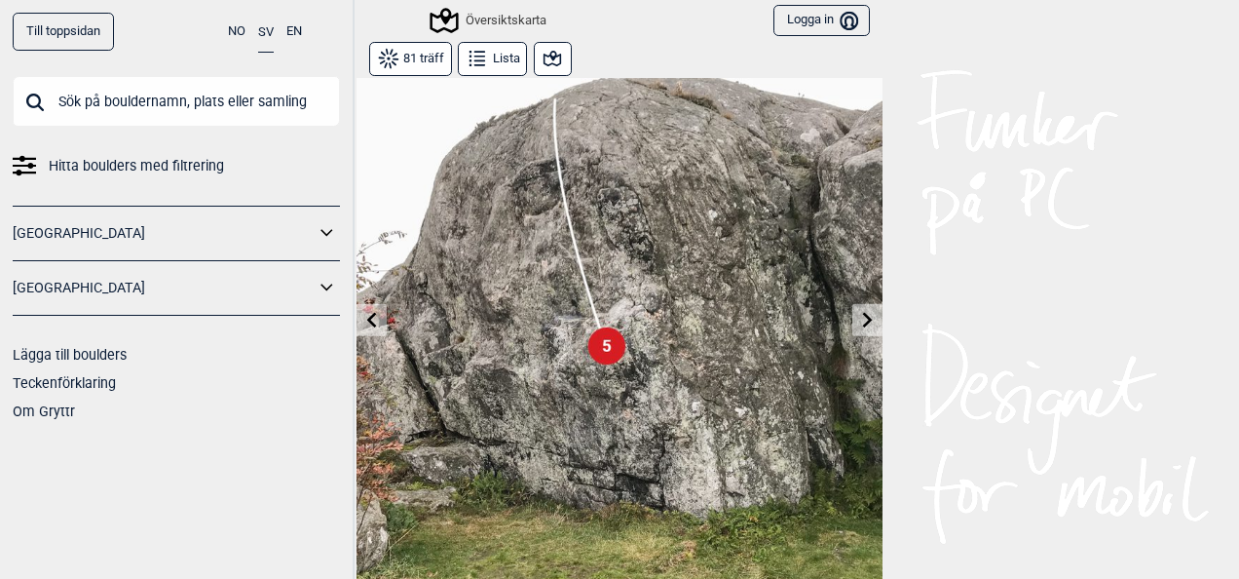
click at [374, 312] on button at bounding box center [372, 320] width 30 height 32
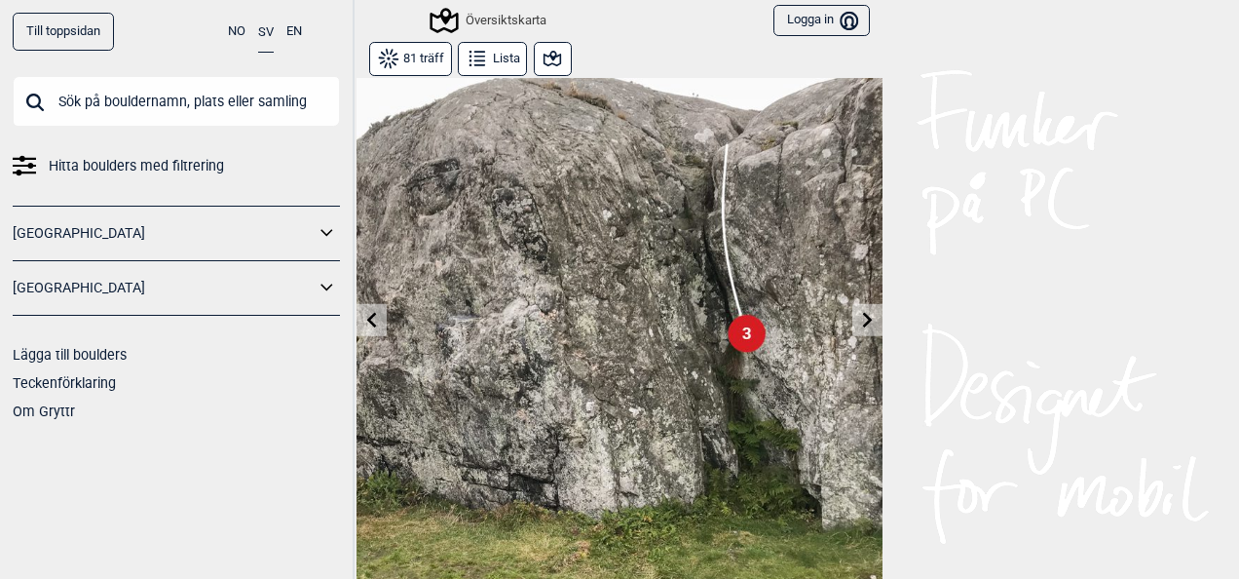
click at [374, 312] on button at bounding box center [372, 320] width 30 height 32
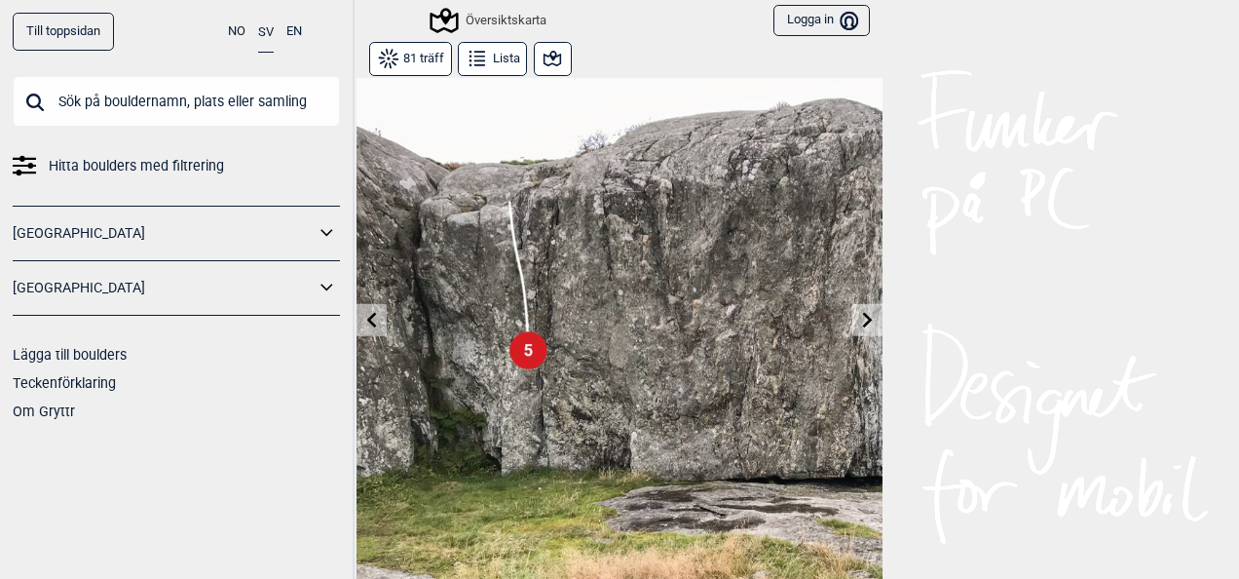
click at [374, 312] on button at bounding box center [372, 320] width 30 height 32
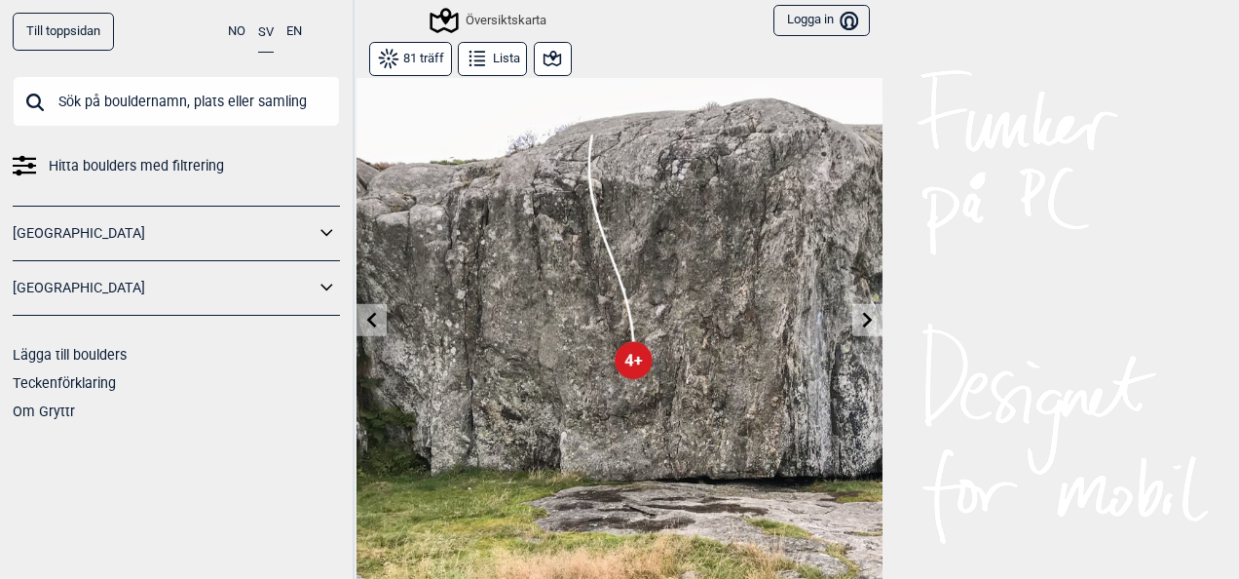
click at [374, 312] on button at bounding box center [372, 320] width 30 height 32
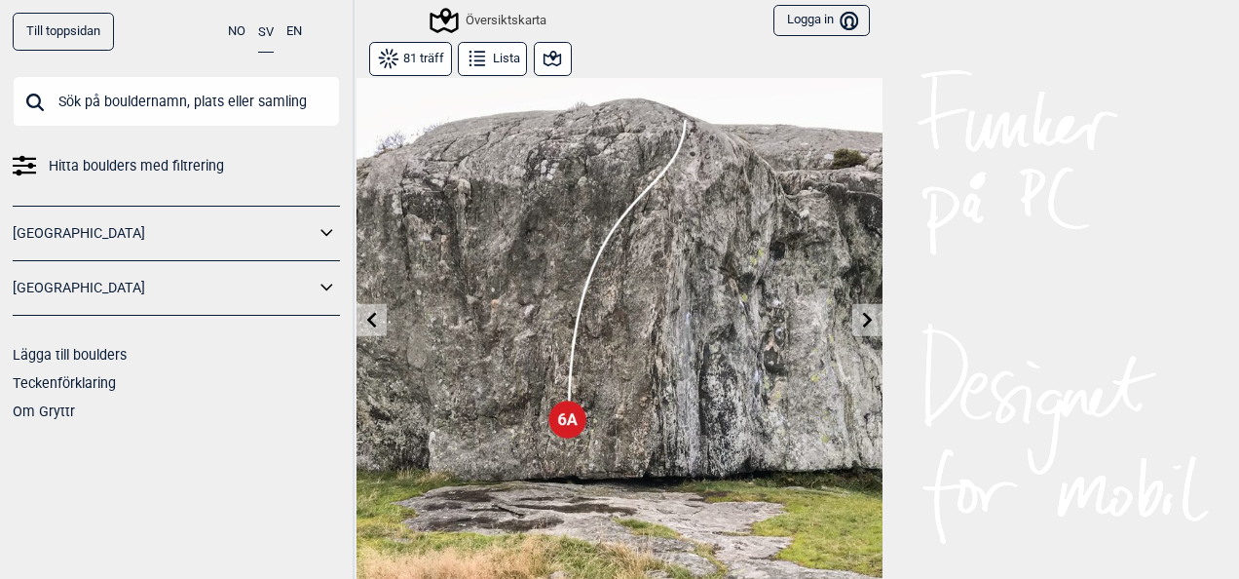
click at [374, 312] on button at bounding box center [372, 320] width 30 height 32
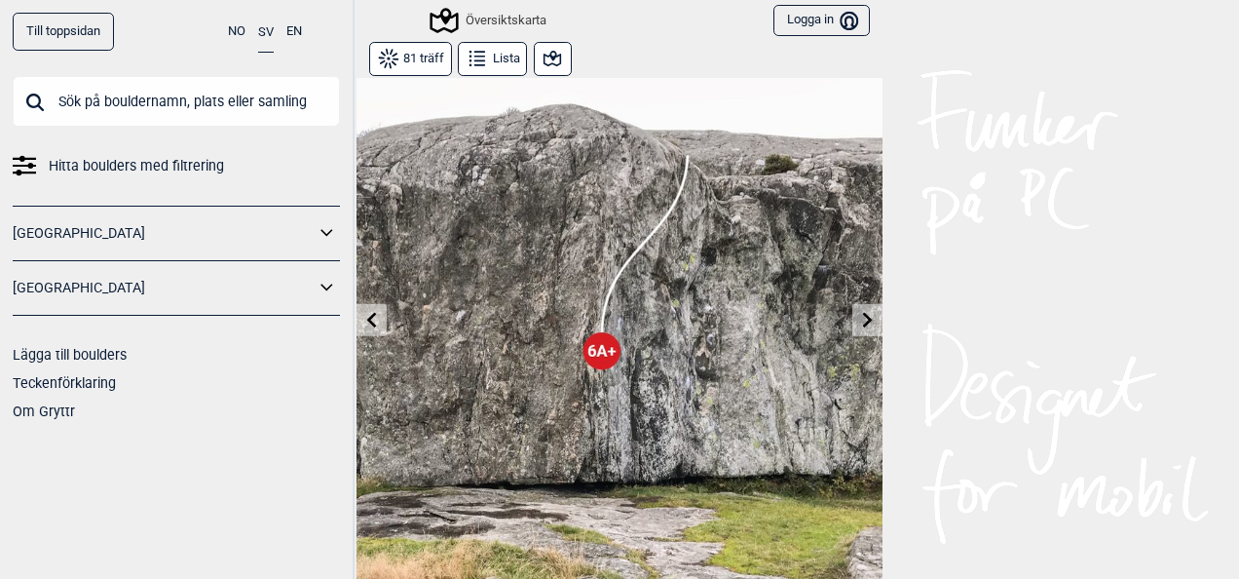
click at [374, 312] on button at bounding box center [372, 320] width 30 height 32
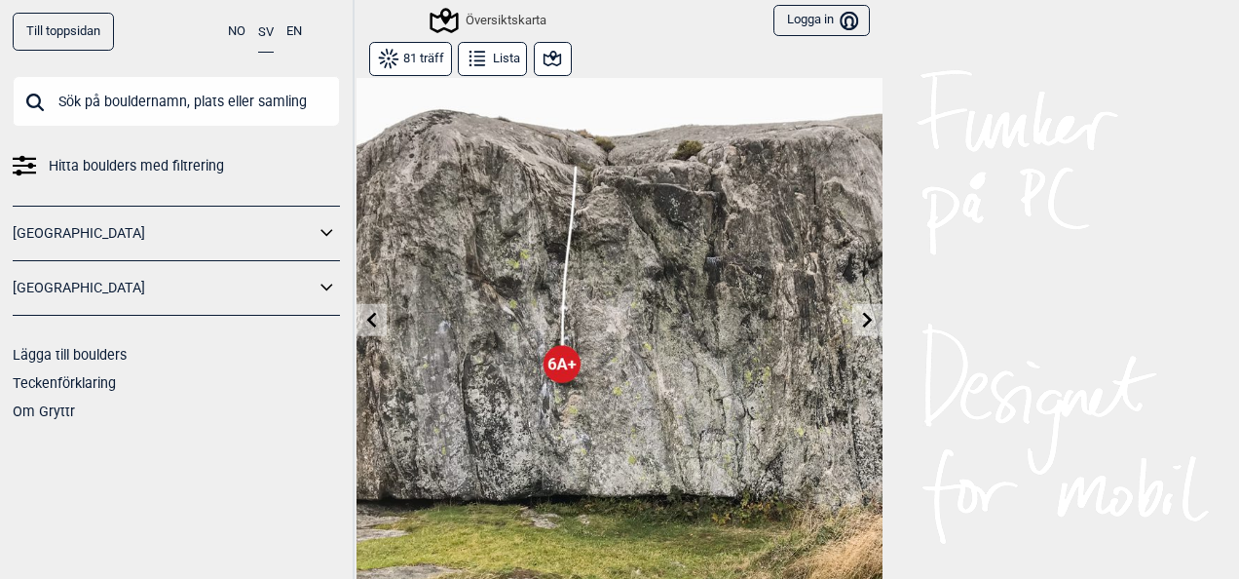
click at [374, 312] on button at bounding box center [372, 320] width 30 height 32
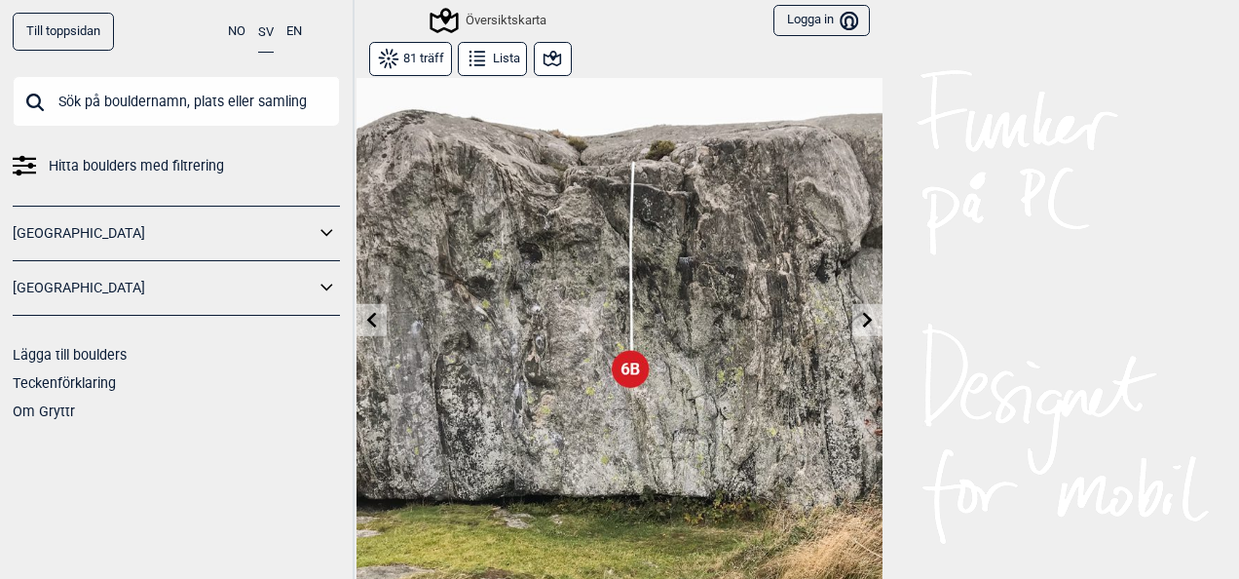
click at [374, 312] on button at bounding box center [372, 320] width 30 height 32
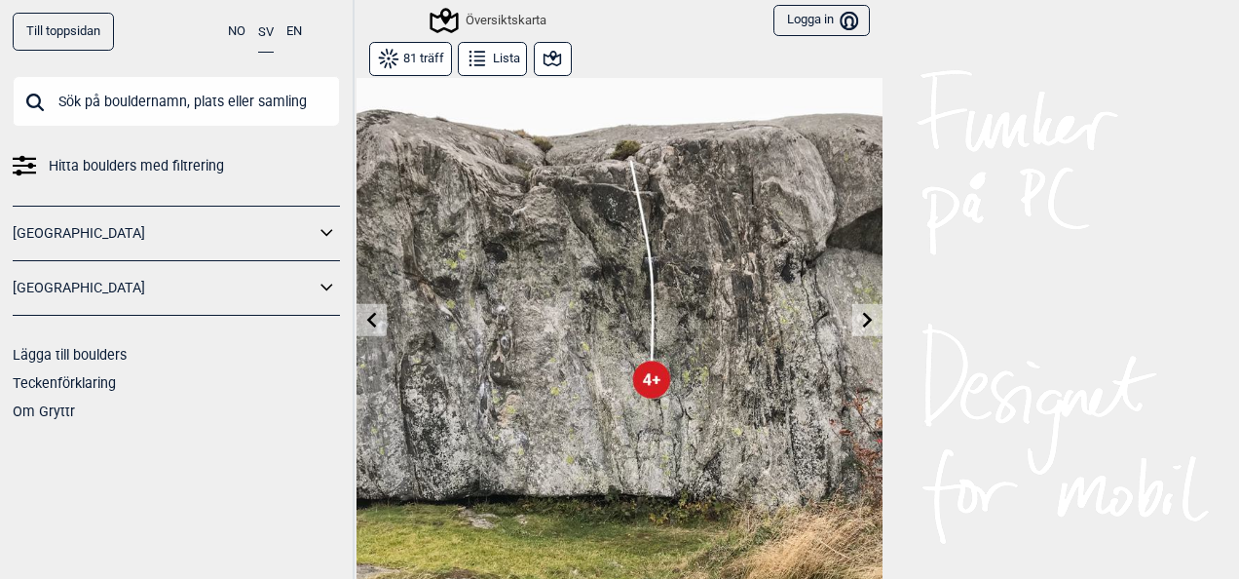
click at [374, 312] on button at bounding box center [372, 320] width 30 height 32
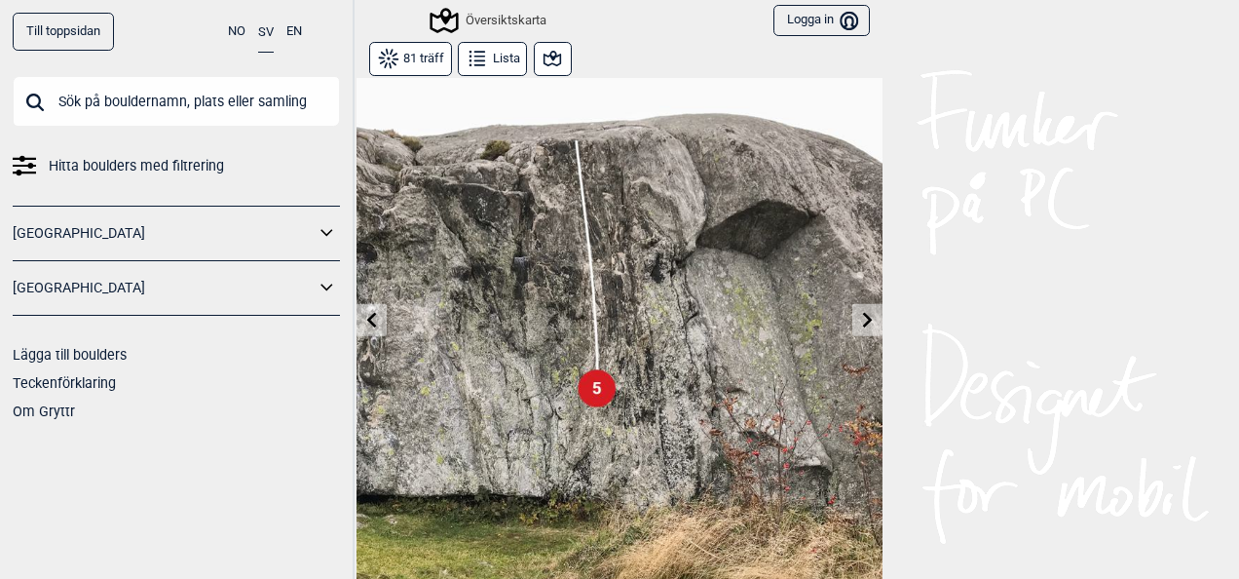
click at [374, 312] on button at bounding box center [372, 320] width 30 height 32
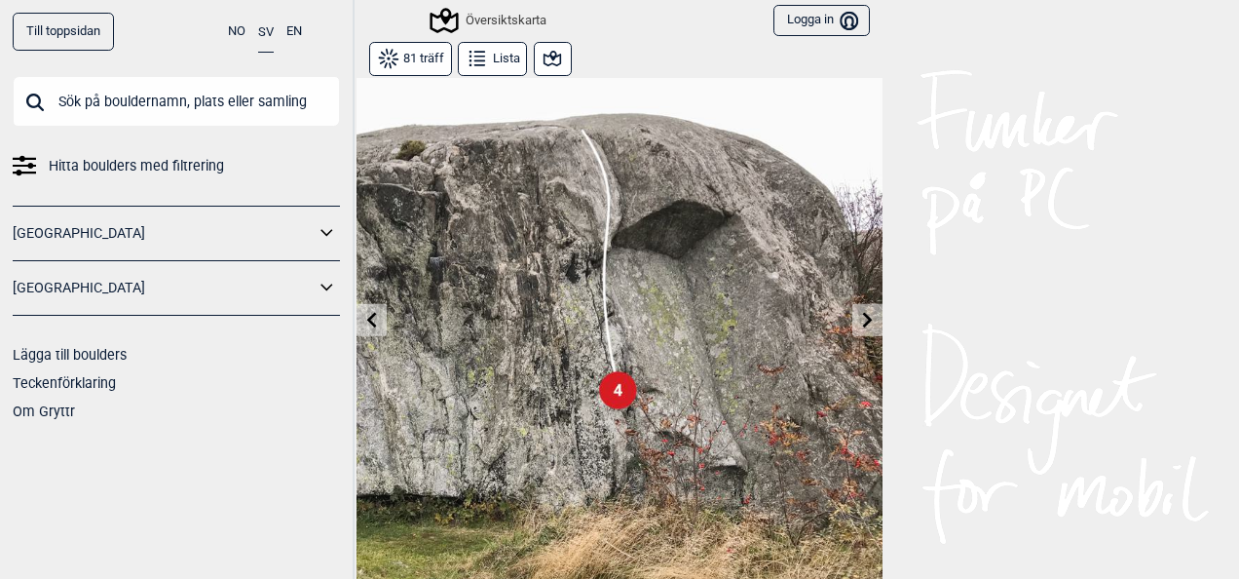
click at [374, 312] on button at bounding box center [372, 320] width 30 height 32
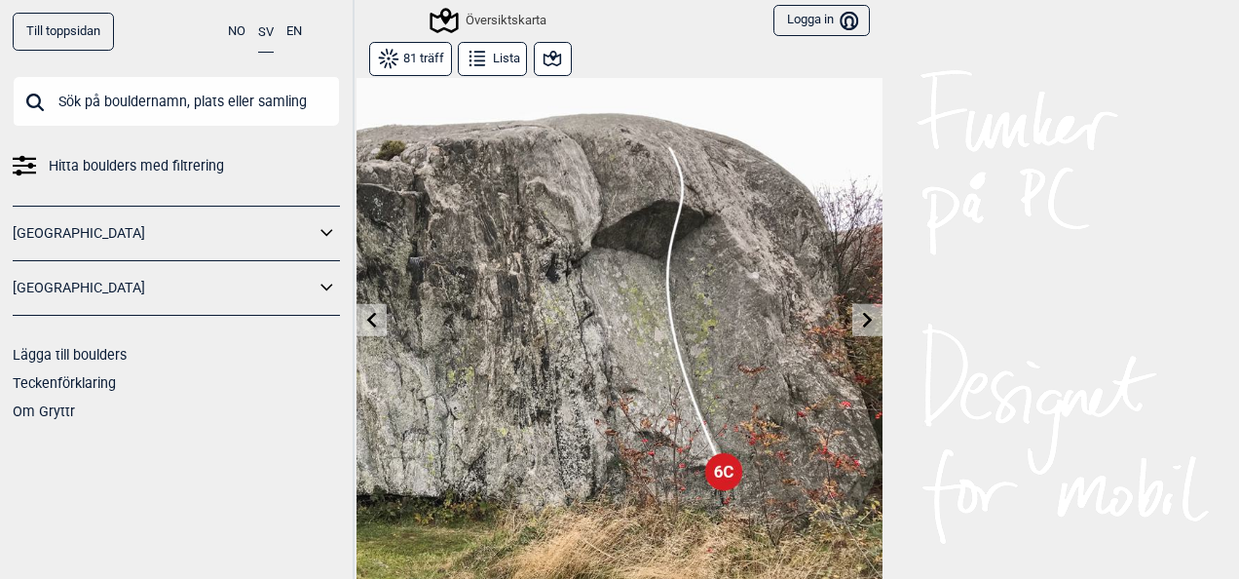
click at [374, 312] on button at bounding box center [372, 320] width 30 height 32
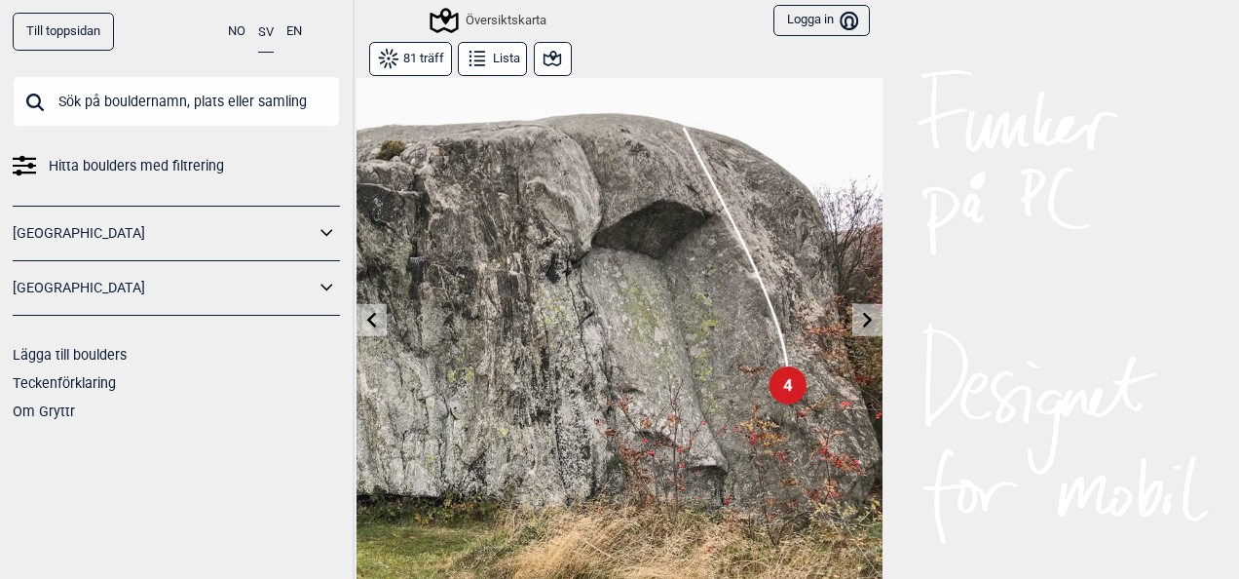
click at [374, 312] on button at bounding box center [372, 320] width 30 height 32
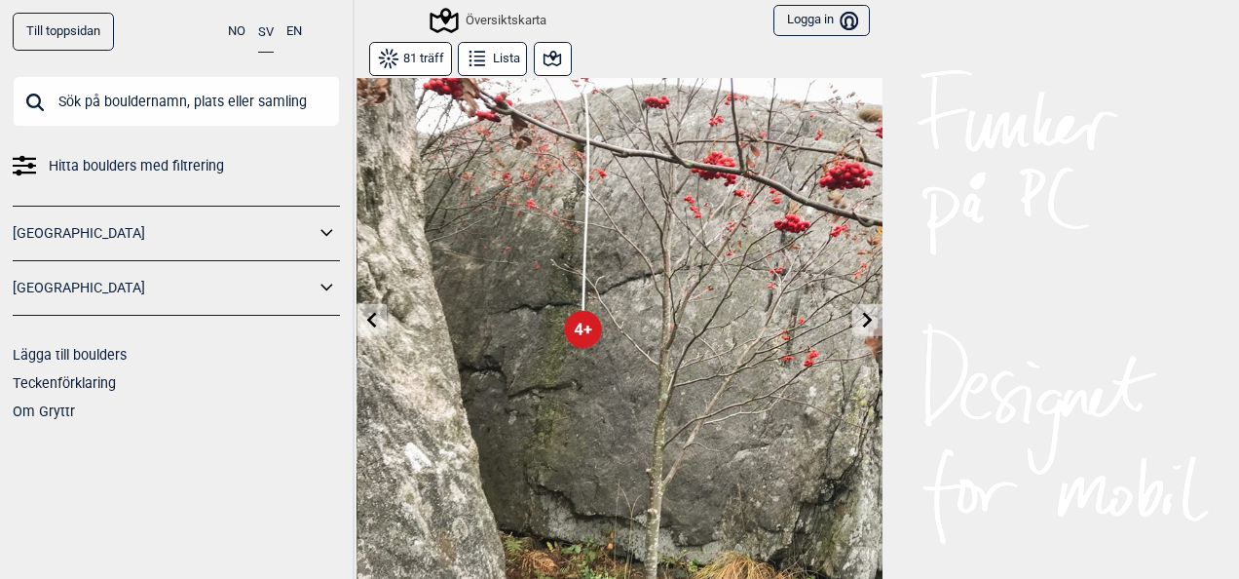
click at [374, 312] on button at bounding box center [372, 320] width 30 height 32
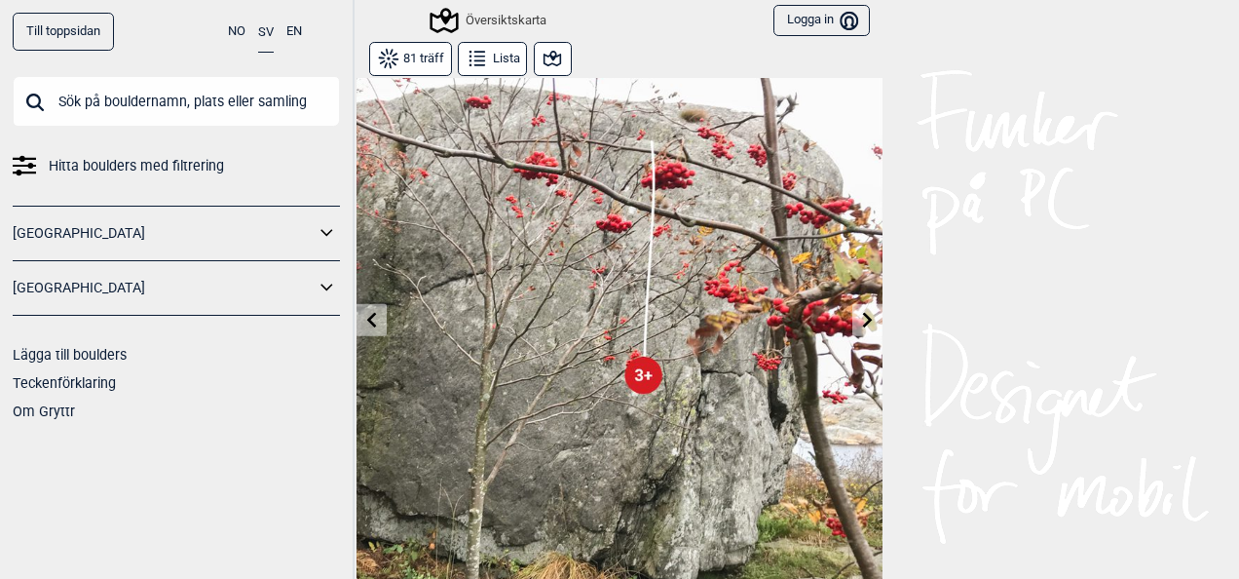
click at [374, 312] on button at bounding box center [372, 320] width 30 height 32
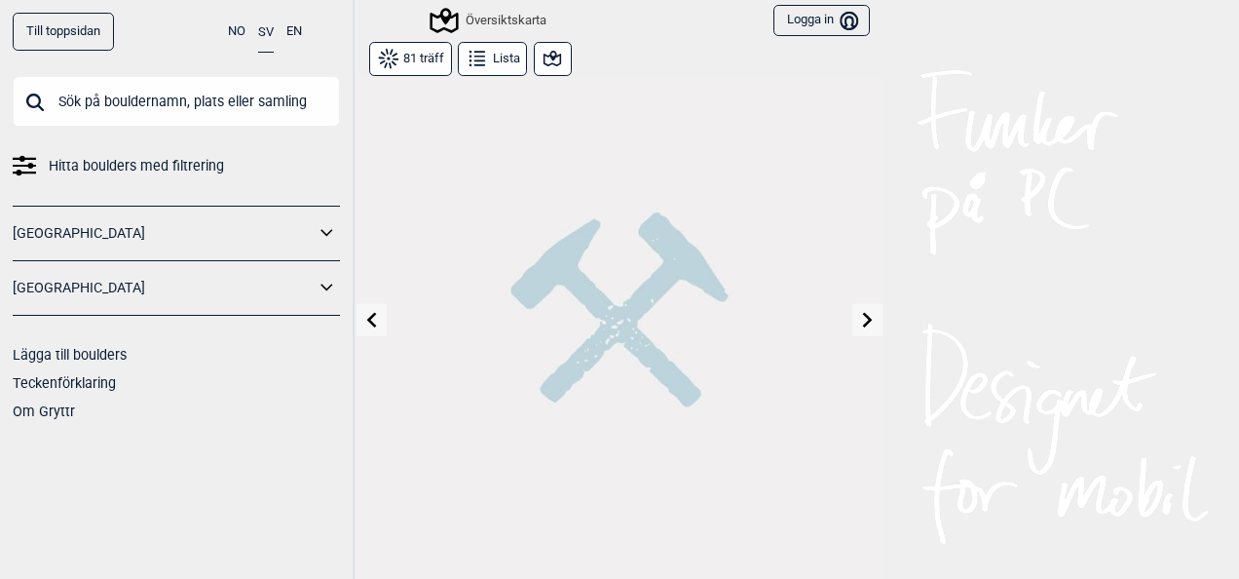
click at [374, 312] on button at bounding box center [372, 320] width 30 height 32
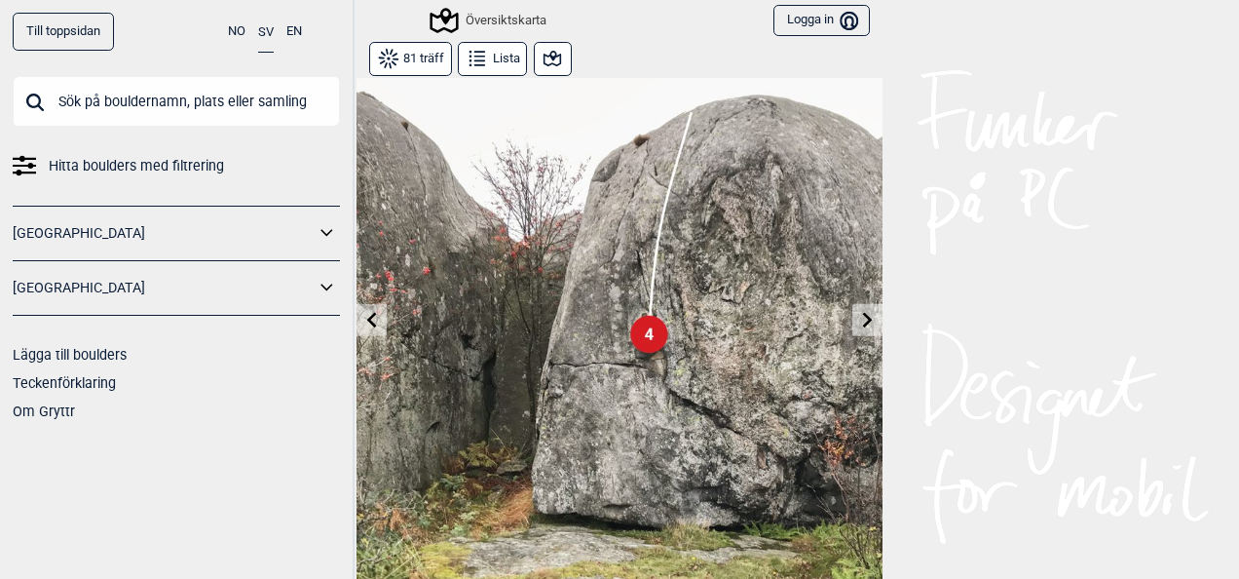
click at [364, 325] on icon at bounding box center [372, 320] width 16 height 16
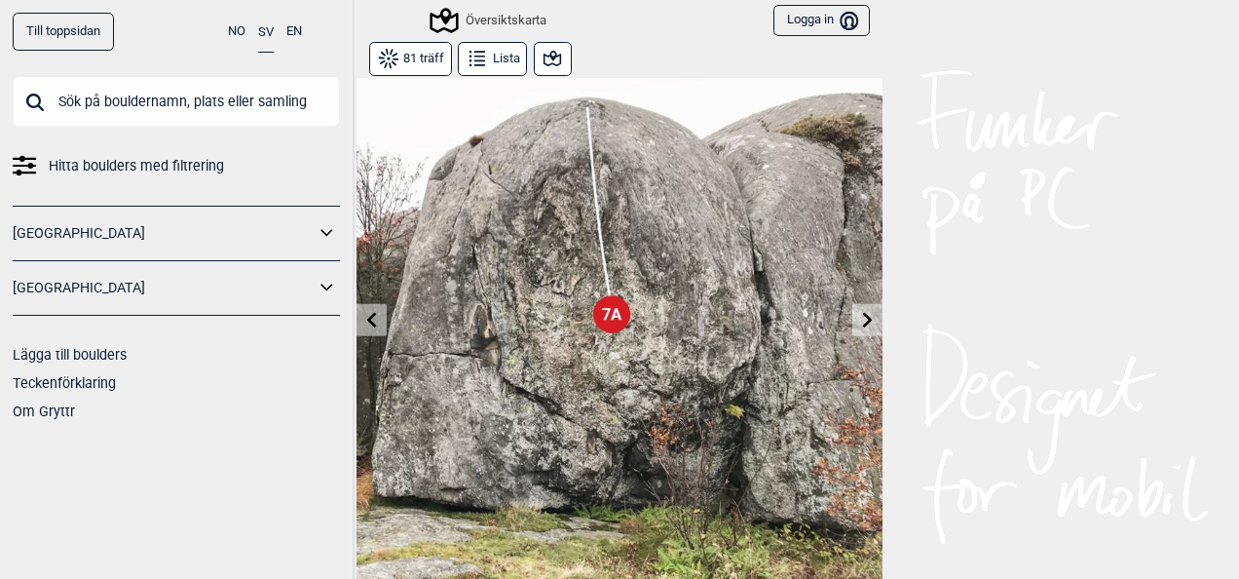
click at [364, 325] on icon at bounding box center [372, 320] width 16 height 16
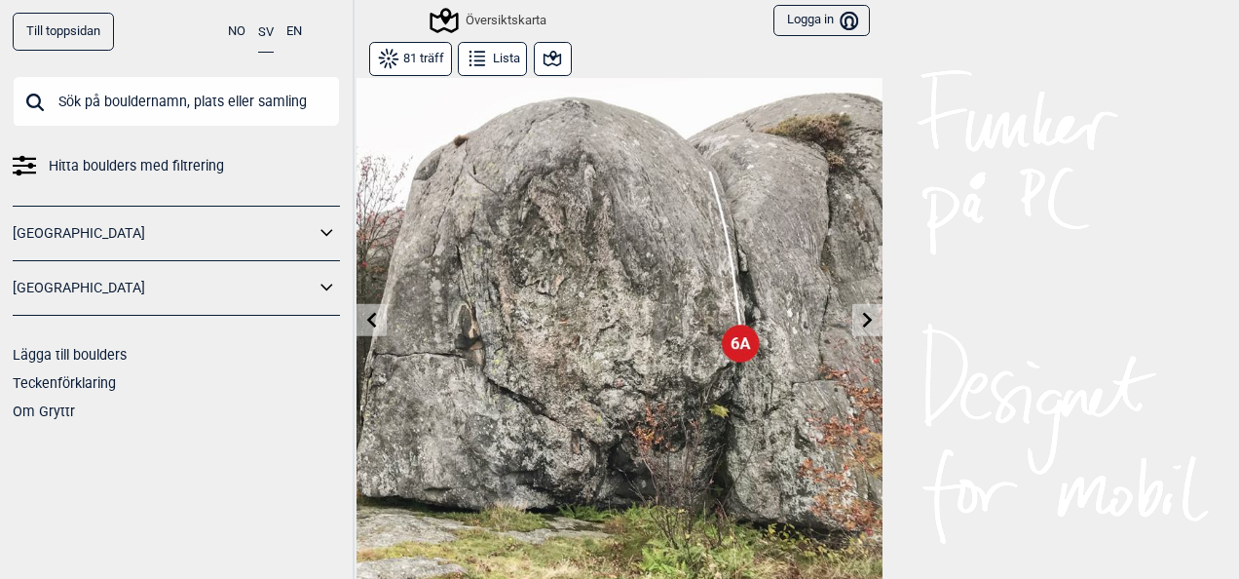
click at [364, 325] on icon at bounding box center [372, 320] width 16 height 16
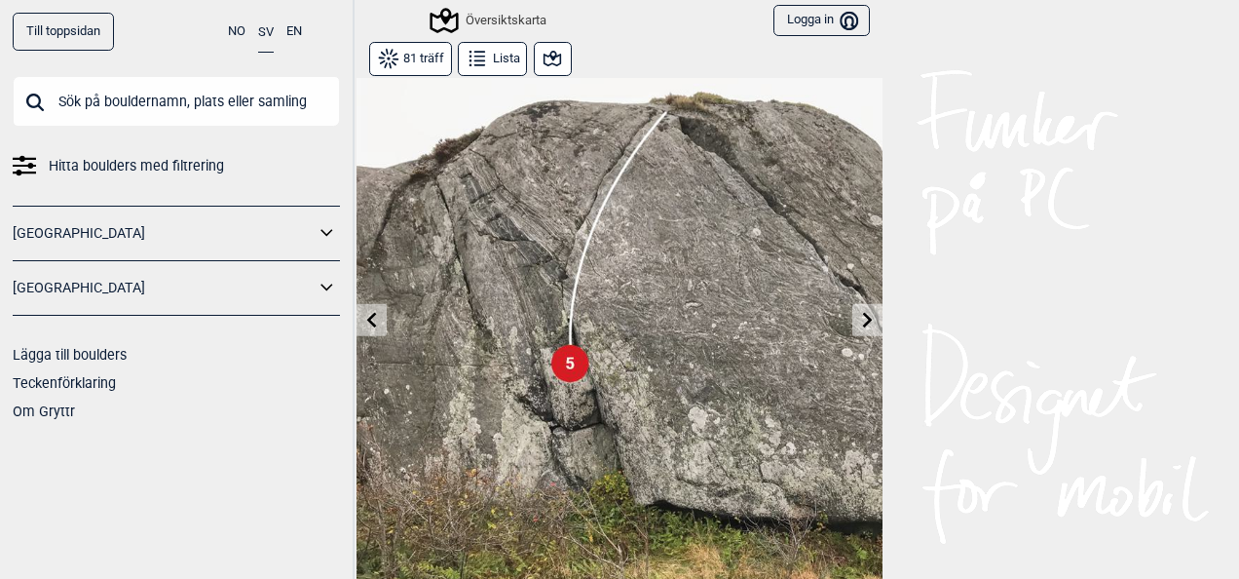
click at [364, 325] on icon at bounding box center [372, 320] width 16 height 16
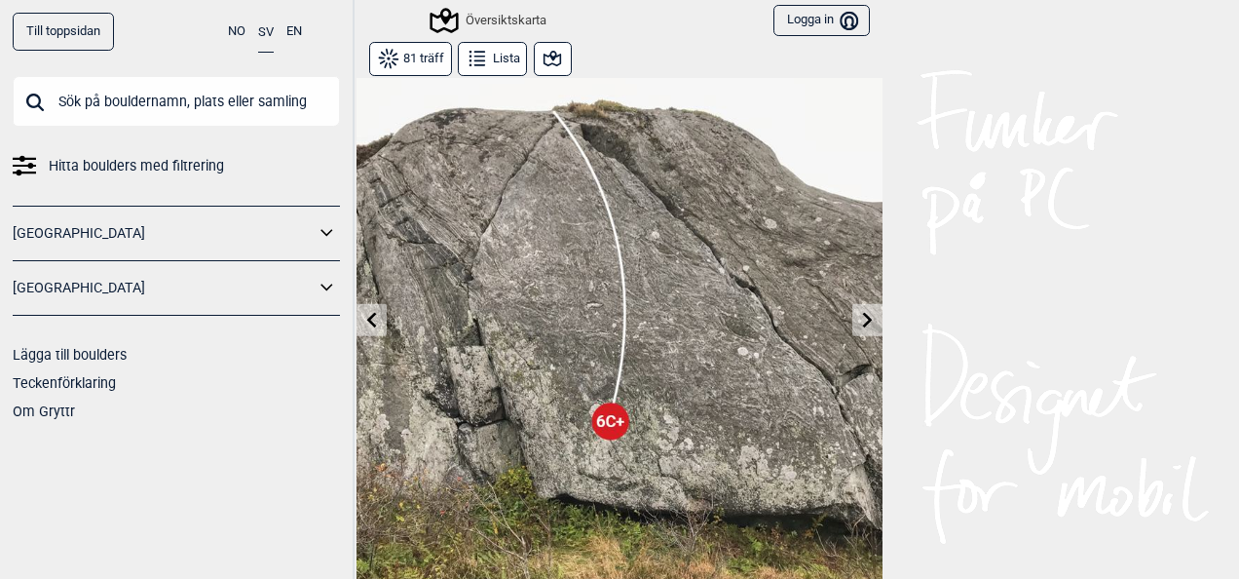
click at [364, 325] on icon at bounding box center [372, 320] width 16 height 16
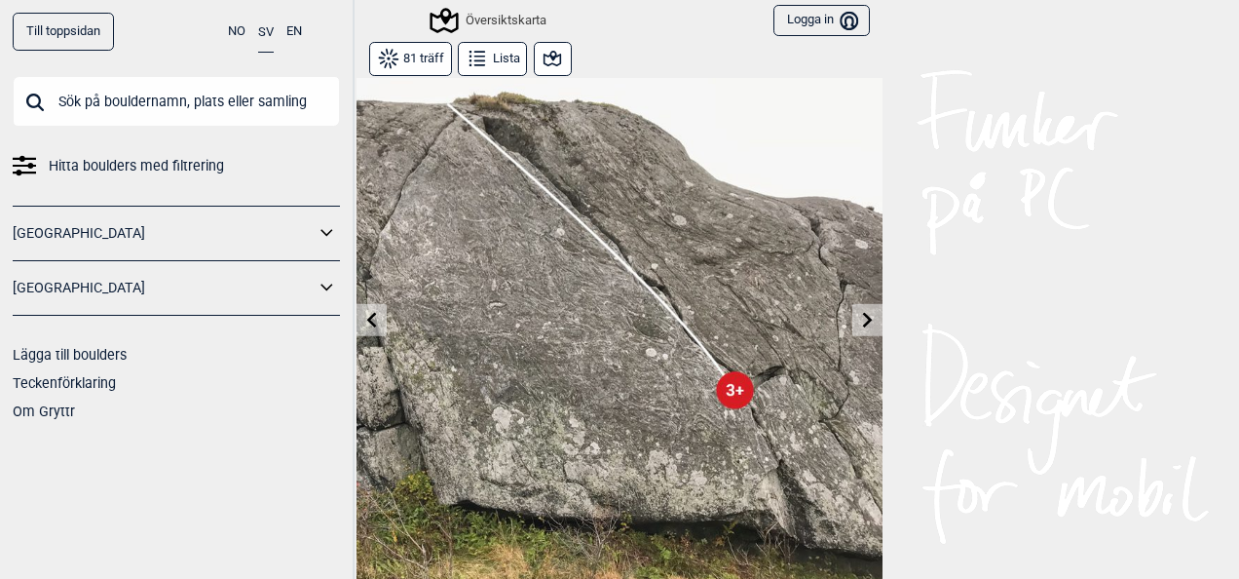
click at [364, 325] on icon at bounding box center [372, 320] width 16 height 16
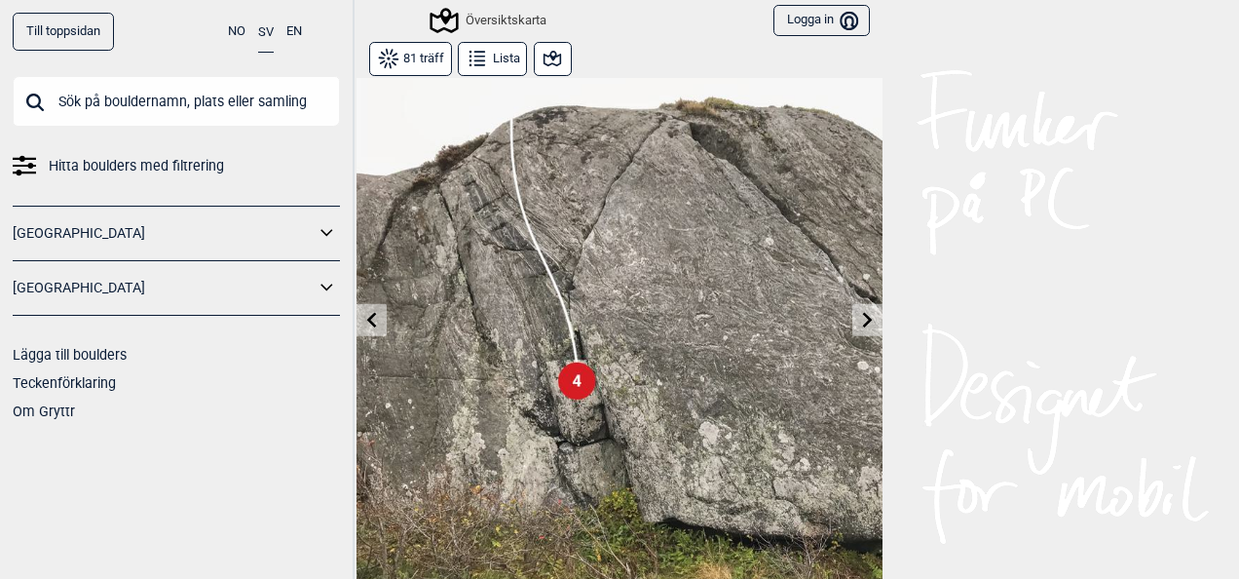
click at [364, 325] on icon at bounding box center [372, 320] width 16 height 16
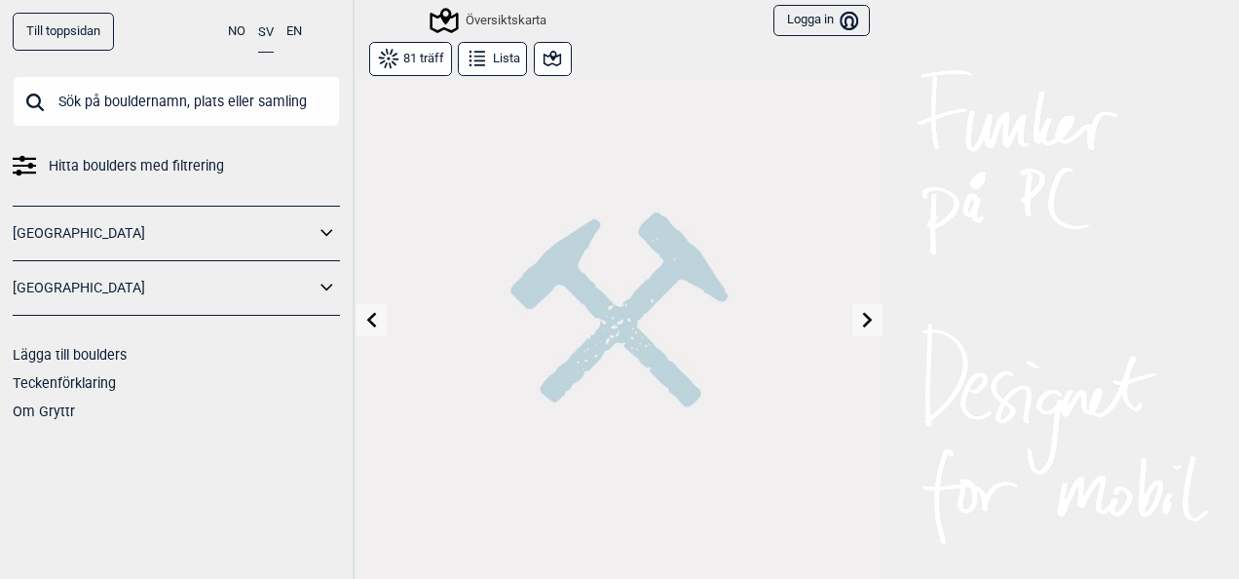
click at [364, 325] on icon at bounding box center [372, 320] width 16 height 16
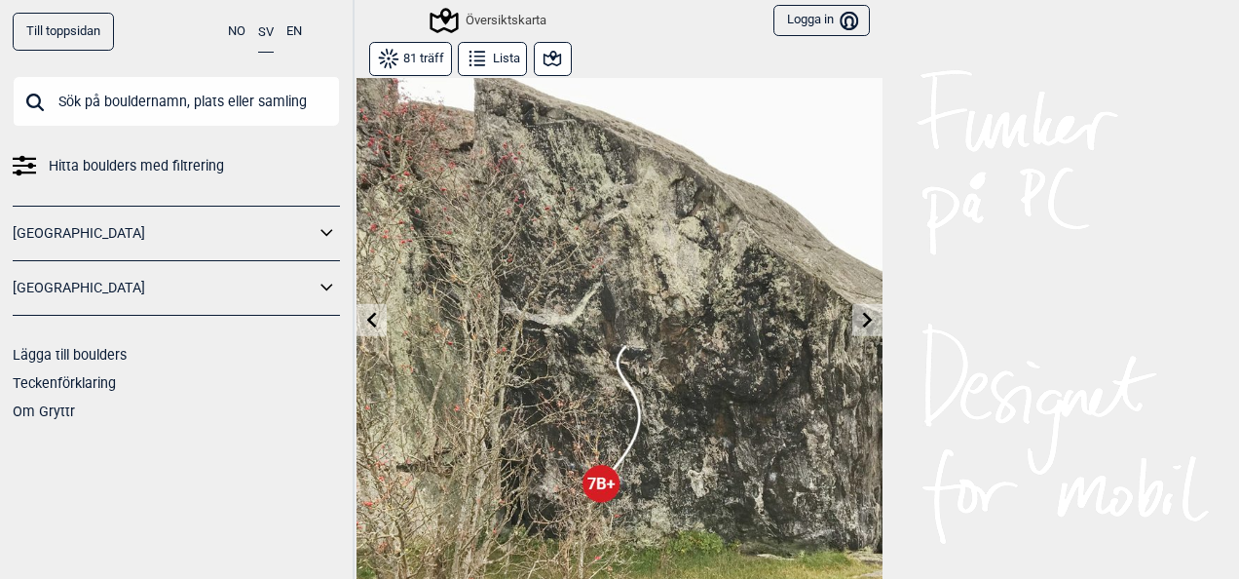
click at [364, 325] on icon at bounding box center [372, 320] width 16 height 16
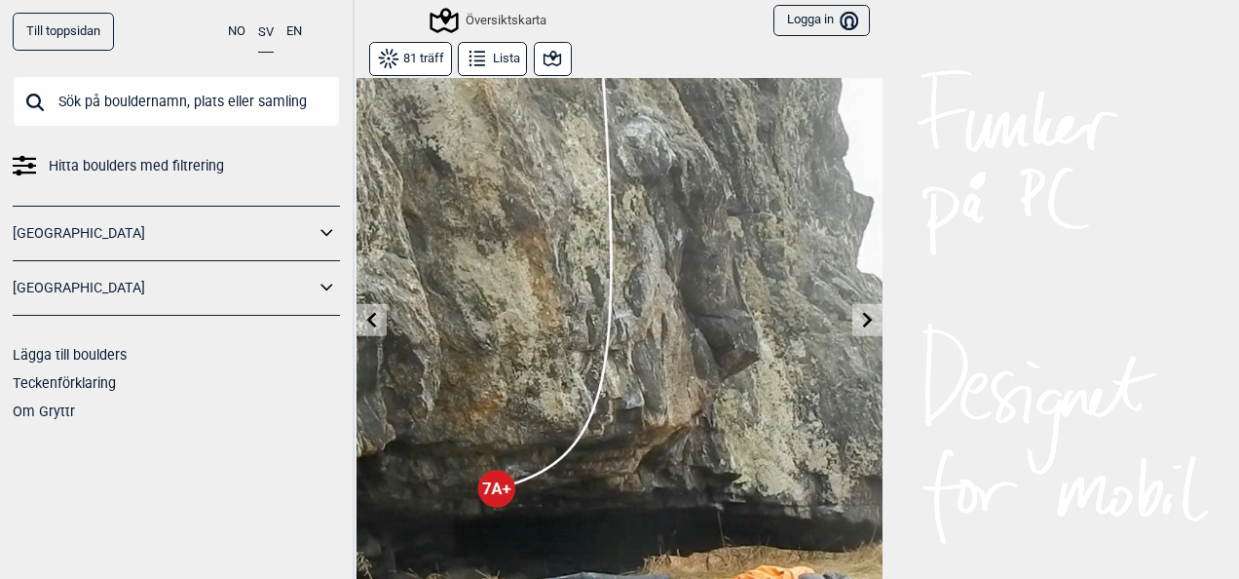
click at [364, 325] on icon at bounding box center [372, 320] width 16 height 16
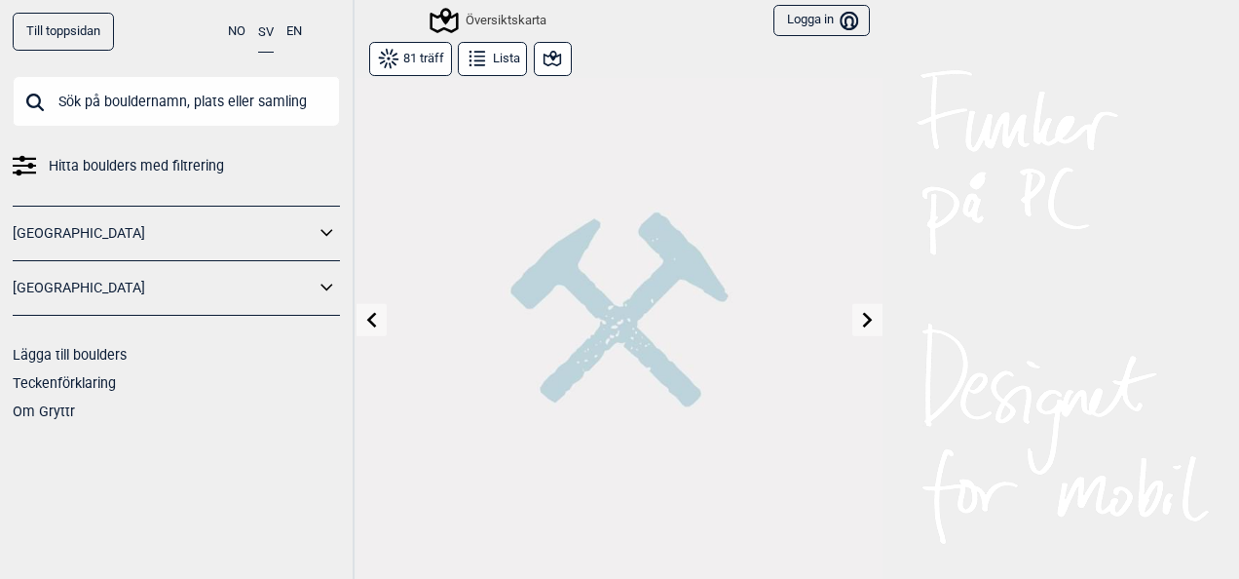
click at [364, 325] on icon at bounding box center [372, 320] width 16 height 16
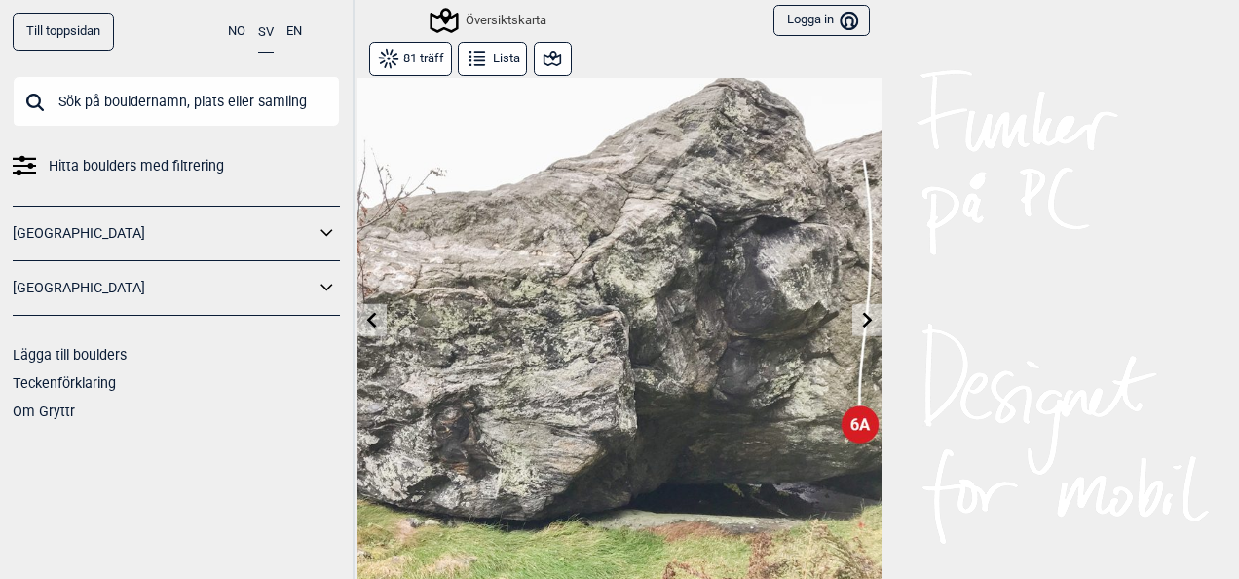
click at [364, 325] on icon at bounding box center [372, 320] width 16 height 16
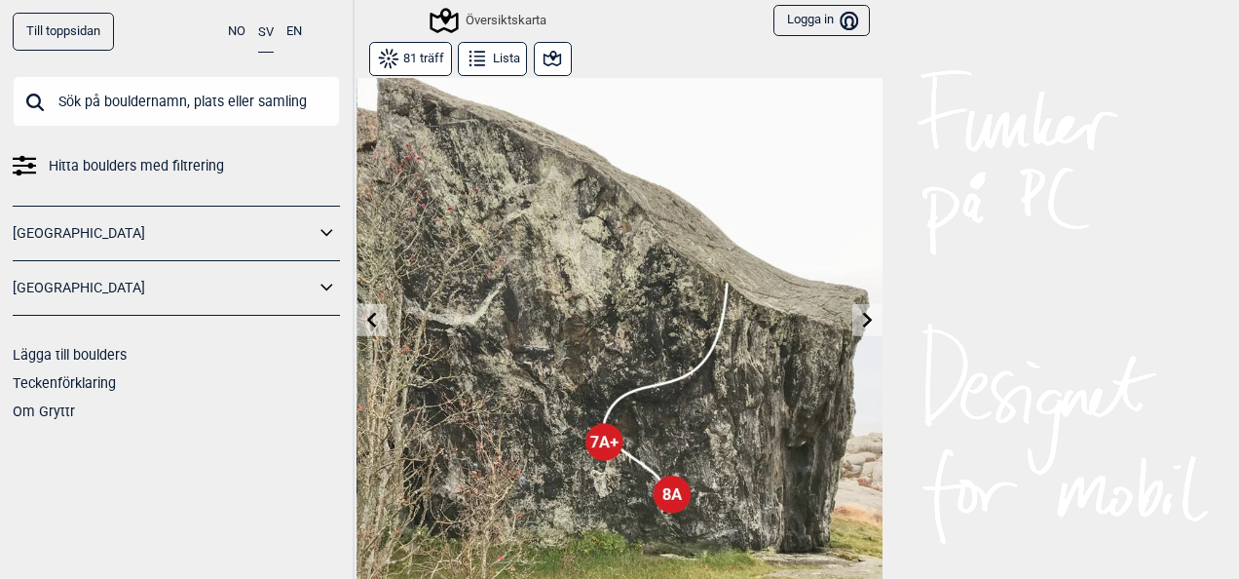
click at [364, 325] on icon at bounding box center [372, 320] width 16 height 16
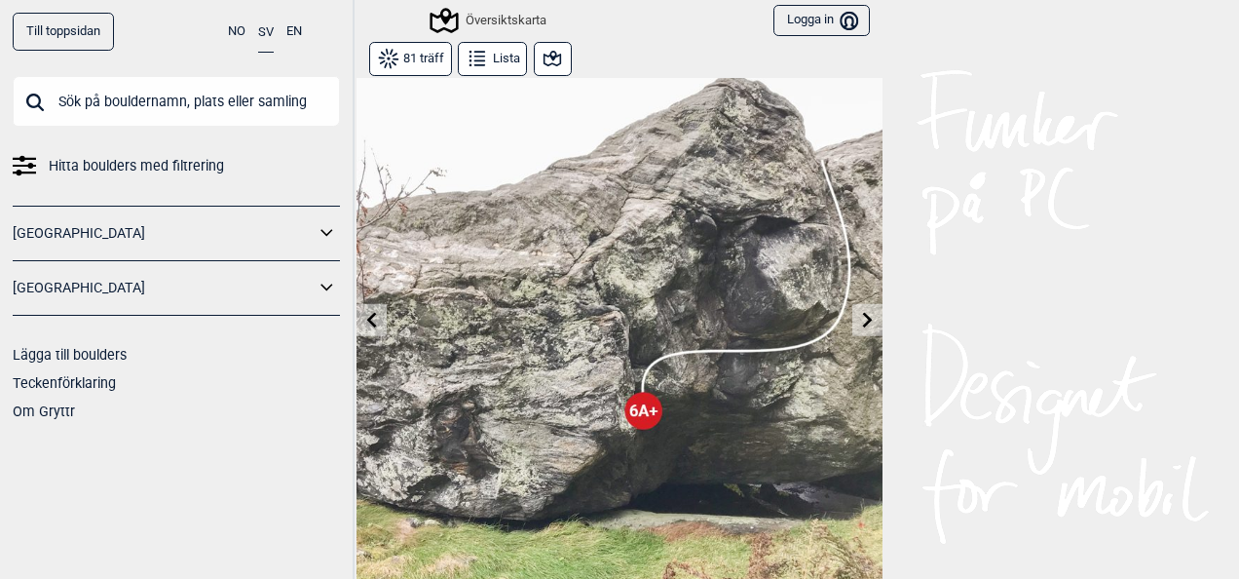
click at [364, 325] on icon at bounding box center [372, 320] width 16 height 16
